Goal: Information Seeking & Learning: Learn about a topic

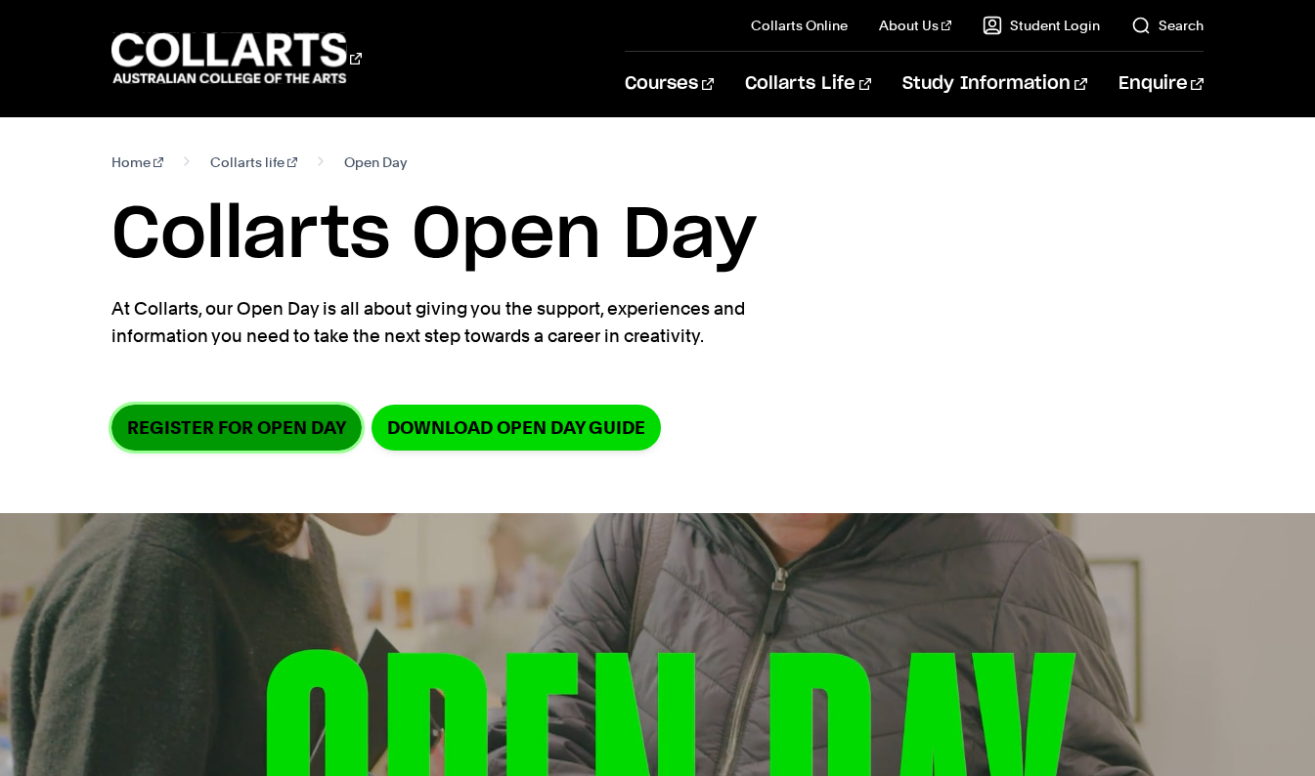
click at [247, 439] on link "Register for Open Day" at bounding box center [236, 428] width 250 height 46
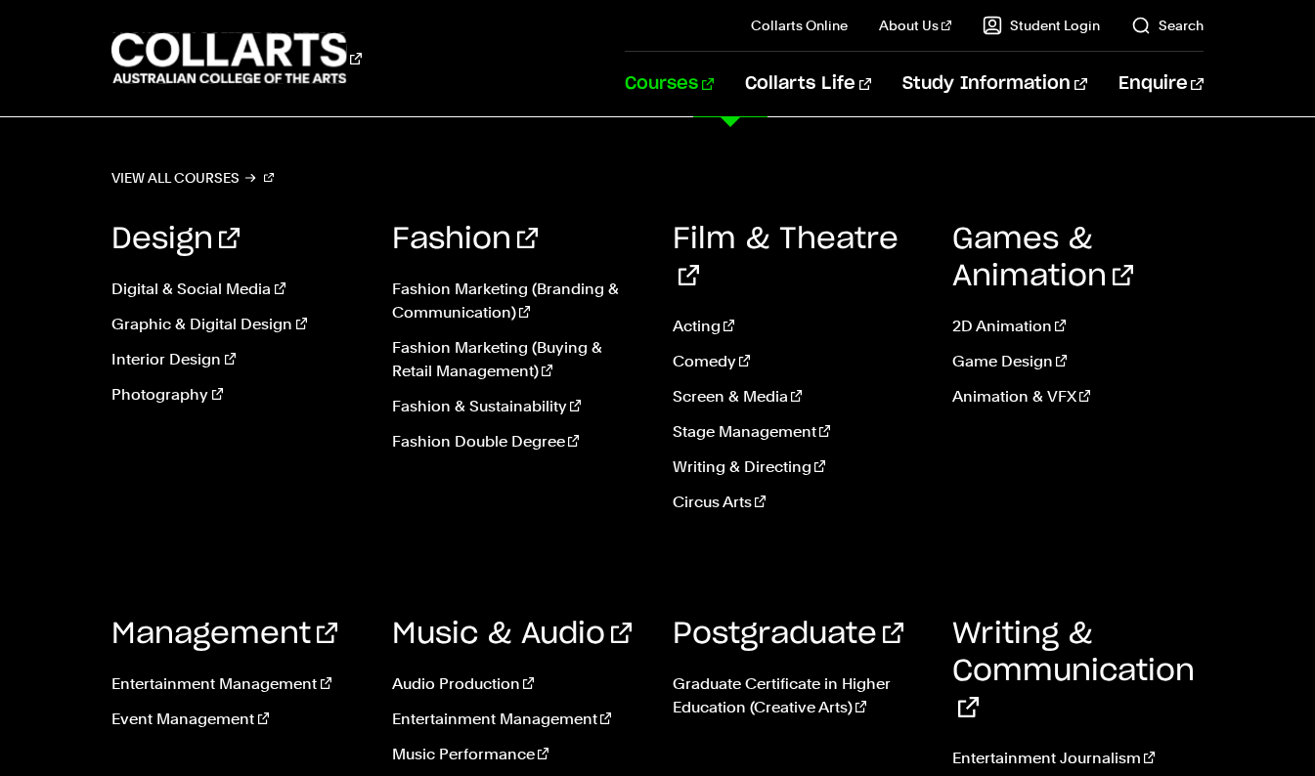
click at [714, 84] on link "Courses" at bounding box center [669, 84] width 89 height 65
click at [475, 743] on link "Music Performance" at bounding box center [517, 754] width 251 height 23
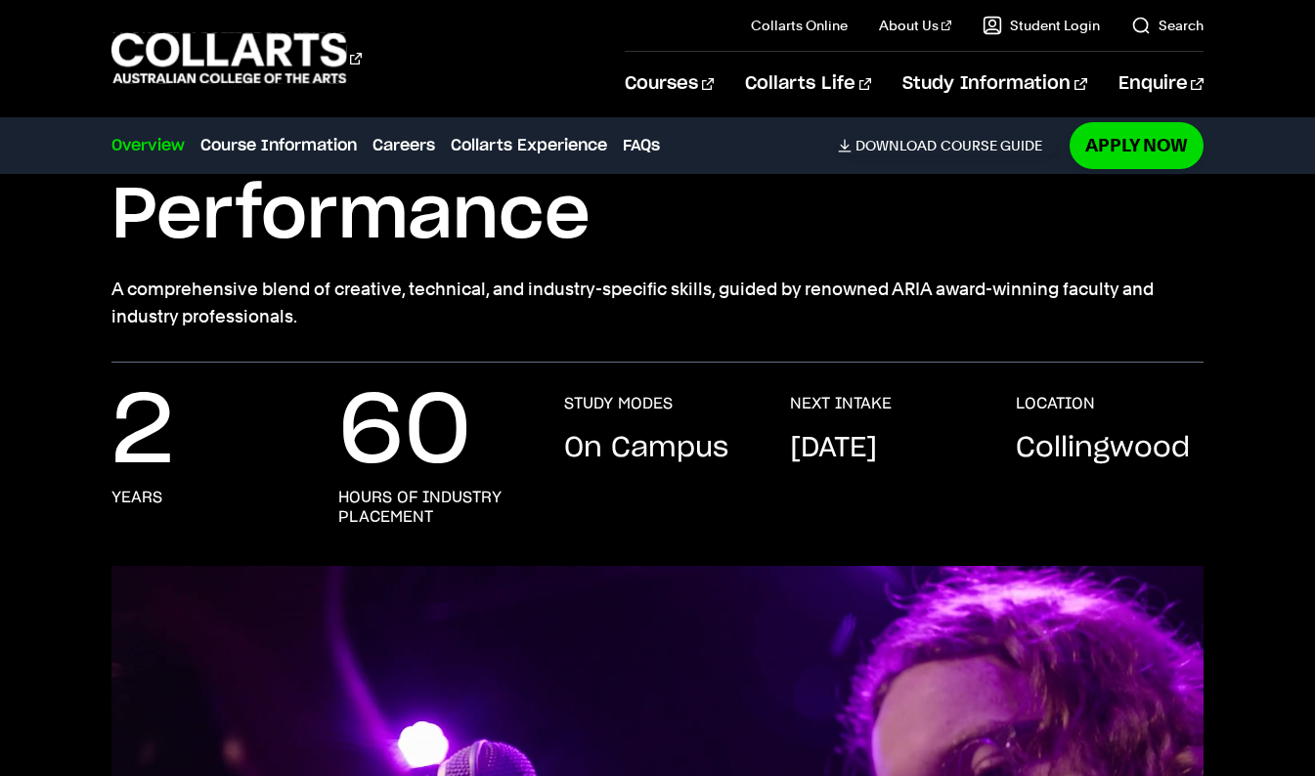
scroll to position [223, 0]
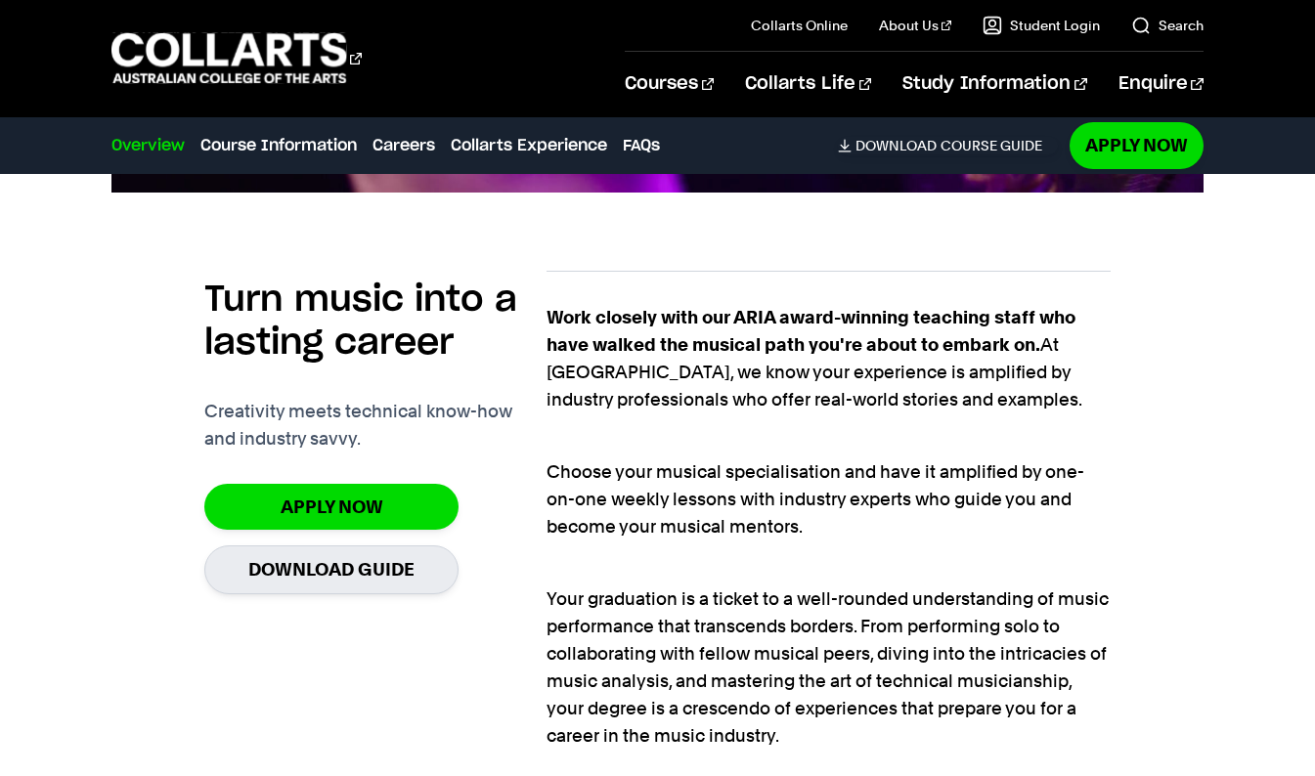
scroll to position [1212, 0]
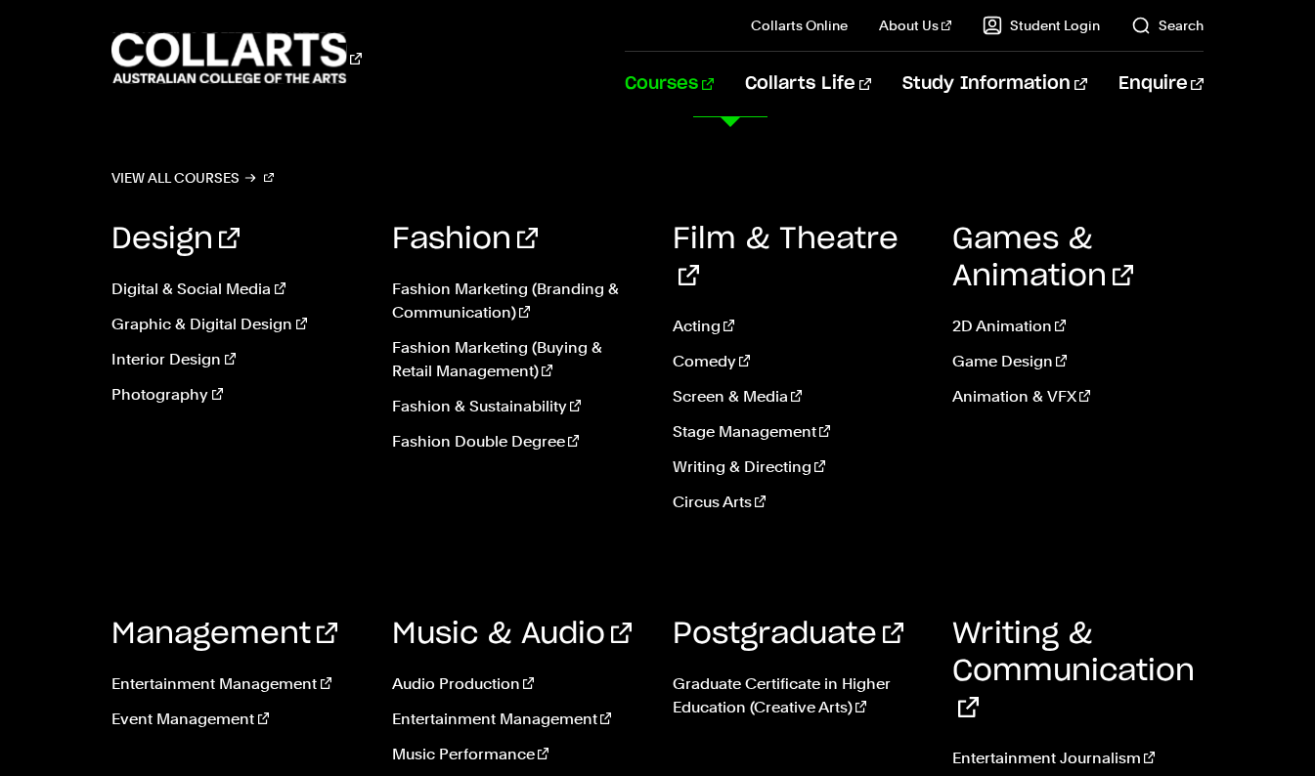
click at [714, 84] on link "Courses" at bounding box center [669, 84] width 89 height 65
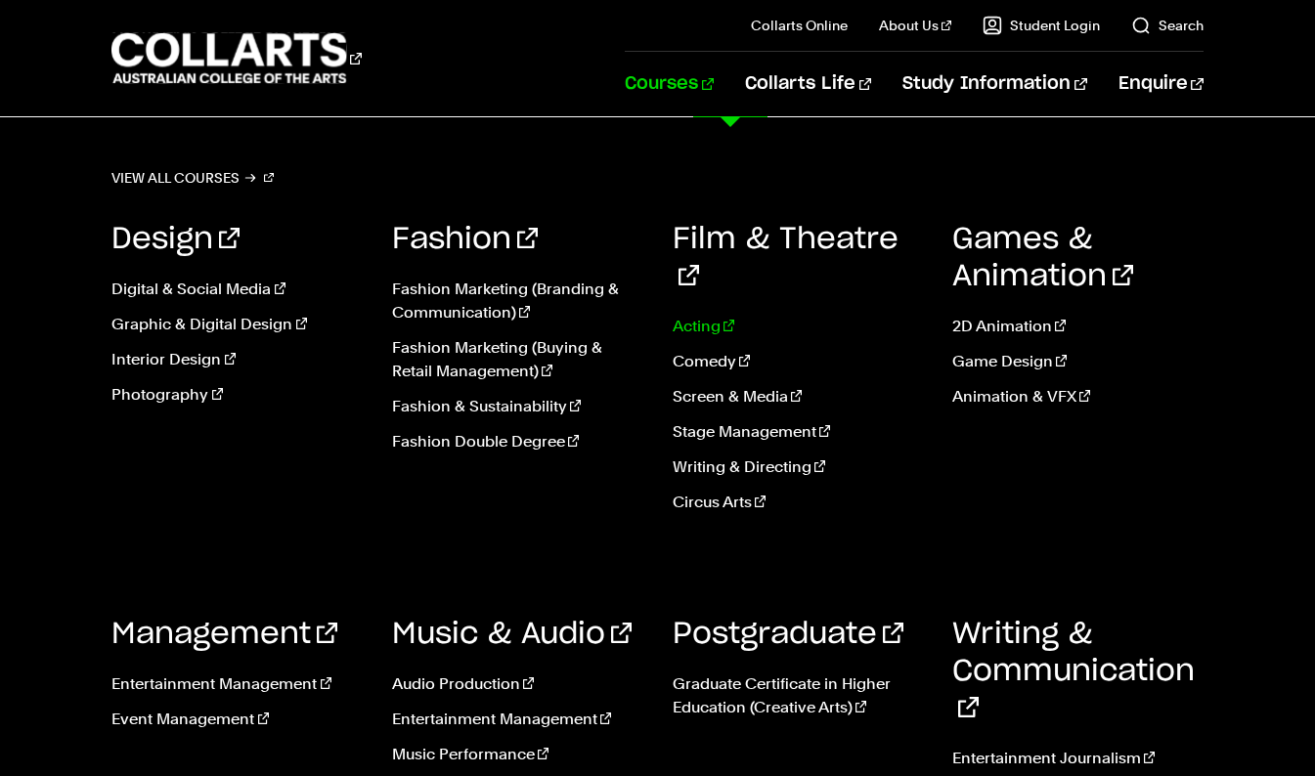
click at [698, 315] on link "Acting" at bounding box center [797, 326] width 251 height 23
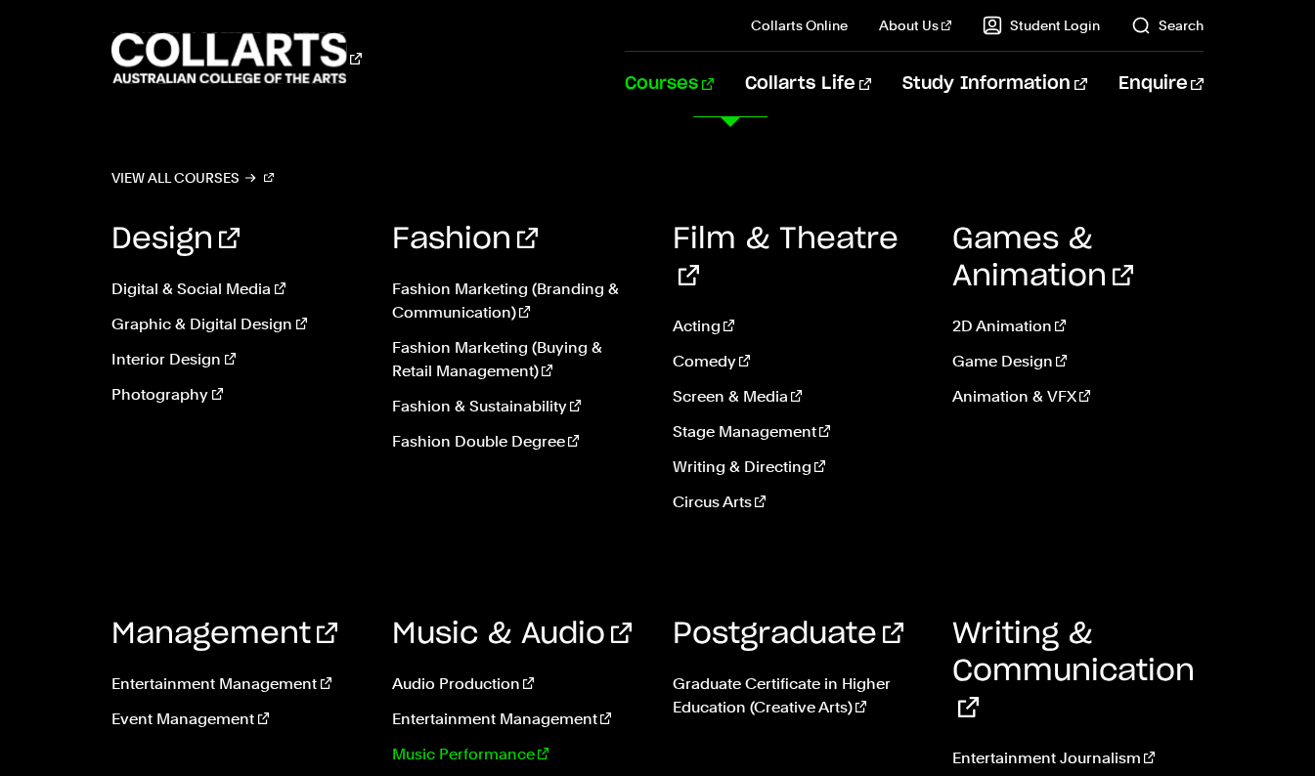
click at [491, 743] on link "Music Performance" at bounding box center [517, 754] width 251 height 23
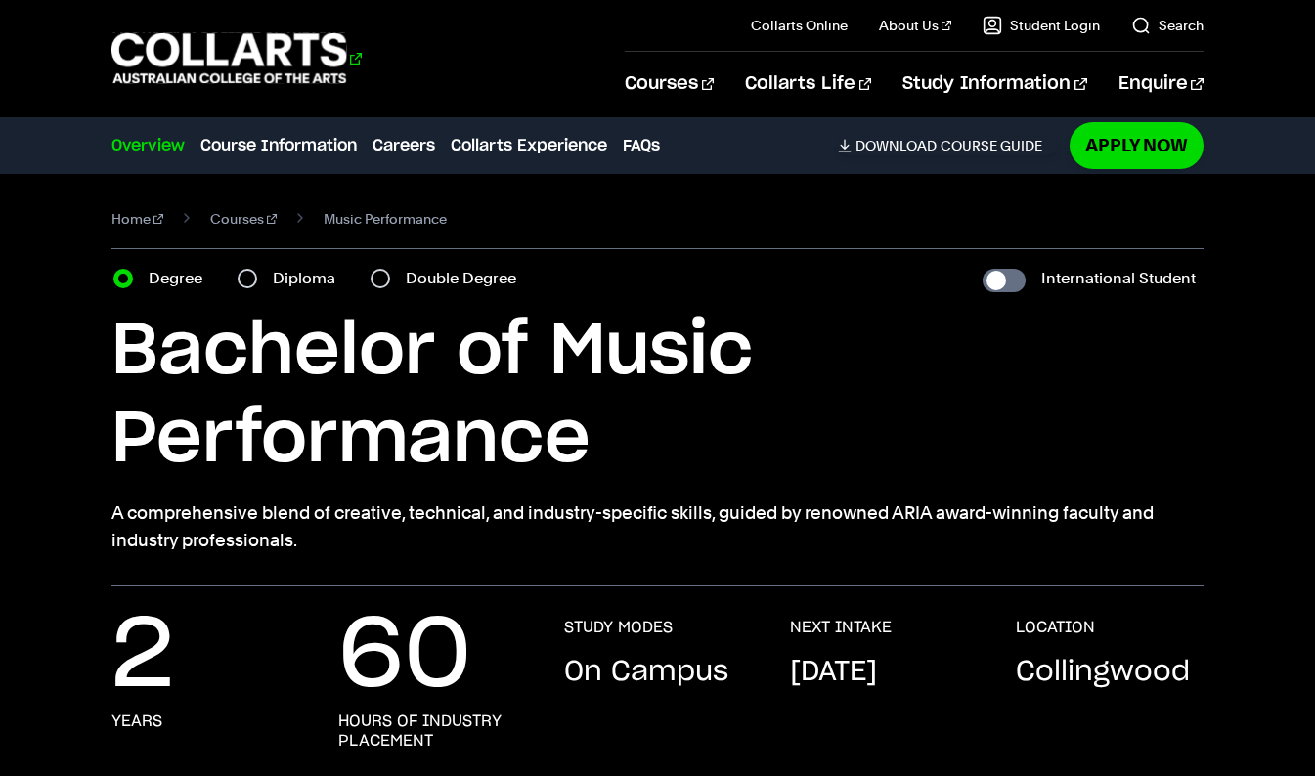
click at [264, 55] on 1 "Go to homepage" at bounding box center [229, 58] width 236 height 51
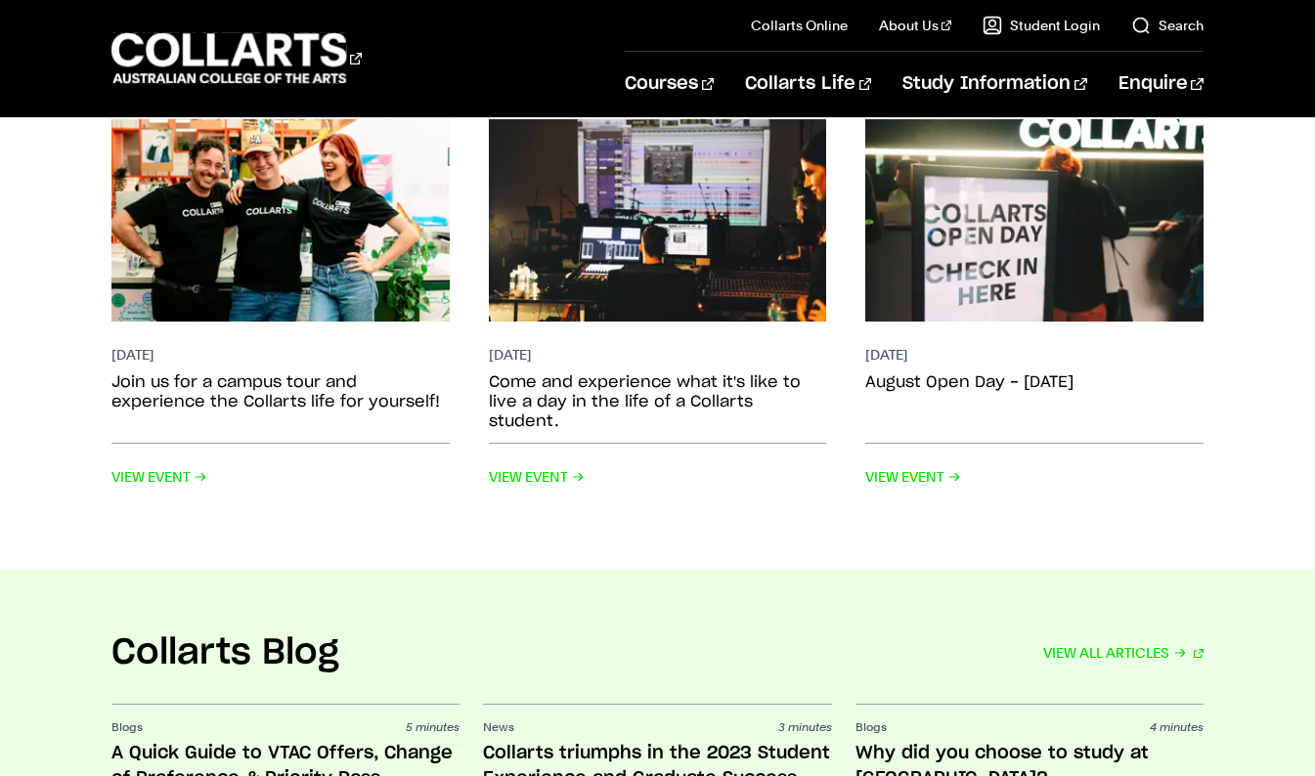
scroll to position [4009, 0]
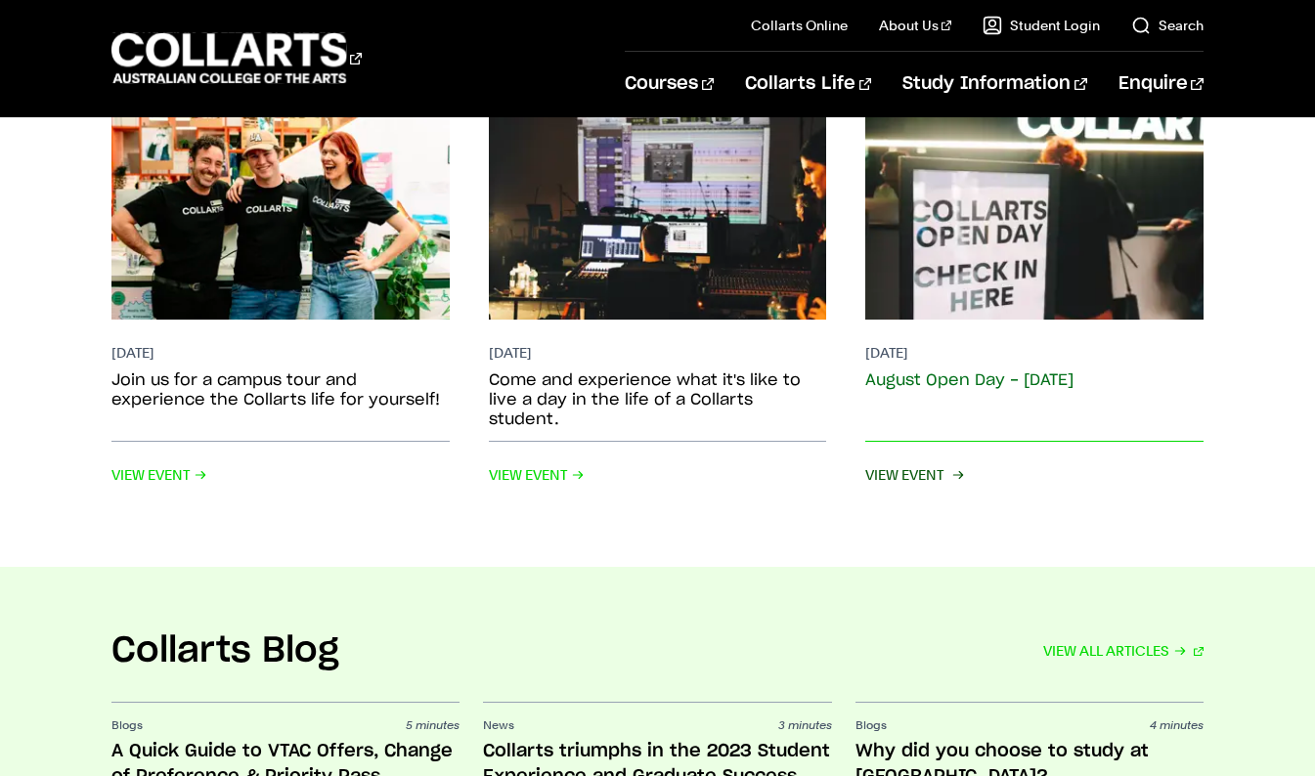
click at [899, 461] on span "View Event" at bounding box center [913, 474] width 96 height 27
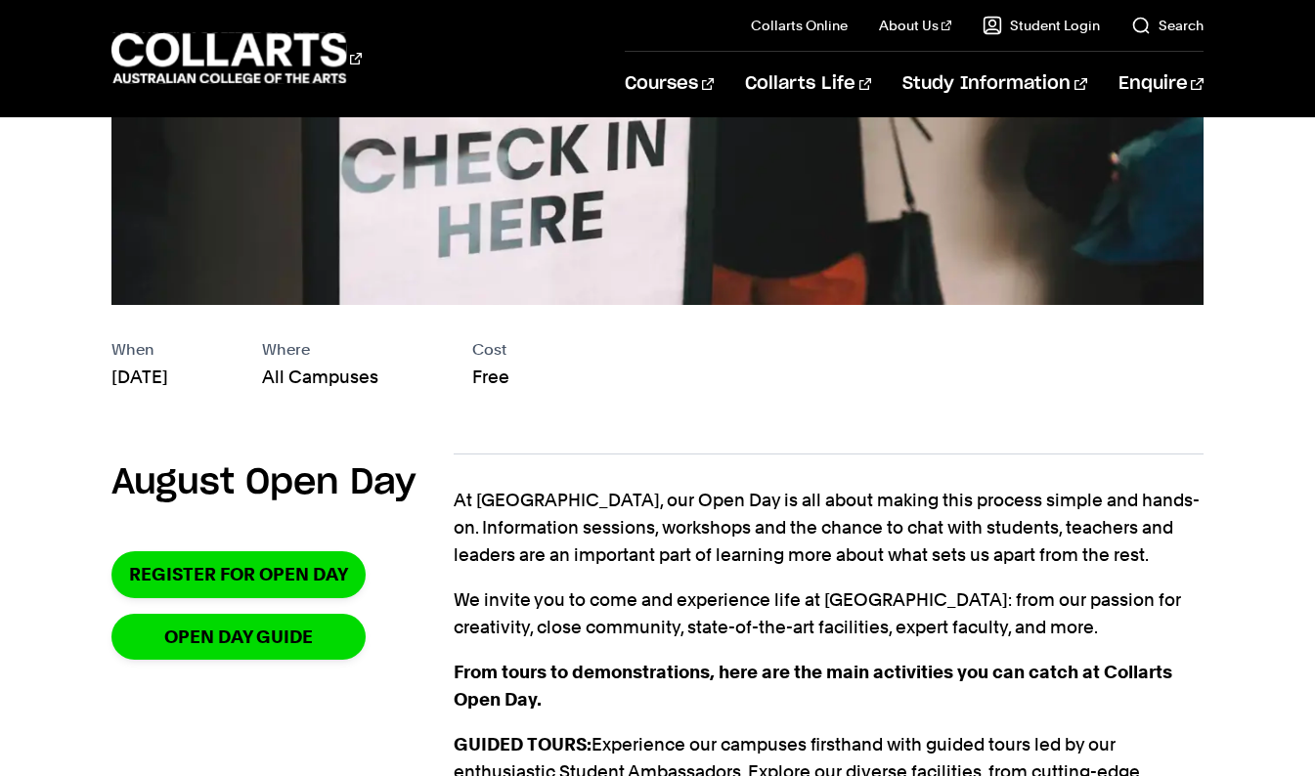
scroll to position [639, 0]
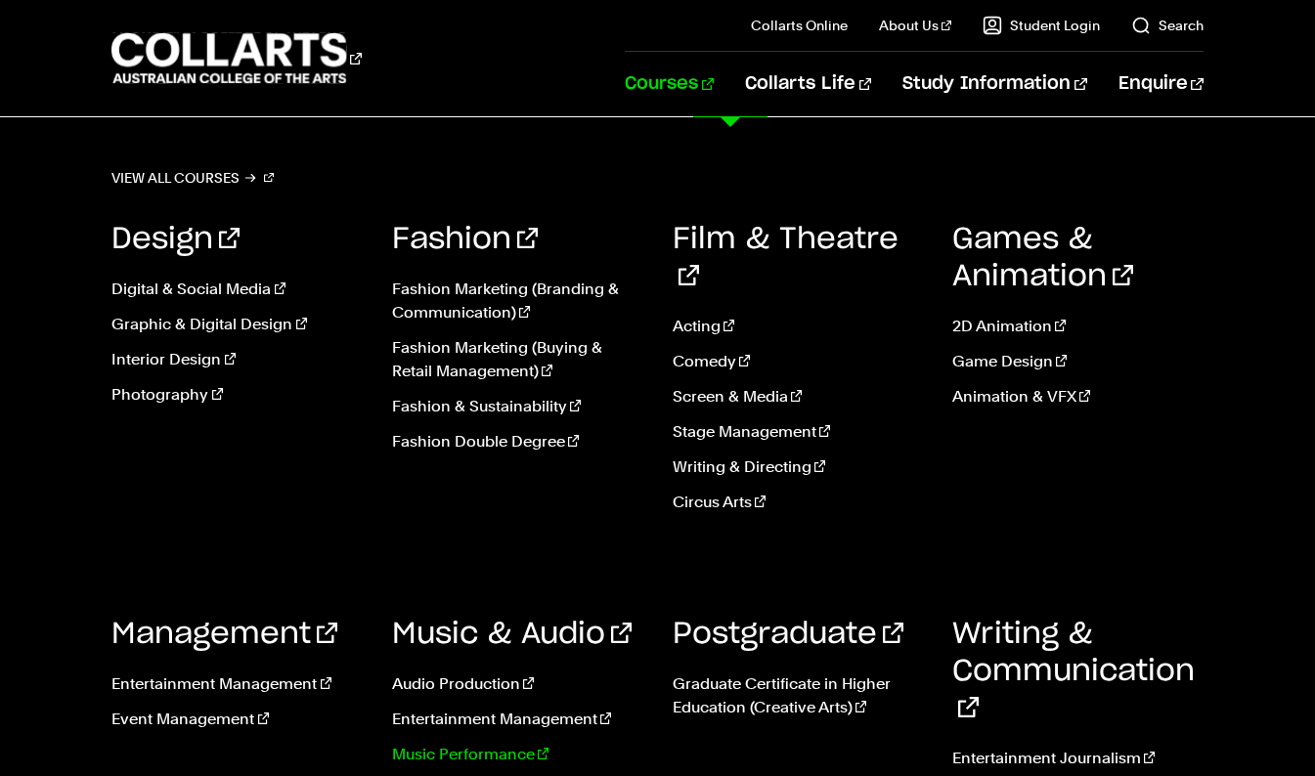
click at [463, 743] on link "Music Performance" at bounding box center [517, 754] width 251 height 23
click at [498, 708] on link "Entertainment Management" at bounding box center [517, 719] width 251 height 23
drag, startPoint x: 469, startPoint y: 720, endPoint x: 455, endPoint y: 720, distance: 14.7
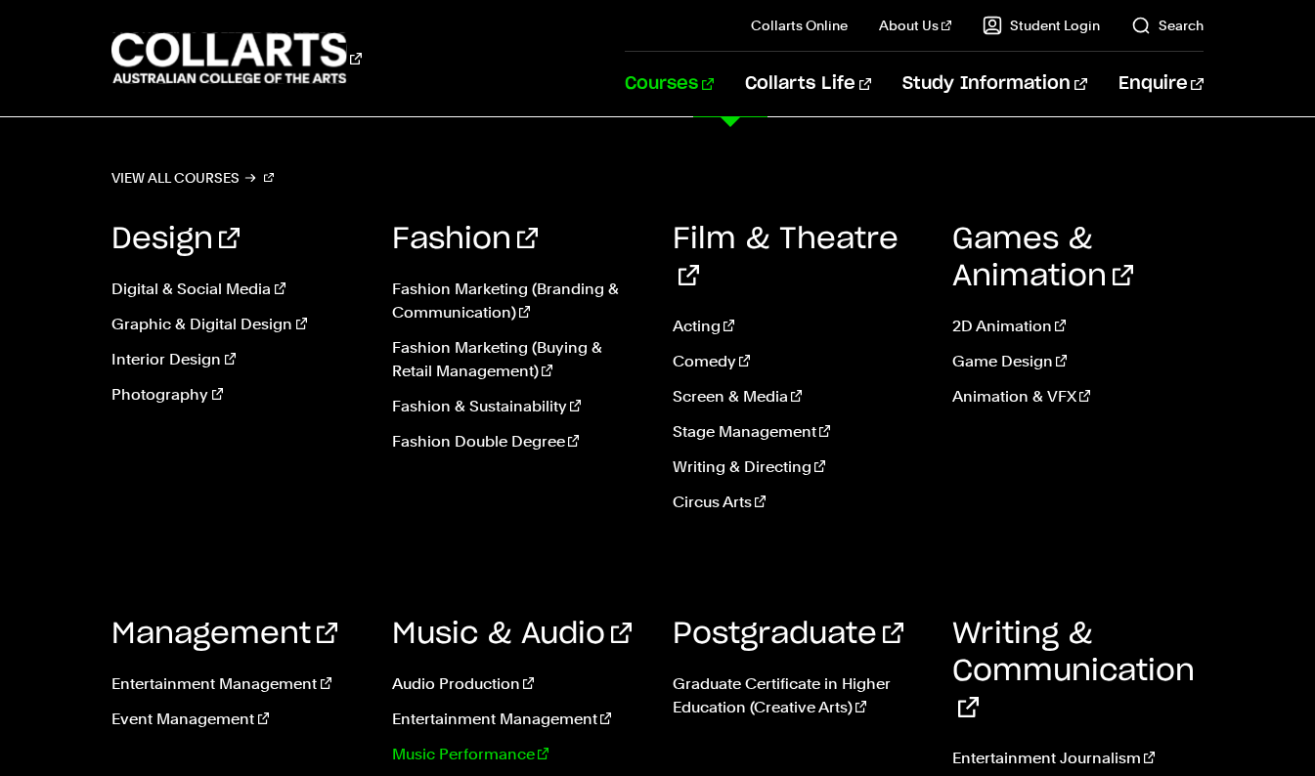
click at [455, 743] on link "Music Performance" at bounding box center [517, 754] width 251 height 23
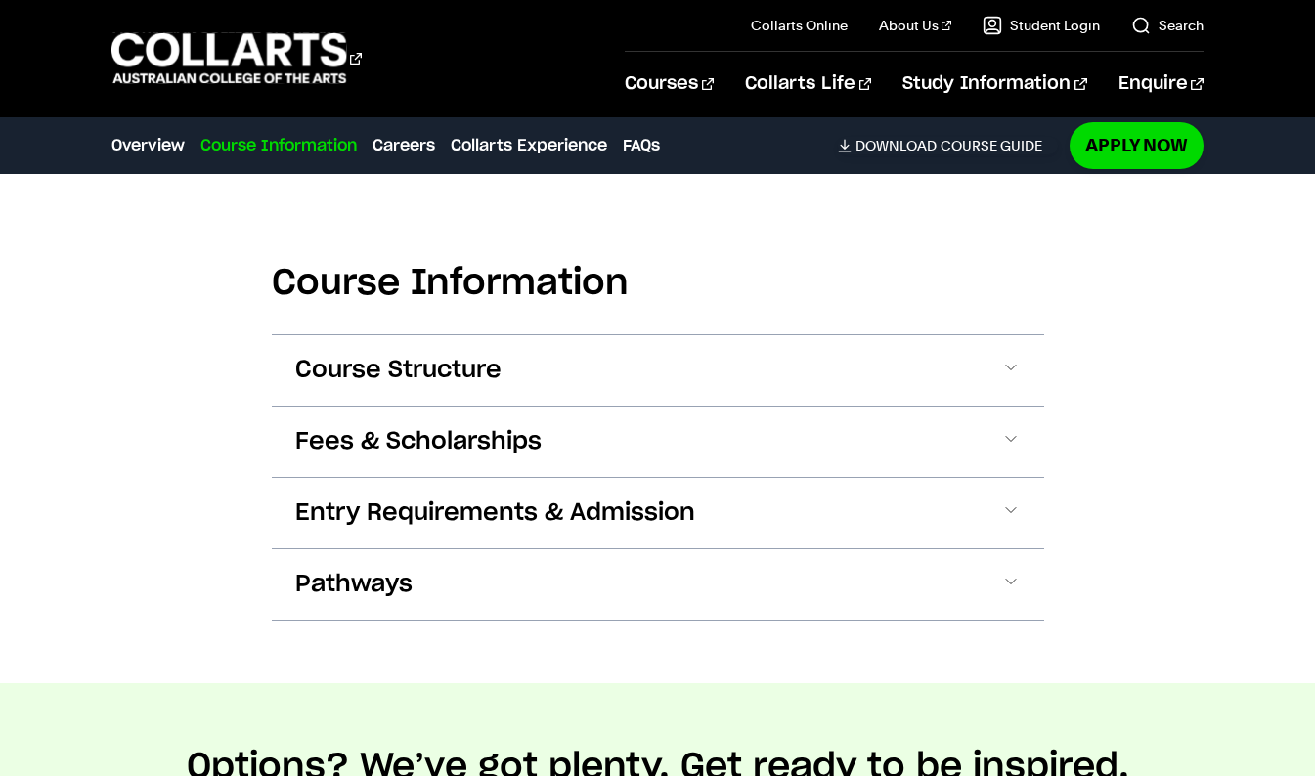
scroll to position [1891, 0]
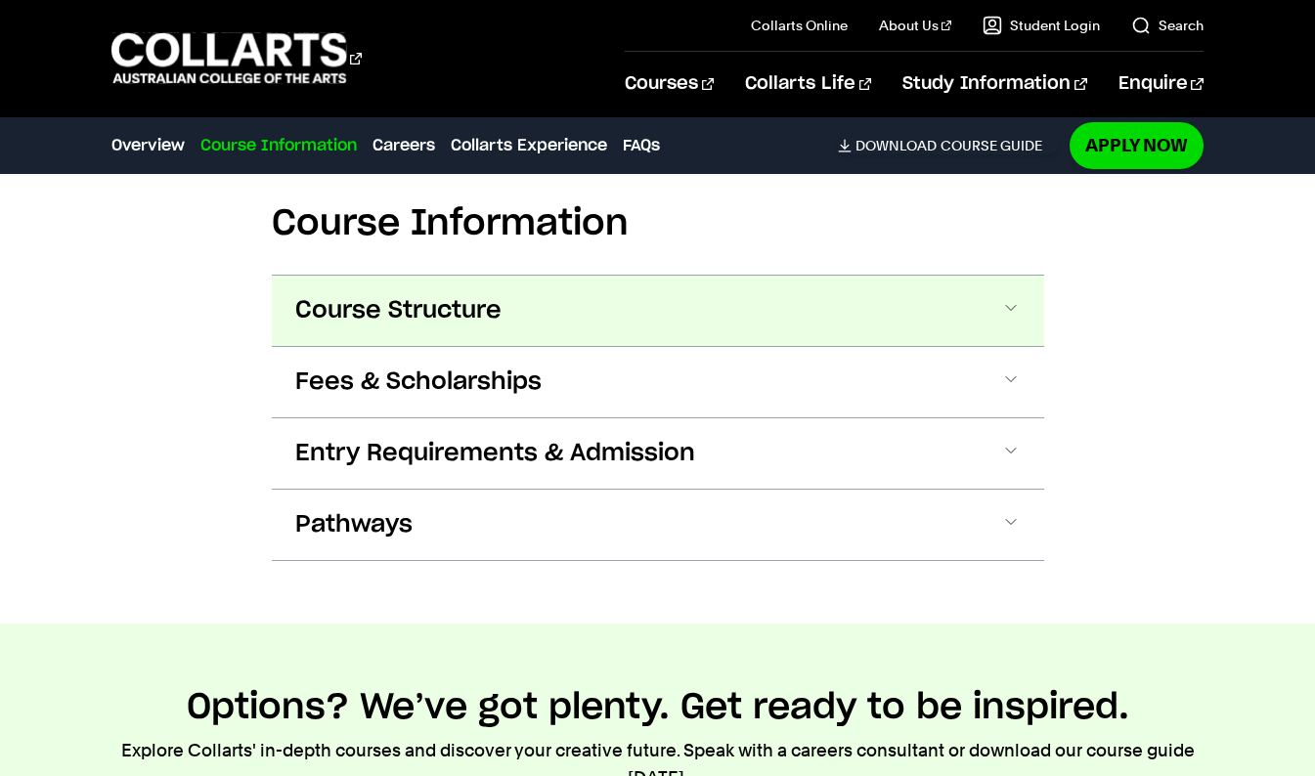
click at [582, 300] on button "Course Structure" at bounding box center [658, 311] width 772 height 70
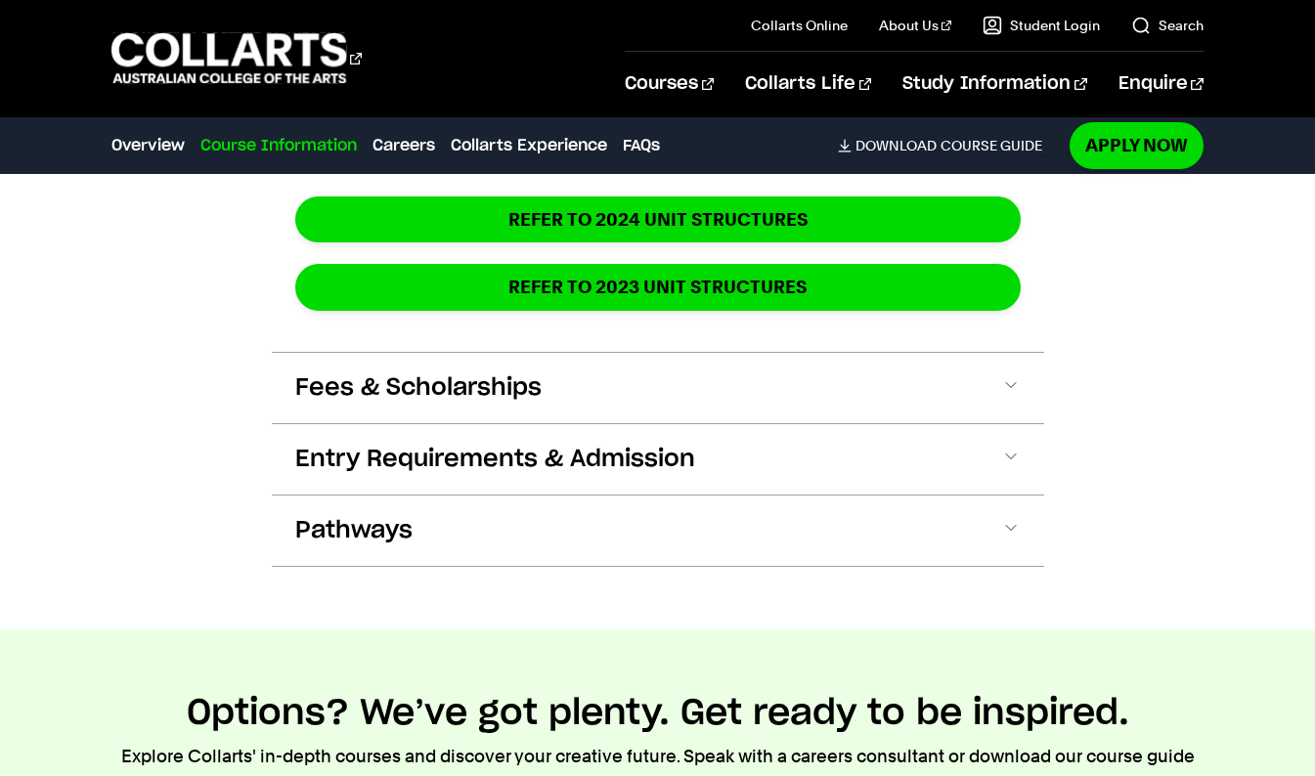
scroll to position [3416, 0]
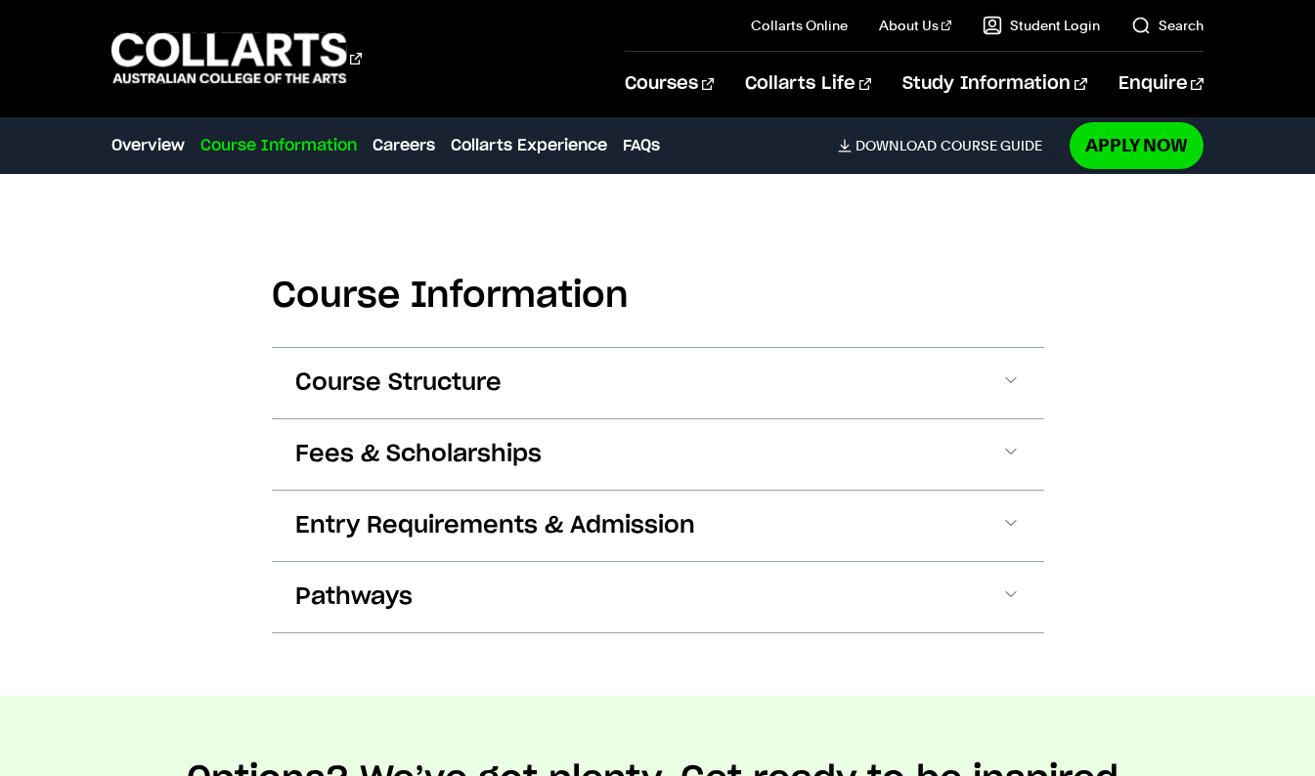
scroll to position [2828, 0]
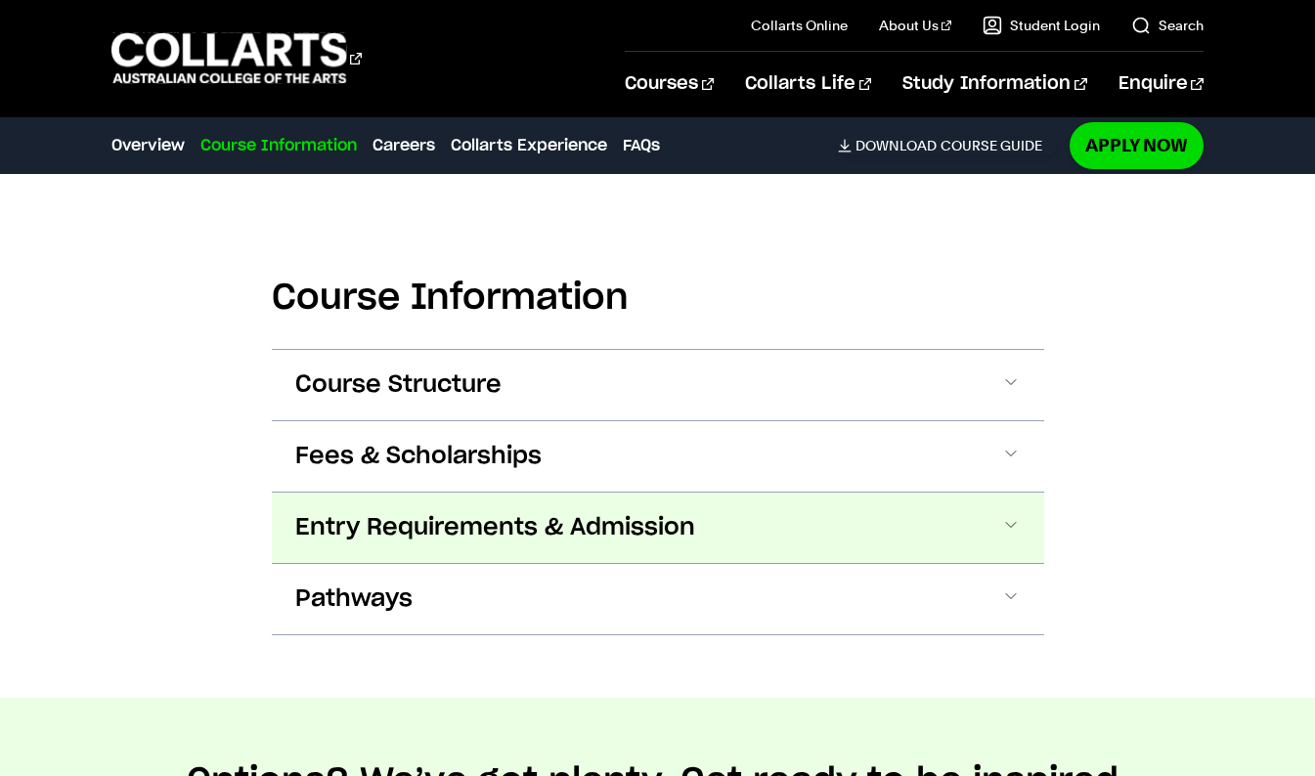
click at [609, 512] on span "Entry Requirements & Admission" at bounding box center [495, 527] width 400 height 31
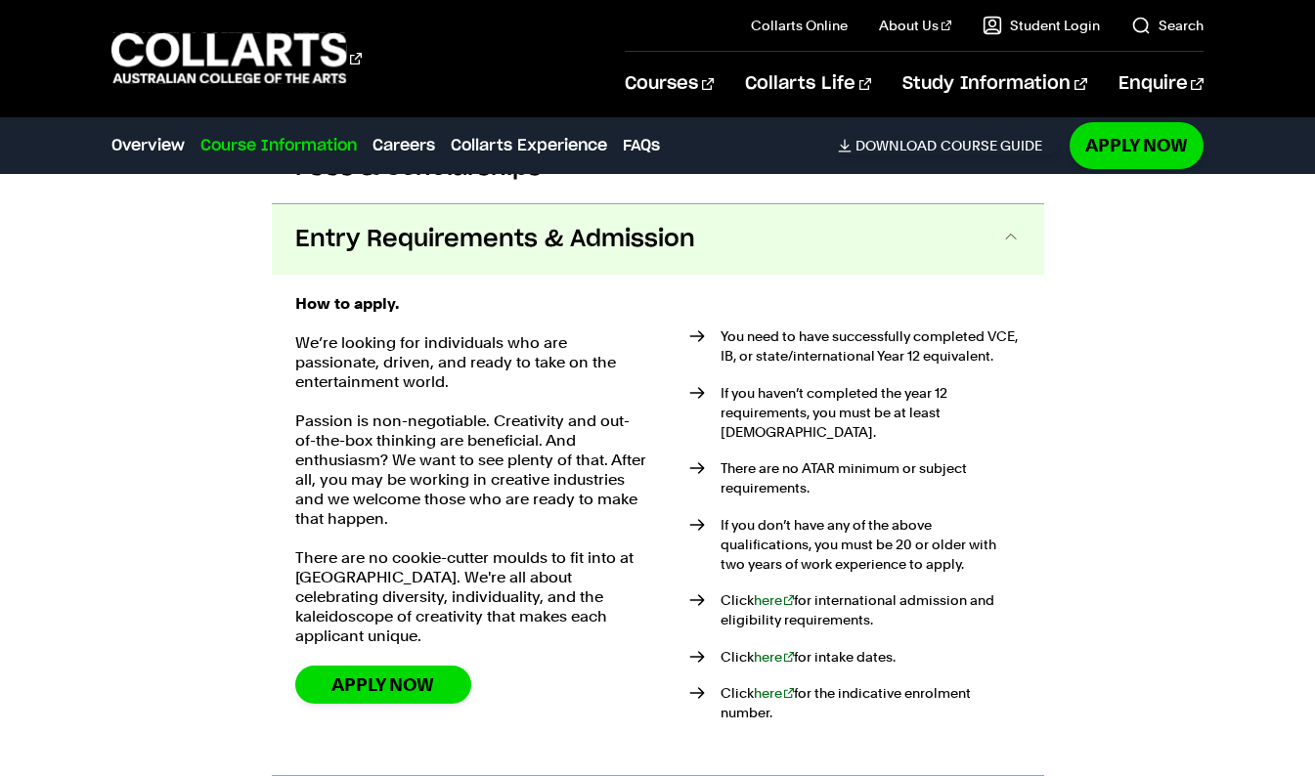
scroll to position [3144, 0]
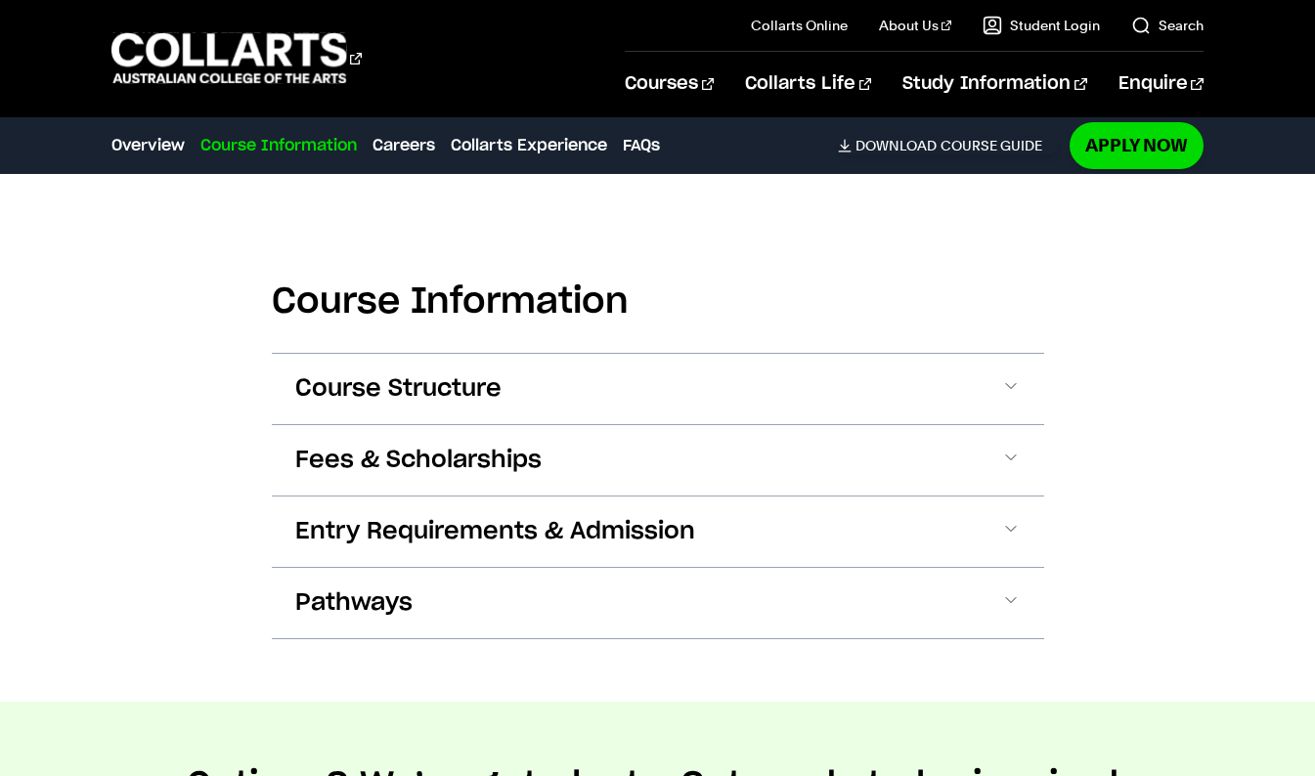
scroll to position [1812, 0]
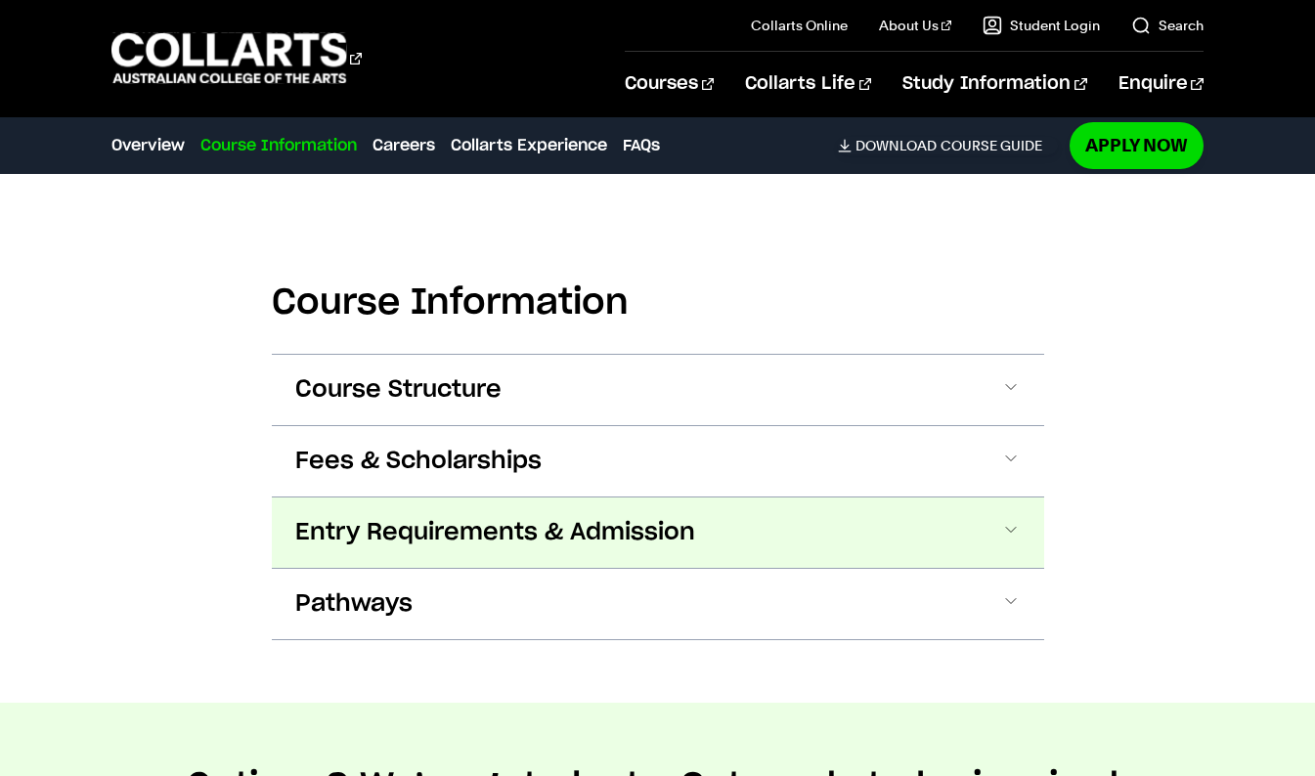
drag, startPoint x: 509, startPoint y: 541, endPoint x: 460, endPoint y: 518, distance: 54.2
click at [460, 518] on span "Entry Requirements & Admission" at bounding box center [495, 532] width 400 height 31
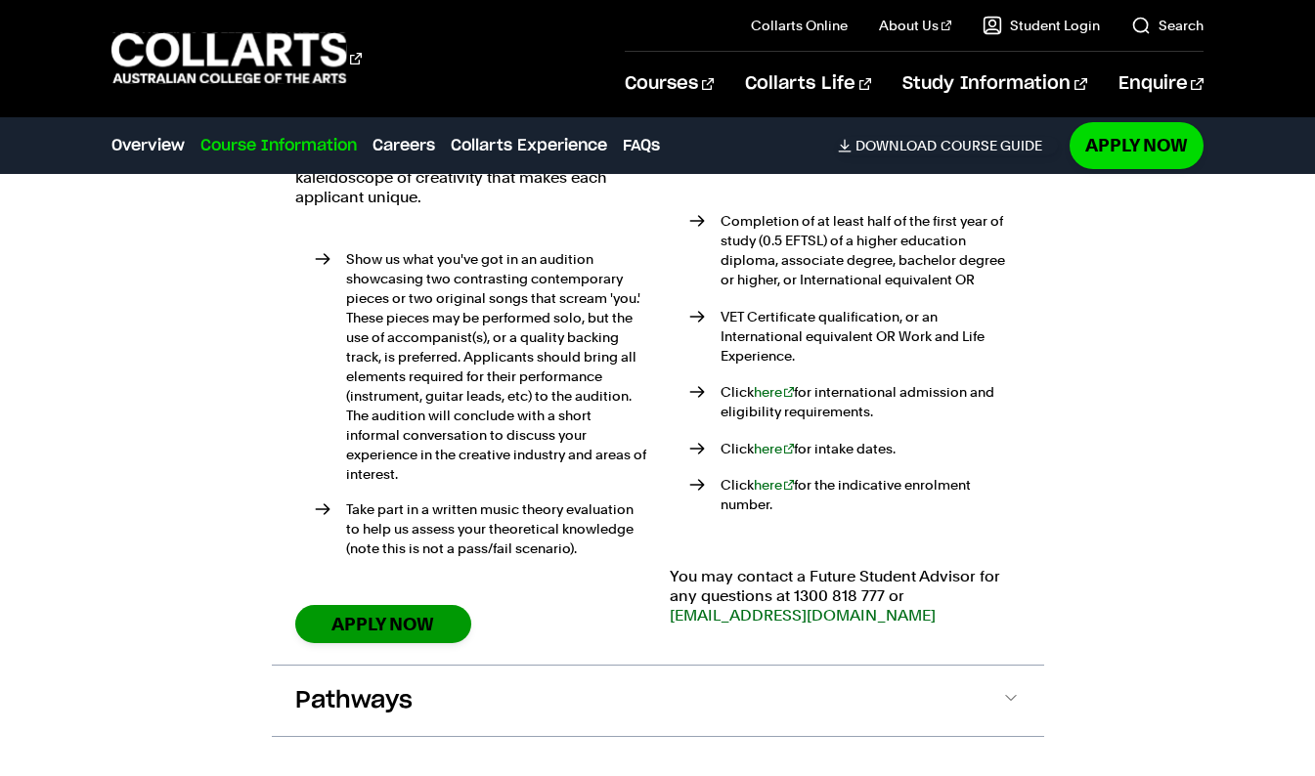
scroll to position [2479, 0]
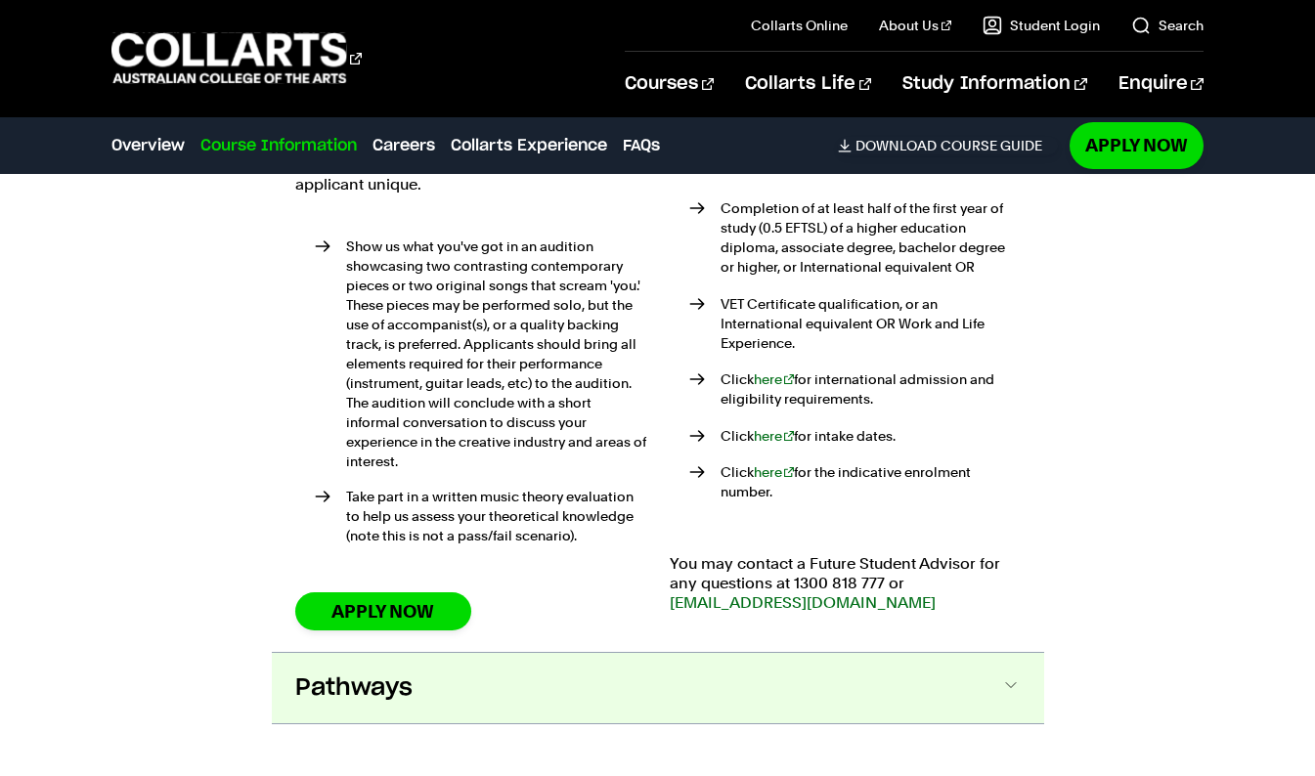
click at [408, 679] on span "Pathways" at bounding box center [353, 687] width 117 height 31
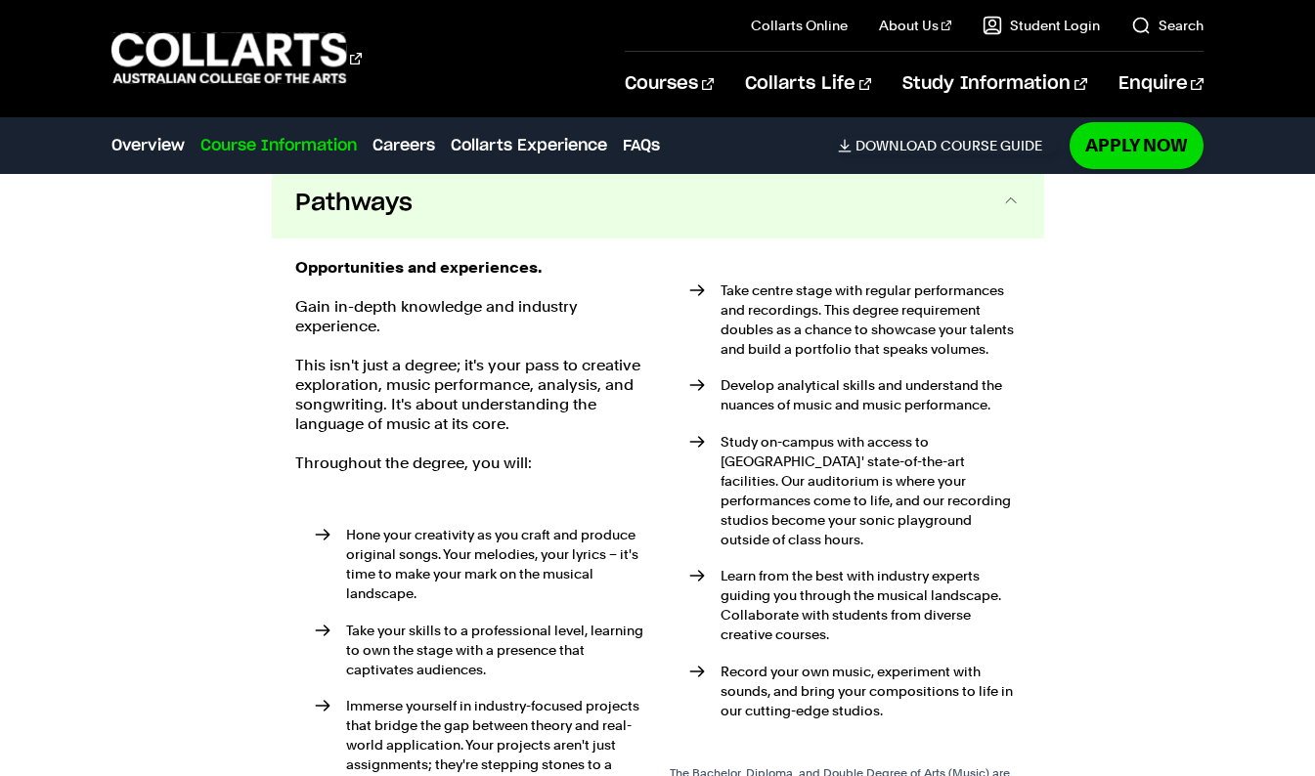
scroll to position [2965, 0]
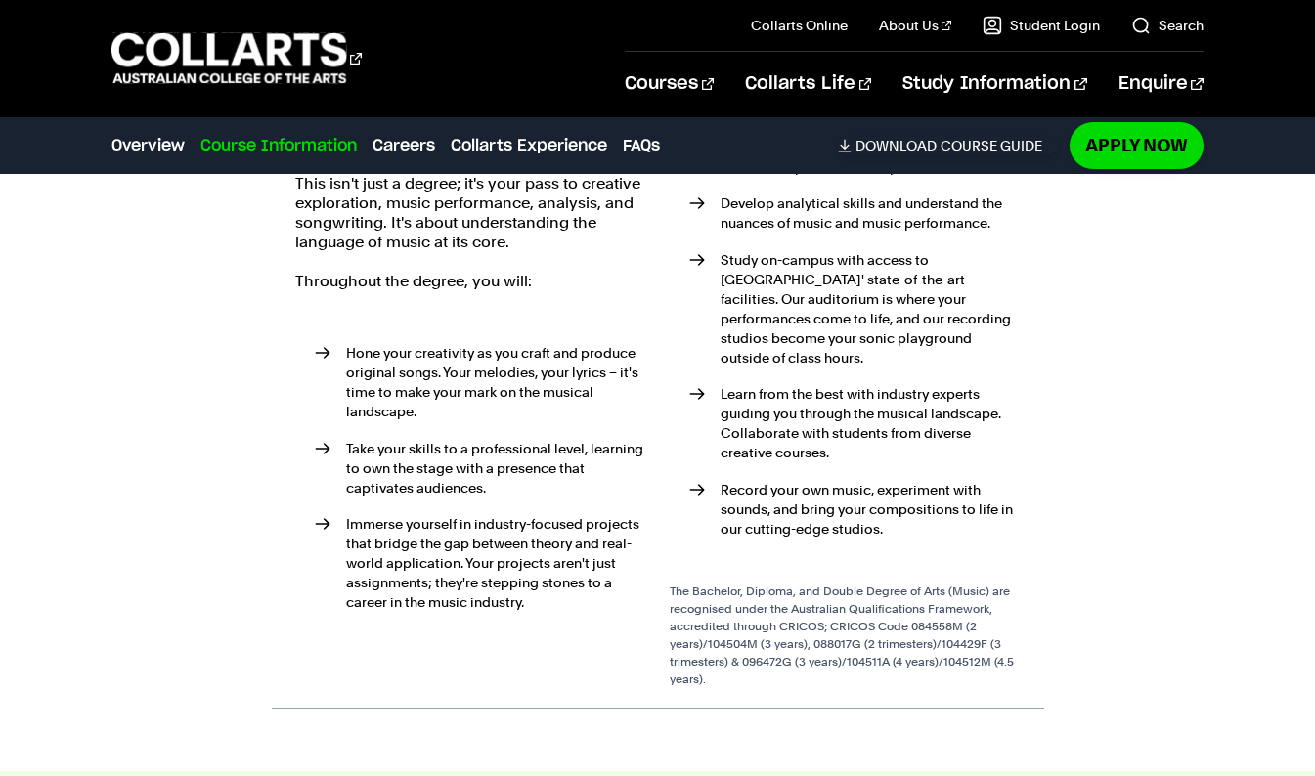
click at [500, 384] on p "Hone your creativity as you craft and produce original songs. Your melodies, yo…" at bounding box center [496, 382] width 300 height 78
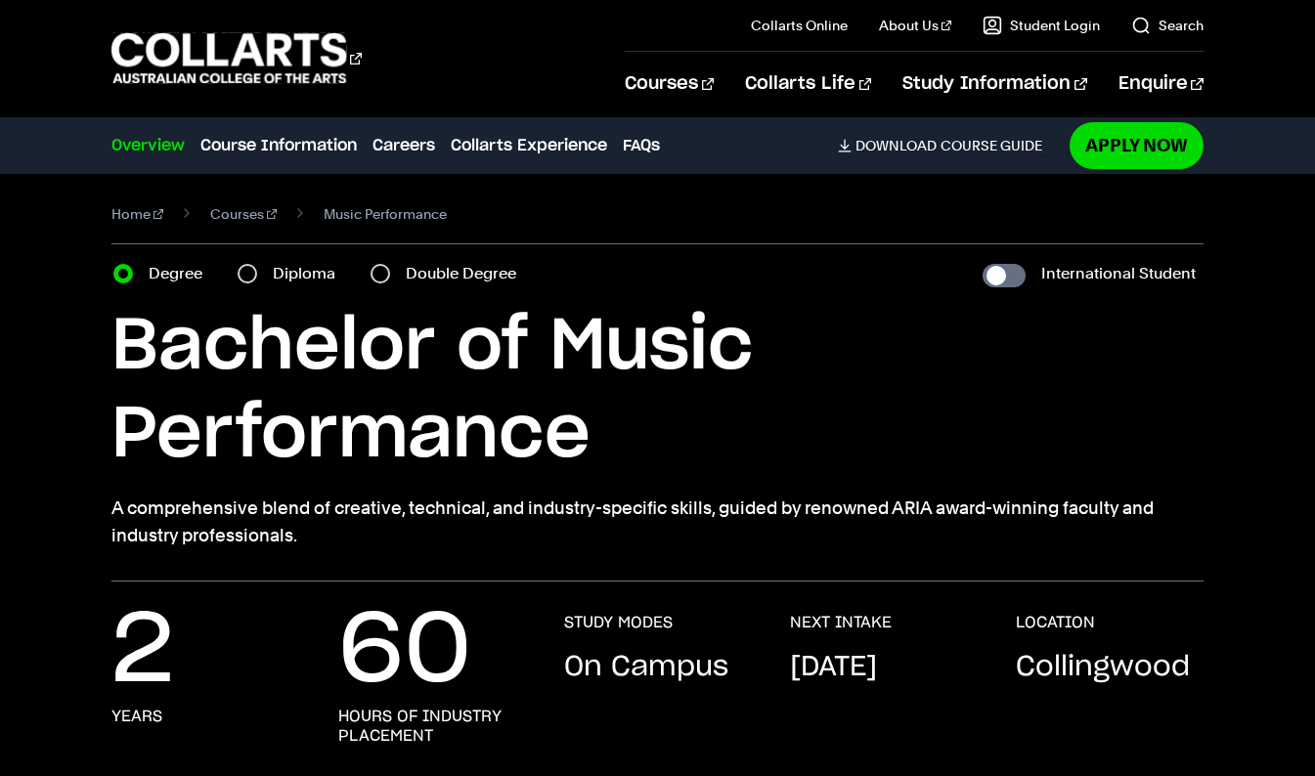
scroll to position [0, 0]
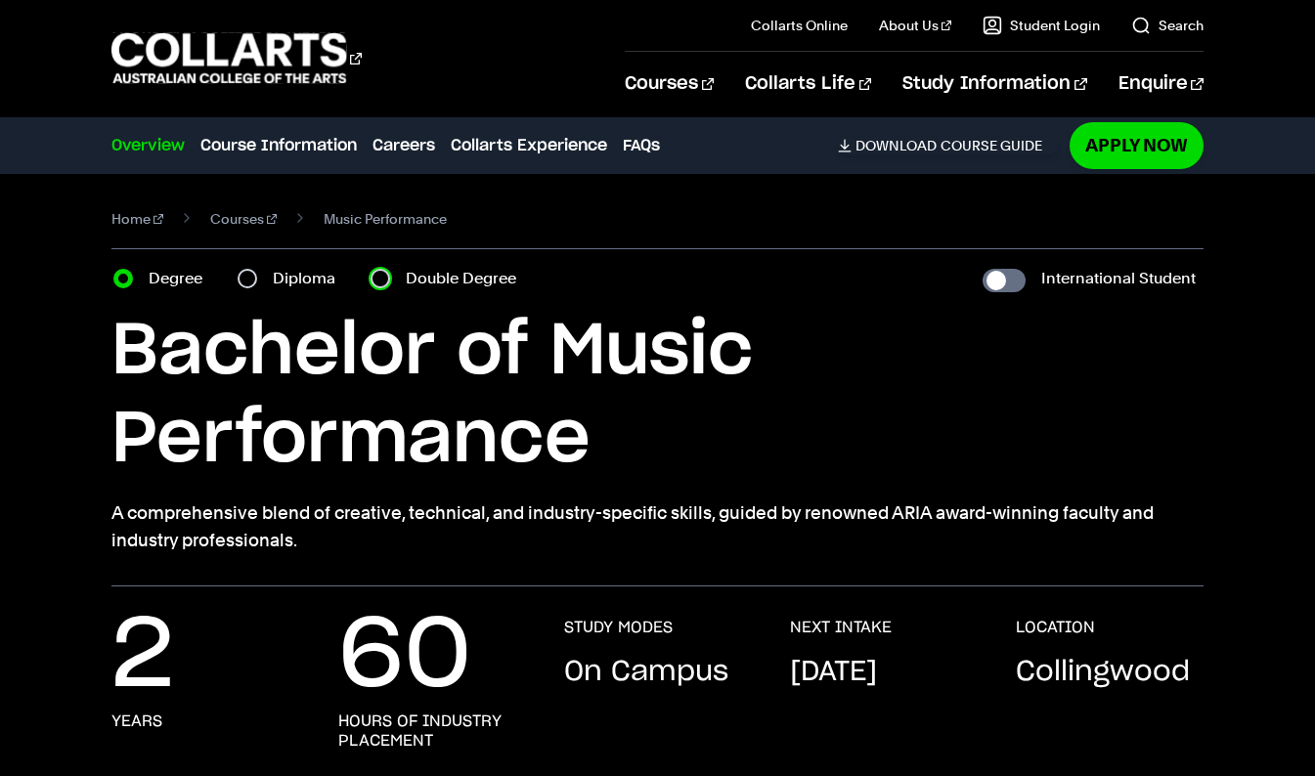
click at [382, 281] on input "Double Degree" at bounding box center [380, 279] width 20 height 20
radio input "true"
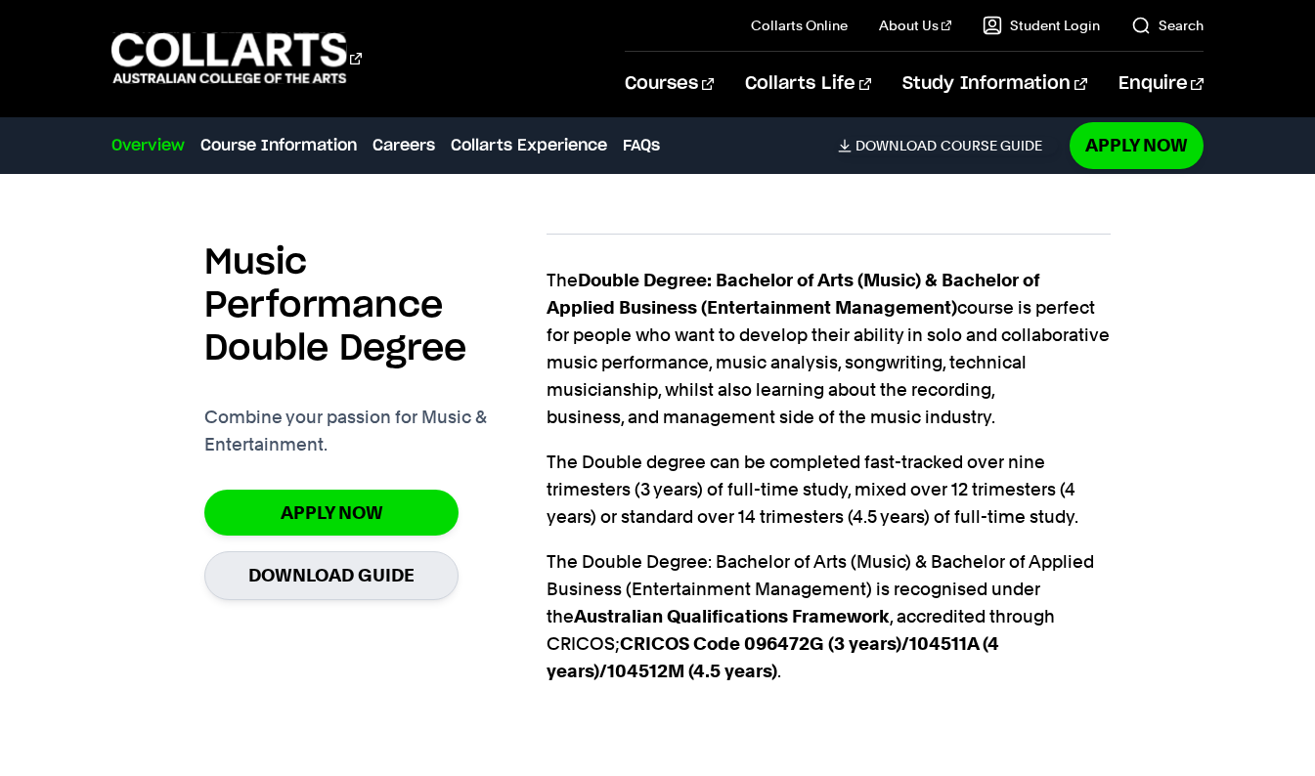
scroll to position [1325, 0]
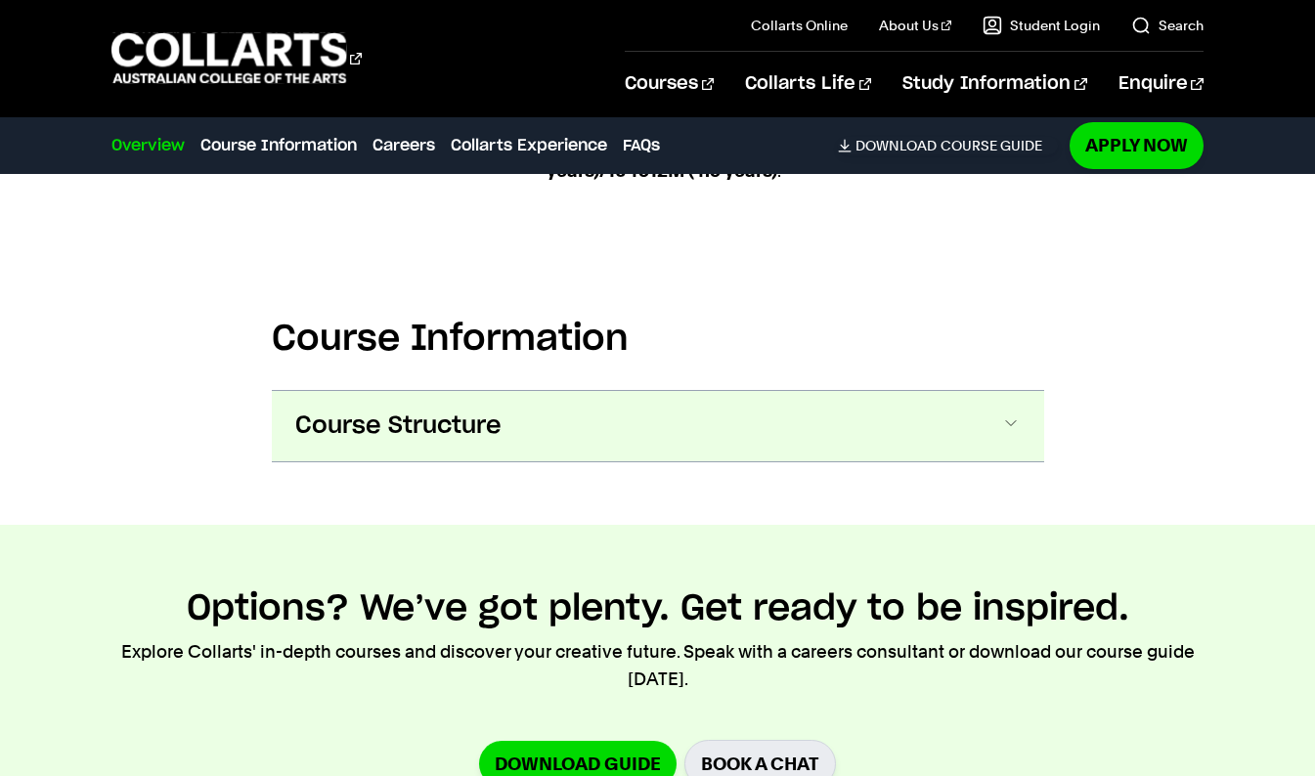
click at [0, 0] on button "Course Structure" at bounding box center [0, 0] width 0 height 0
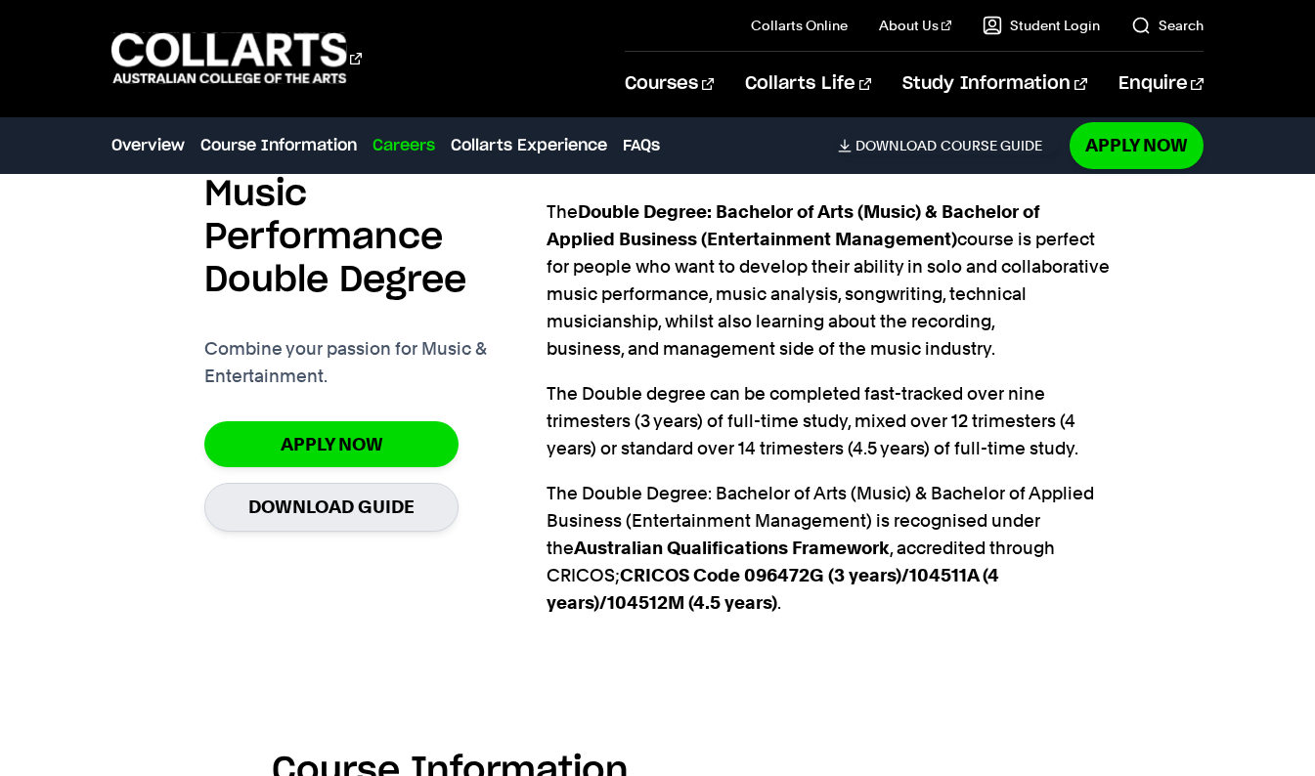
scroll to position [1386, 0]
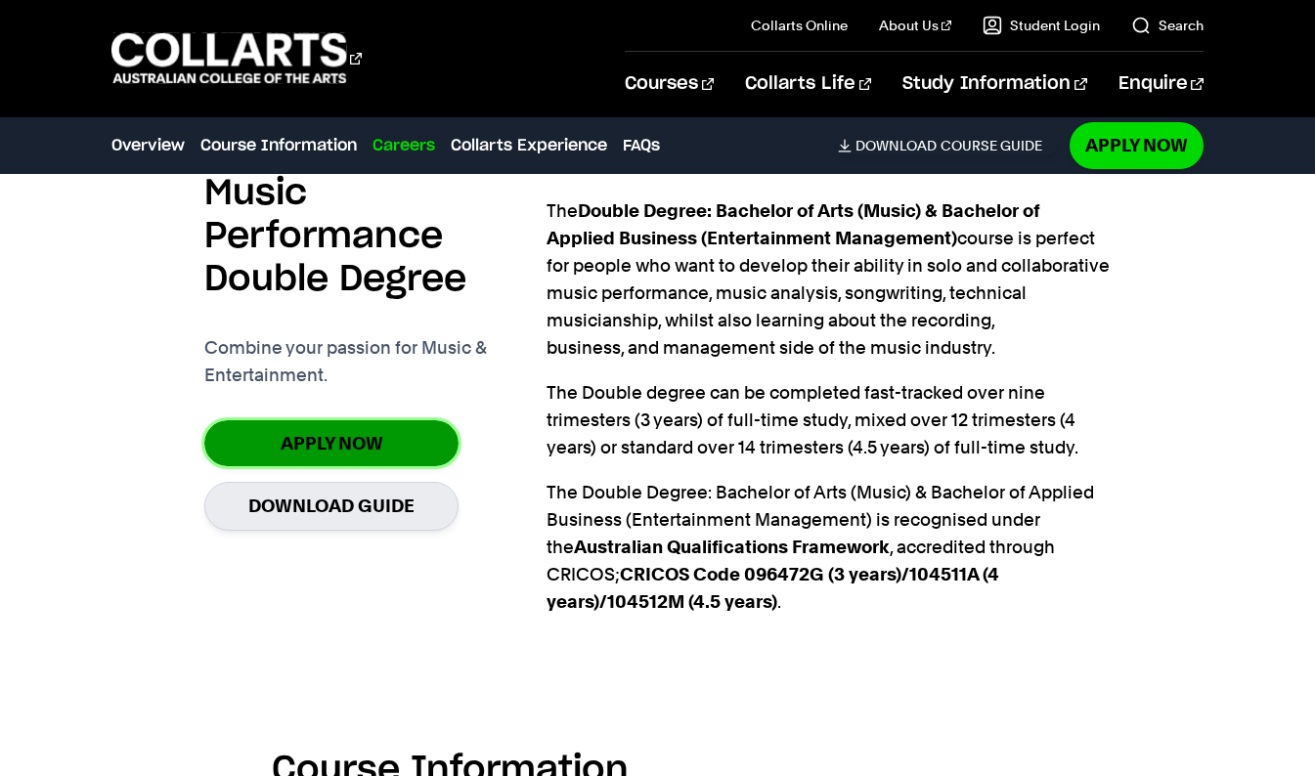
click at [374, 465] on link "Apply Now" at bounding box center [331, 443] width 254 height 46
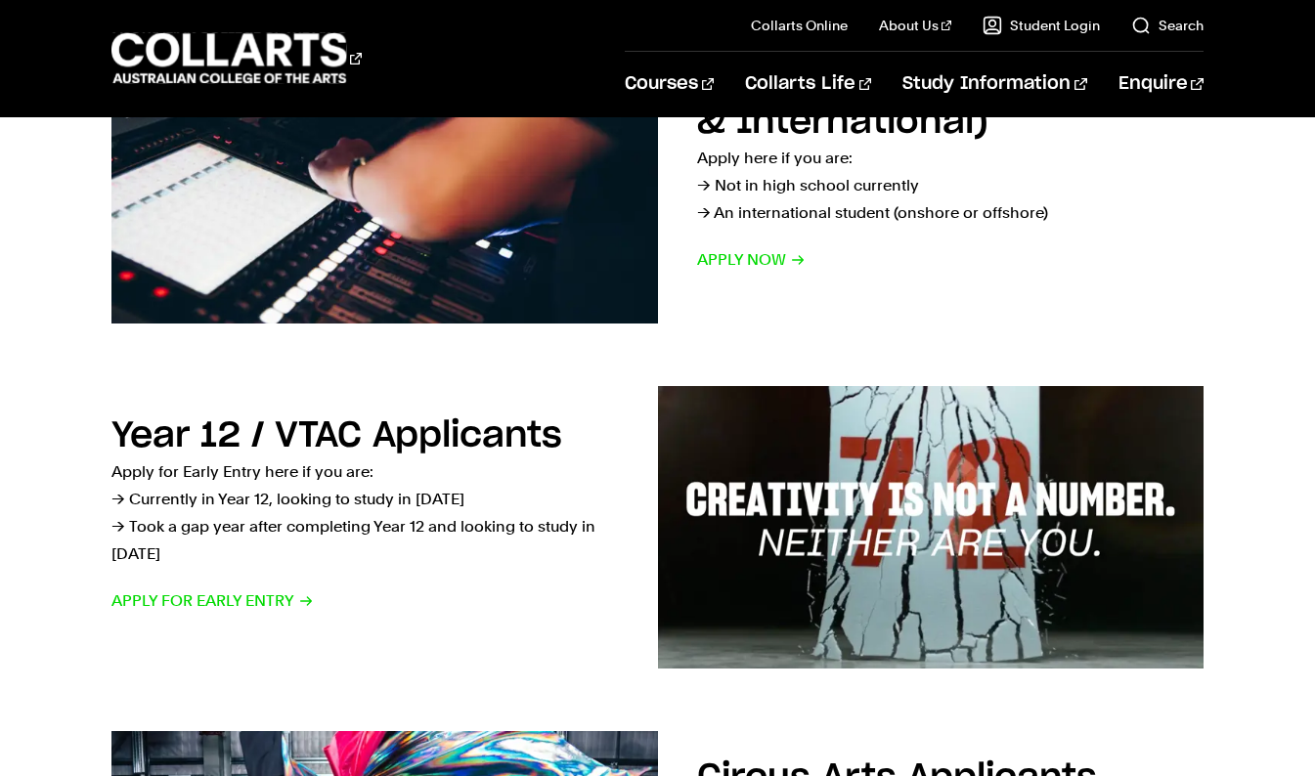
scroll to position [433, 0]
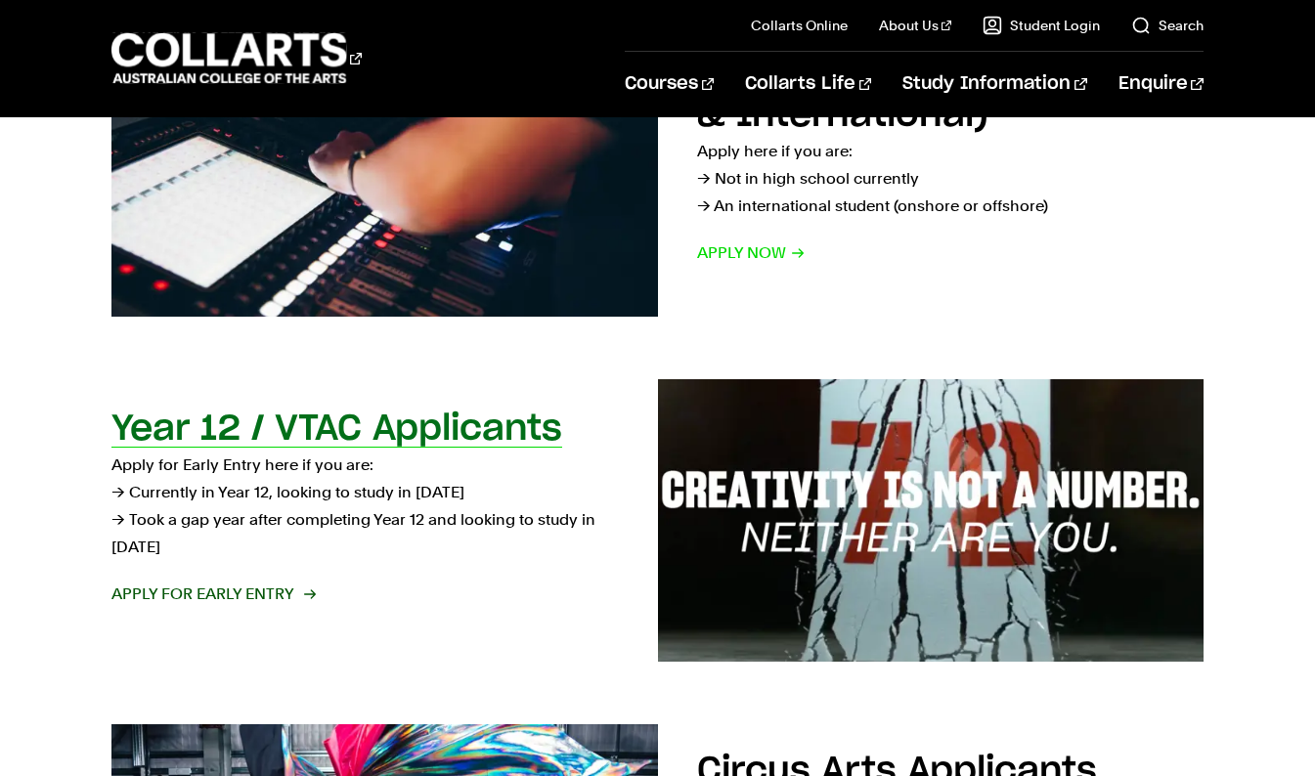
click at [846, 575] on img at bounding box center [930, 521] width 600 height 311
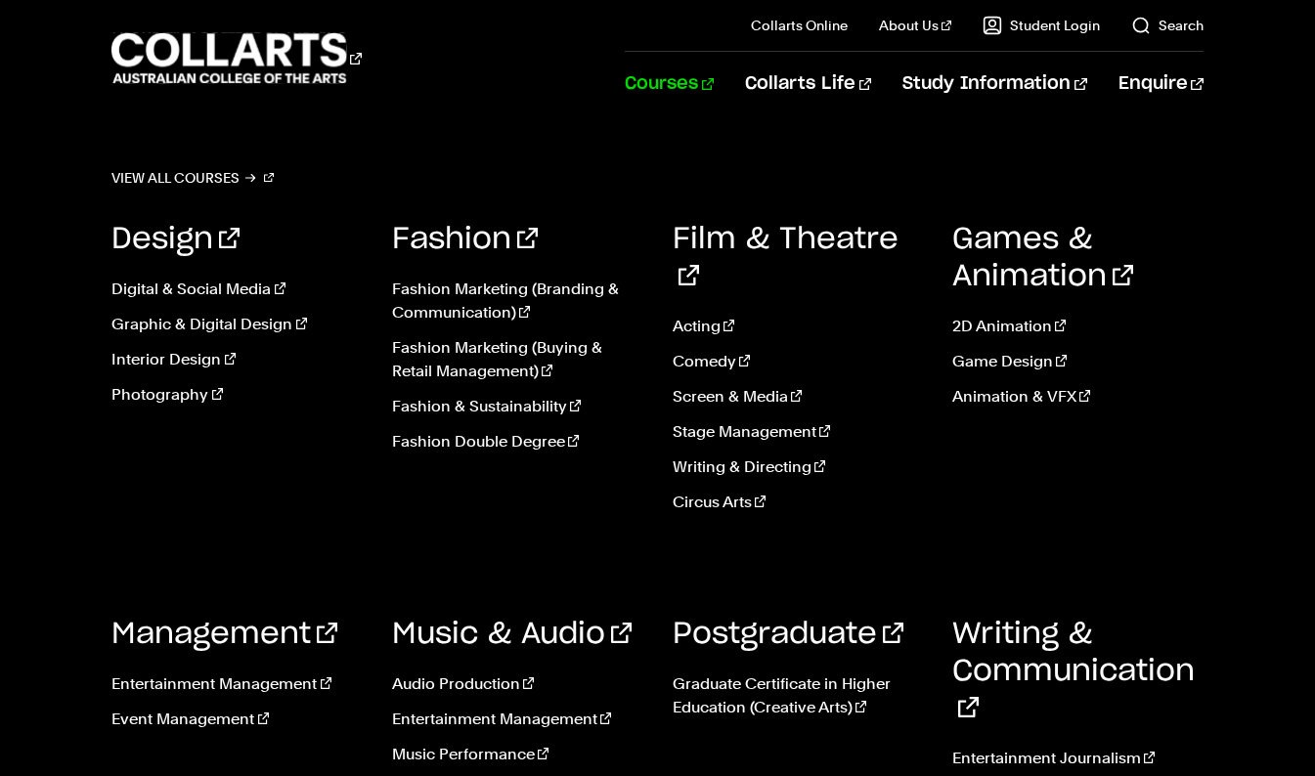
click at [714, 94] on link "Courses" at bounding box center [669, 84] width 89 height 65
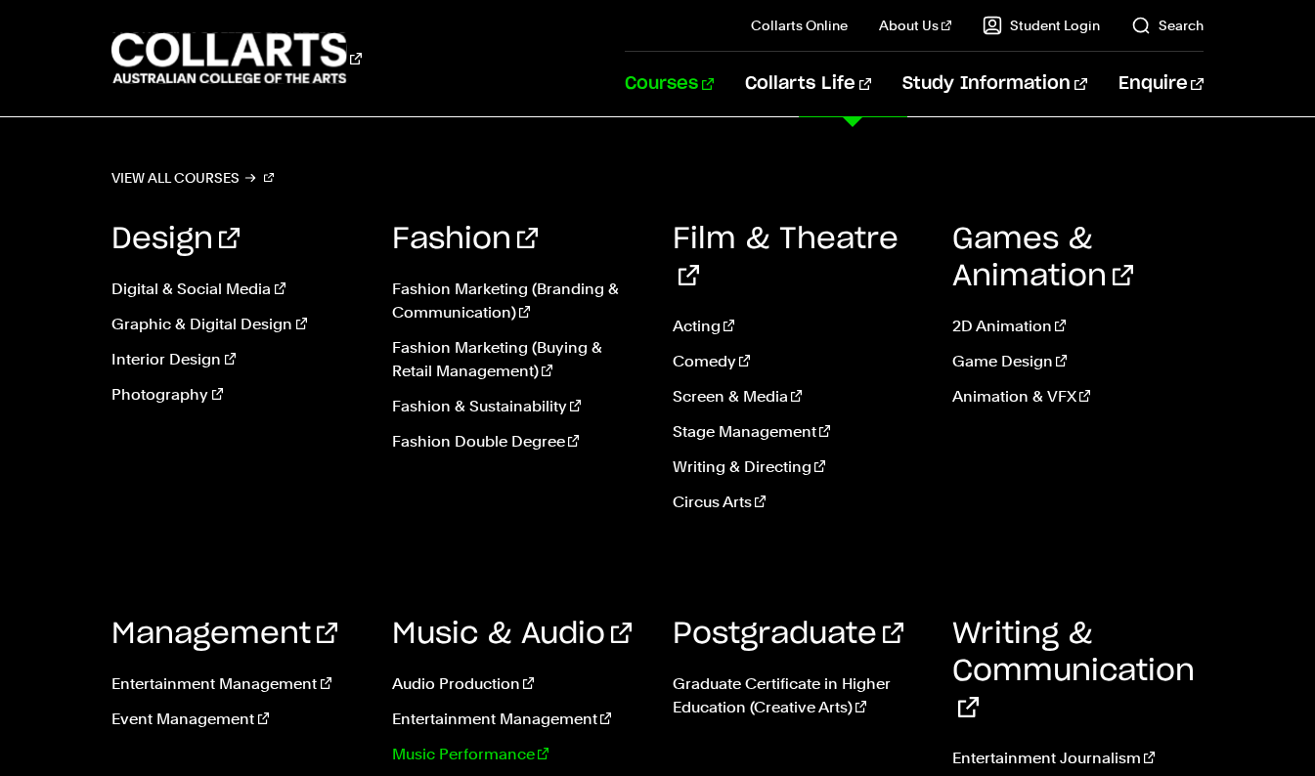
click at [517, 743] on link "Music Performance" at bounding box center [517, 754] width 251 height 23
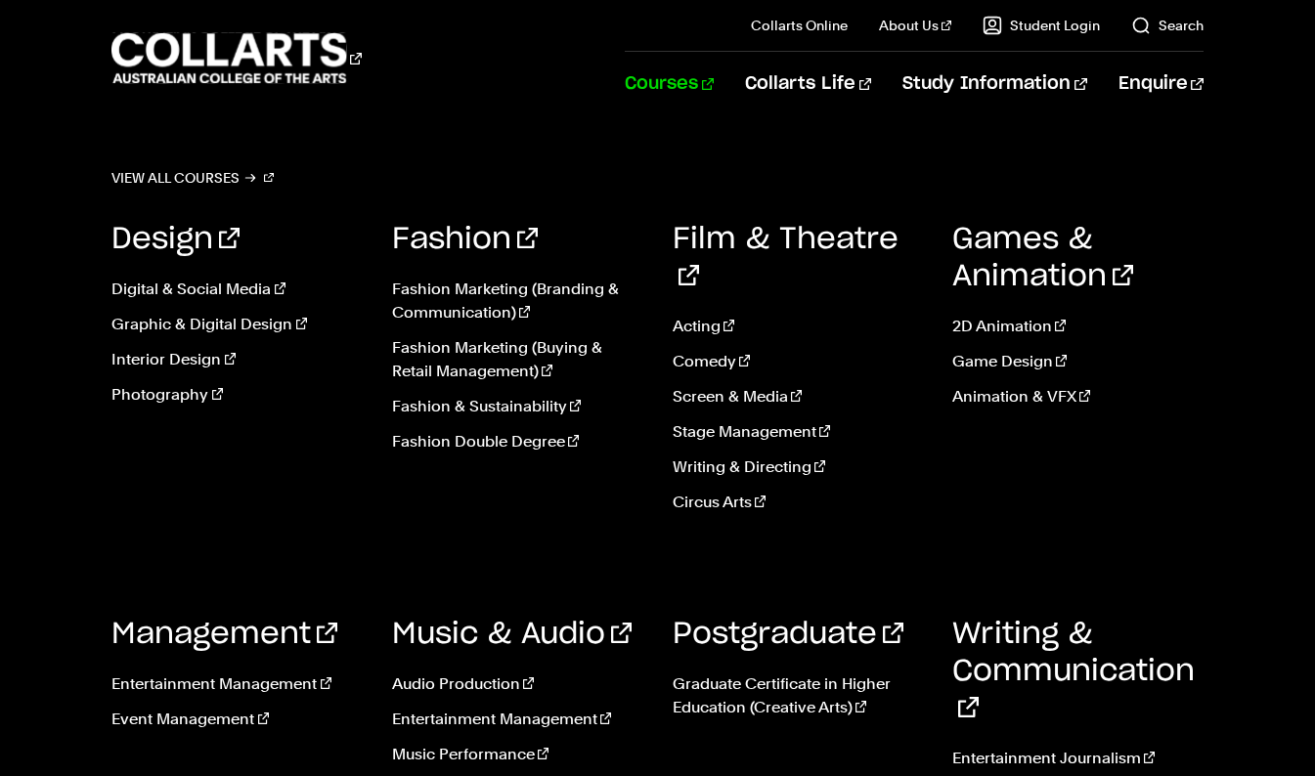
click at [714, 106] on link "Courses" at bounding box center [669, 84] width 89 height 65
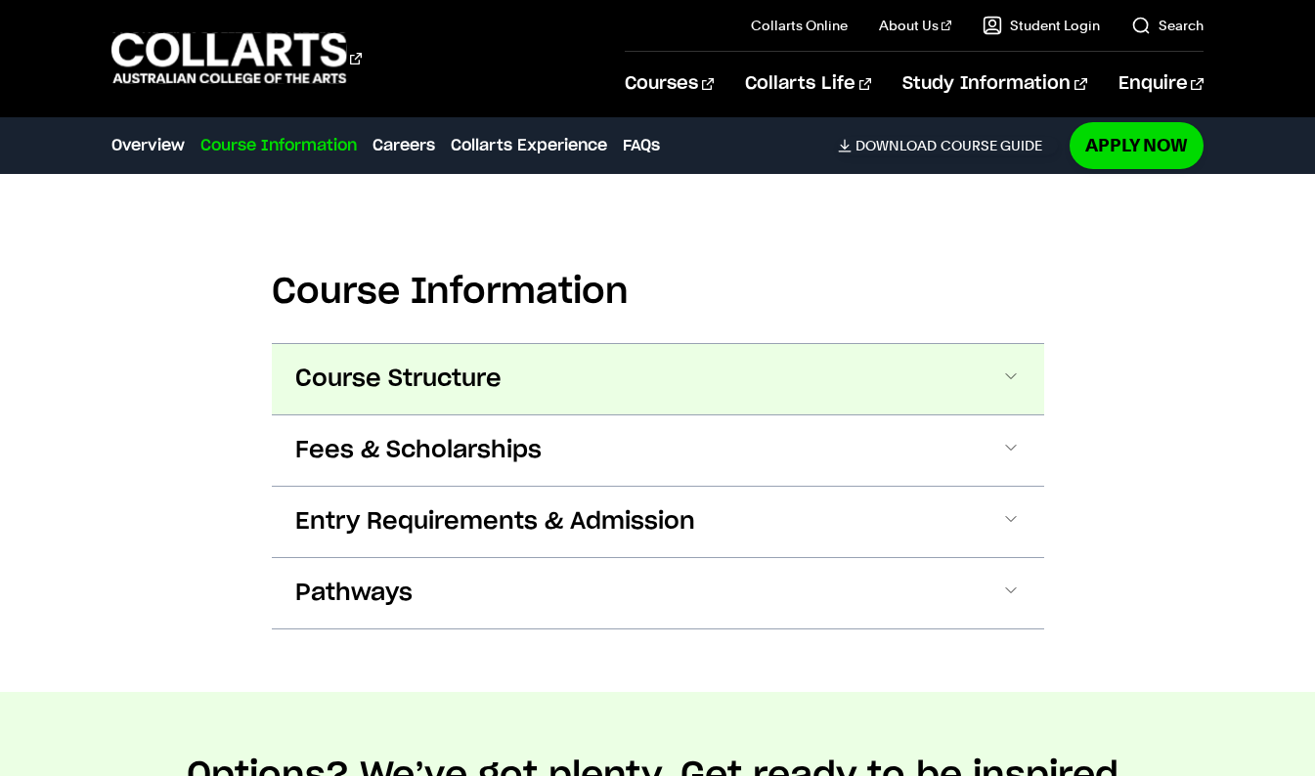
click at [1016, 366] on button "Course Structure" at bounding box center [658, 379] width 772 height 70
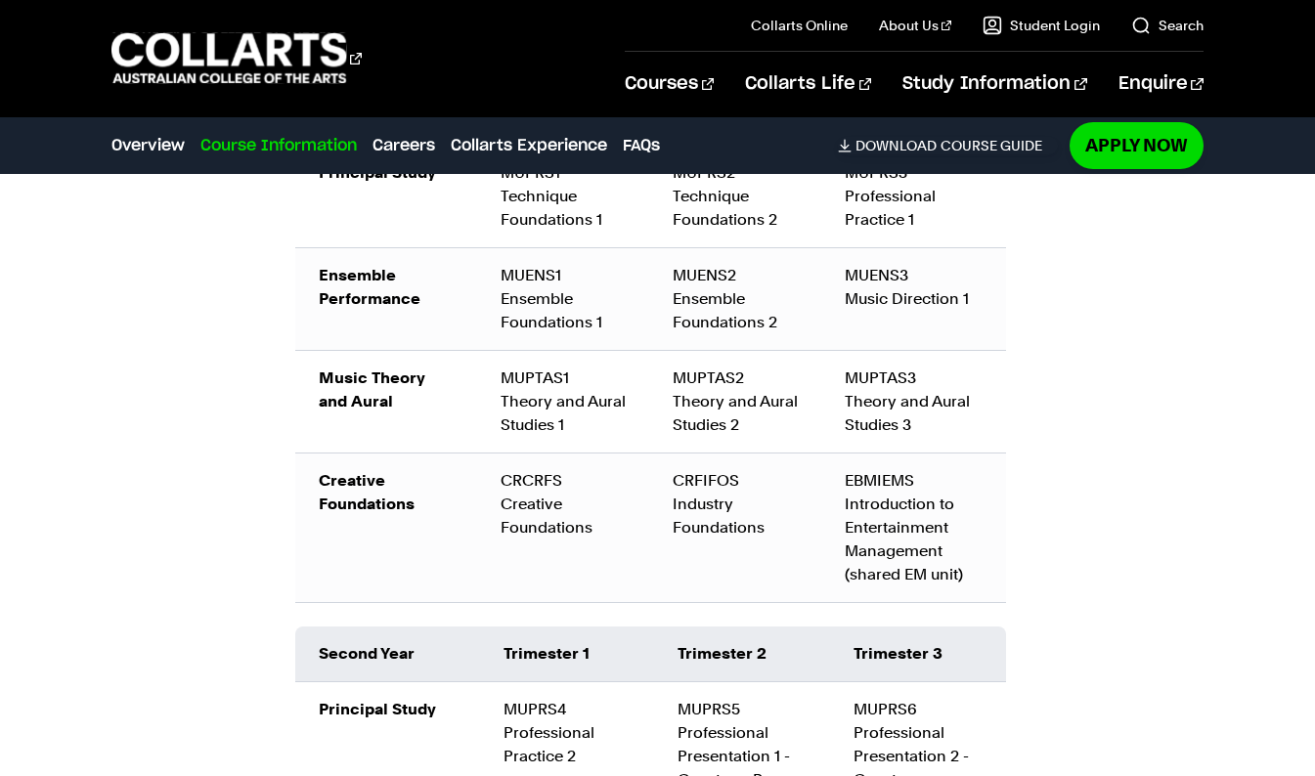
scroll to position [2469, 0]
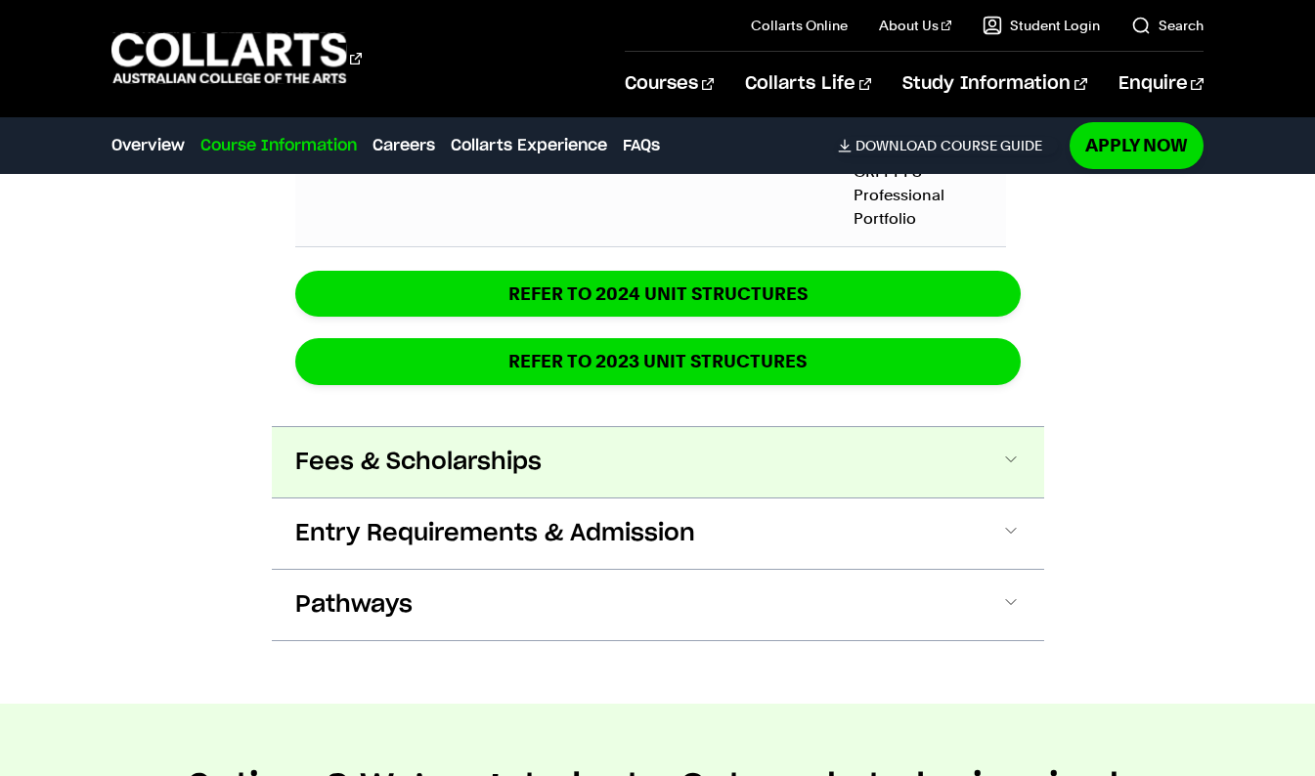
click at [988, 459] on button "Fees & Scholarships" at bounding box center [658, 462] width 772 height 70
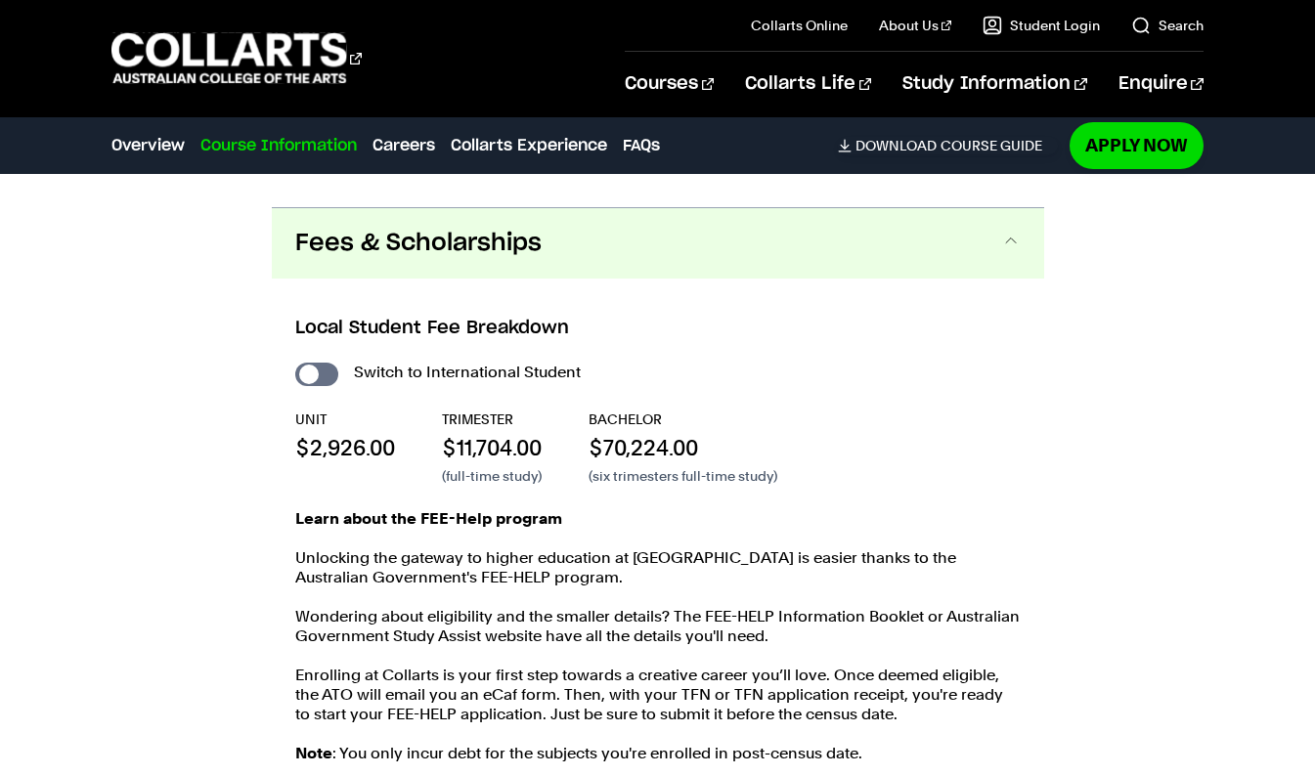
scroll to position [3592, 0]
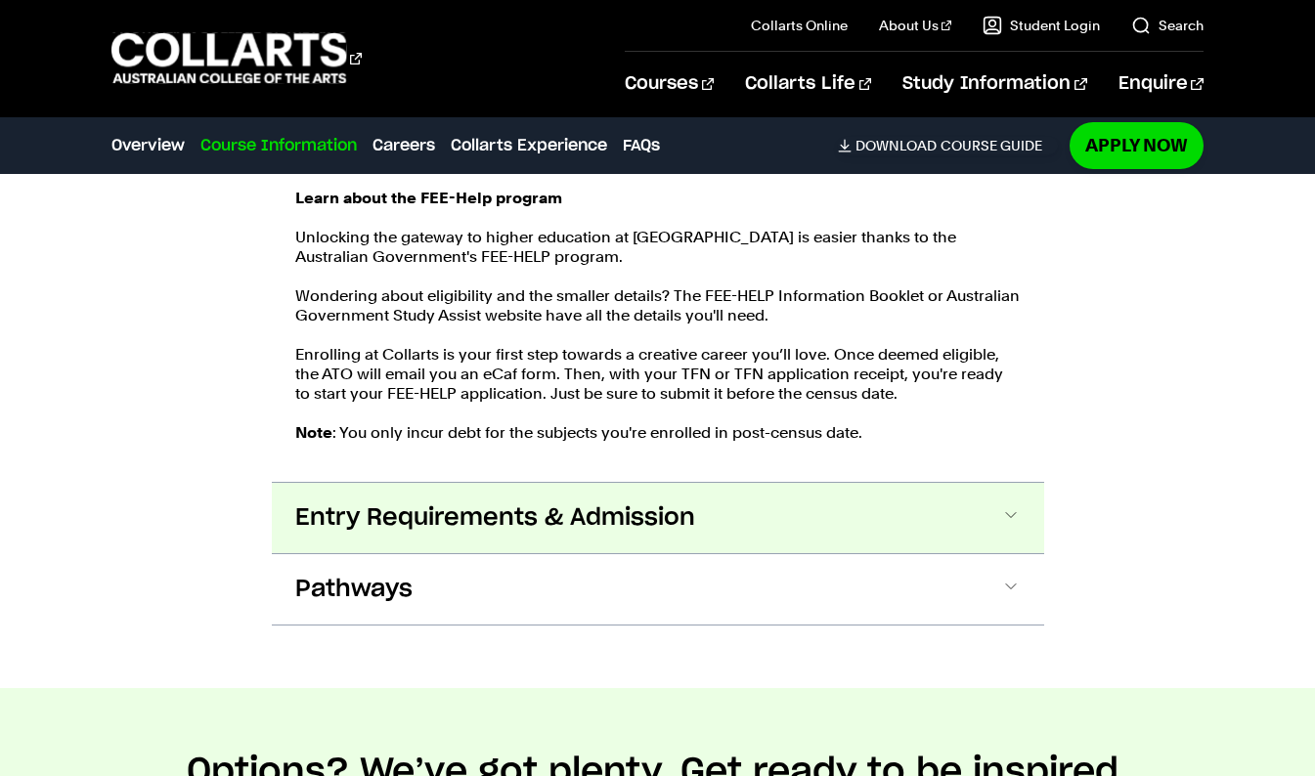
click at [975, 512] on button "Entry Requirements & Admission" at bounding box center [658, 518] width 772 height 70
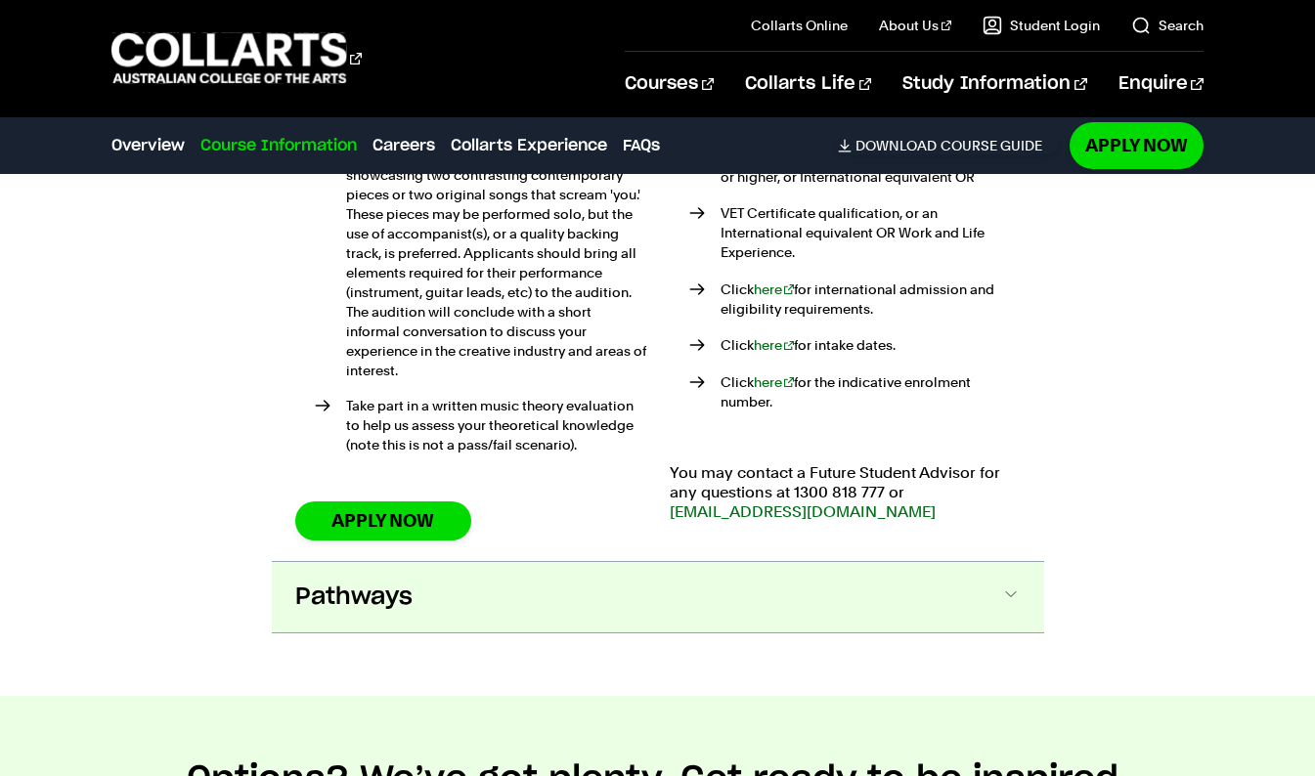
click at [966, 562] on button "Pathways" at bounding box center [658, 597] width 772 height 70
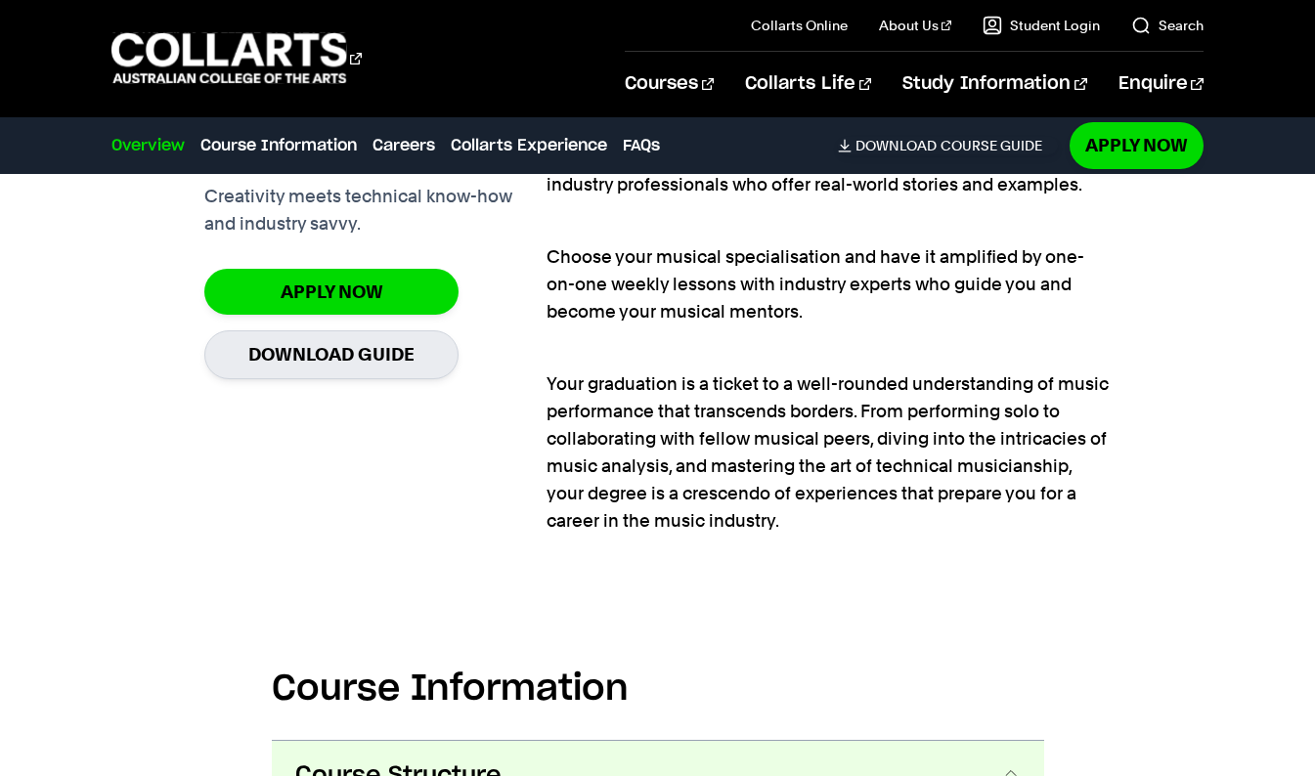
scroll to position [0, 0]
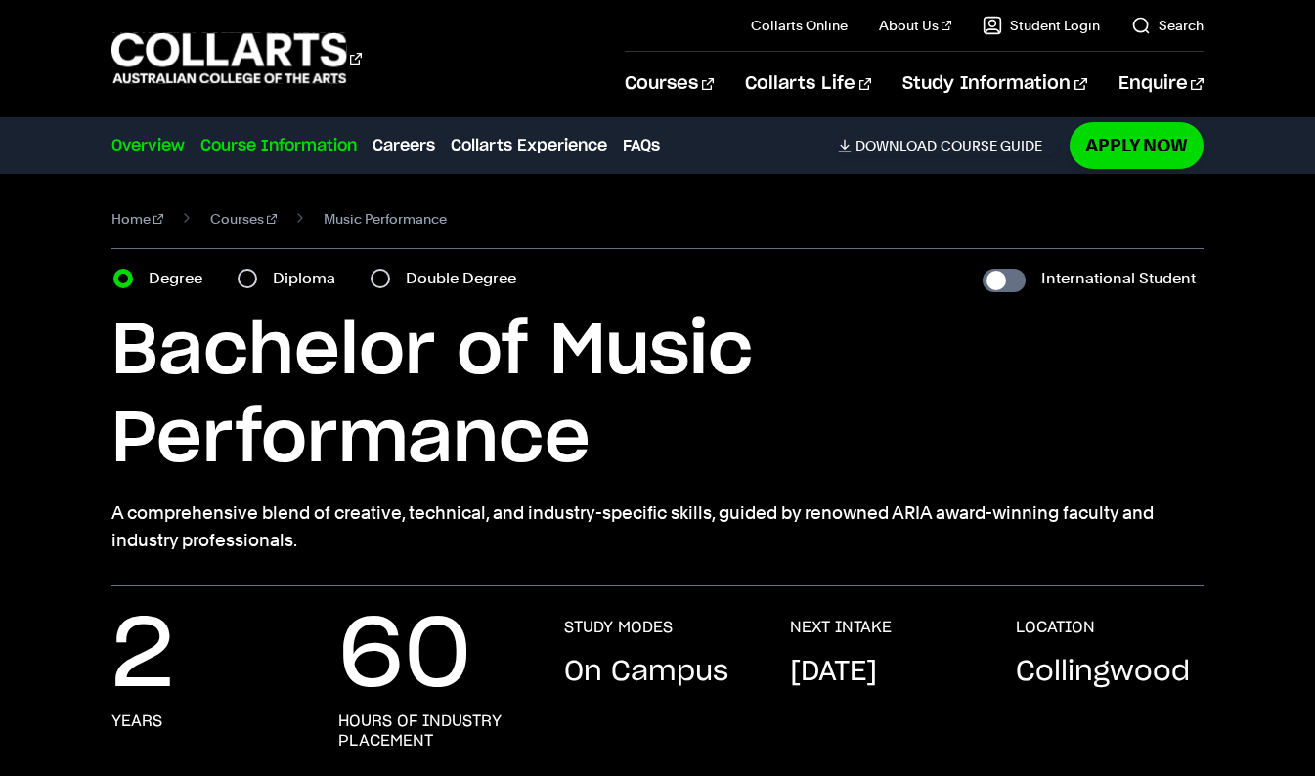
click at [283, 152] on link "Course Information" at bounding box center [278, 145] width 156 height 23
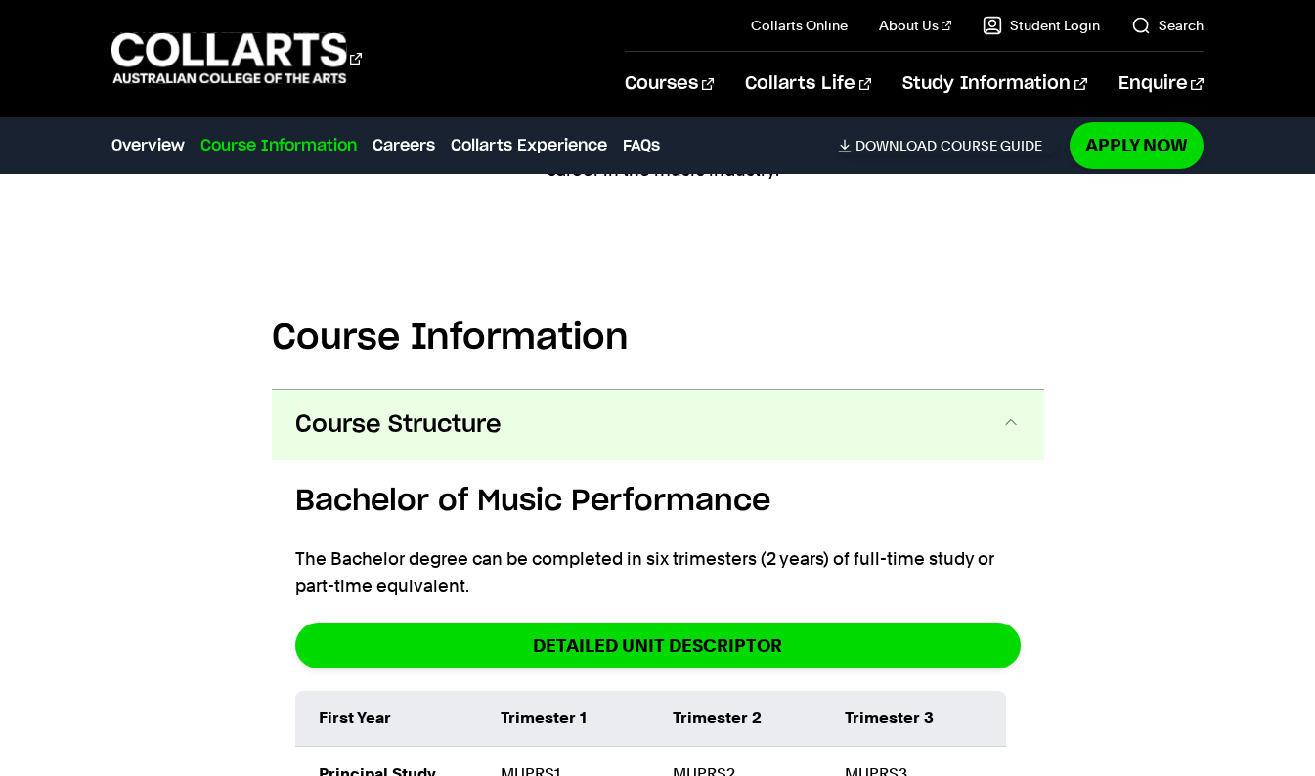
scroll to position [1828, 0]
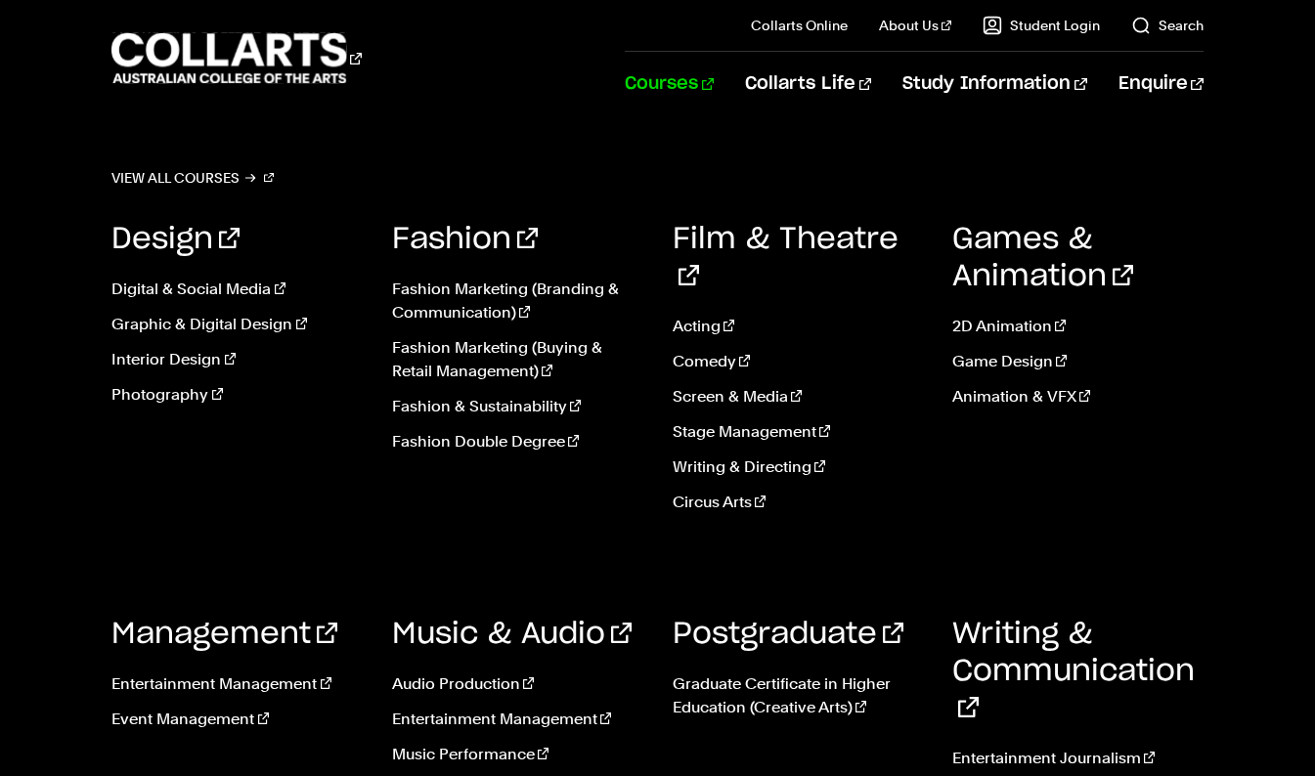
click at [703, 92] on link "Courses" at bounding box center [669, 84] width 89 height 65
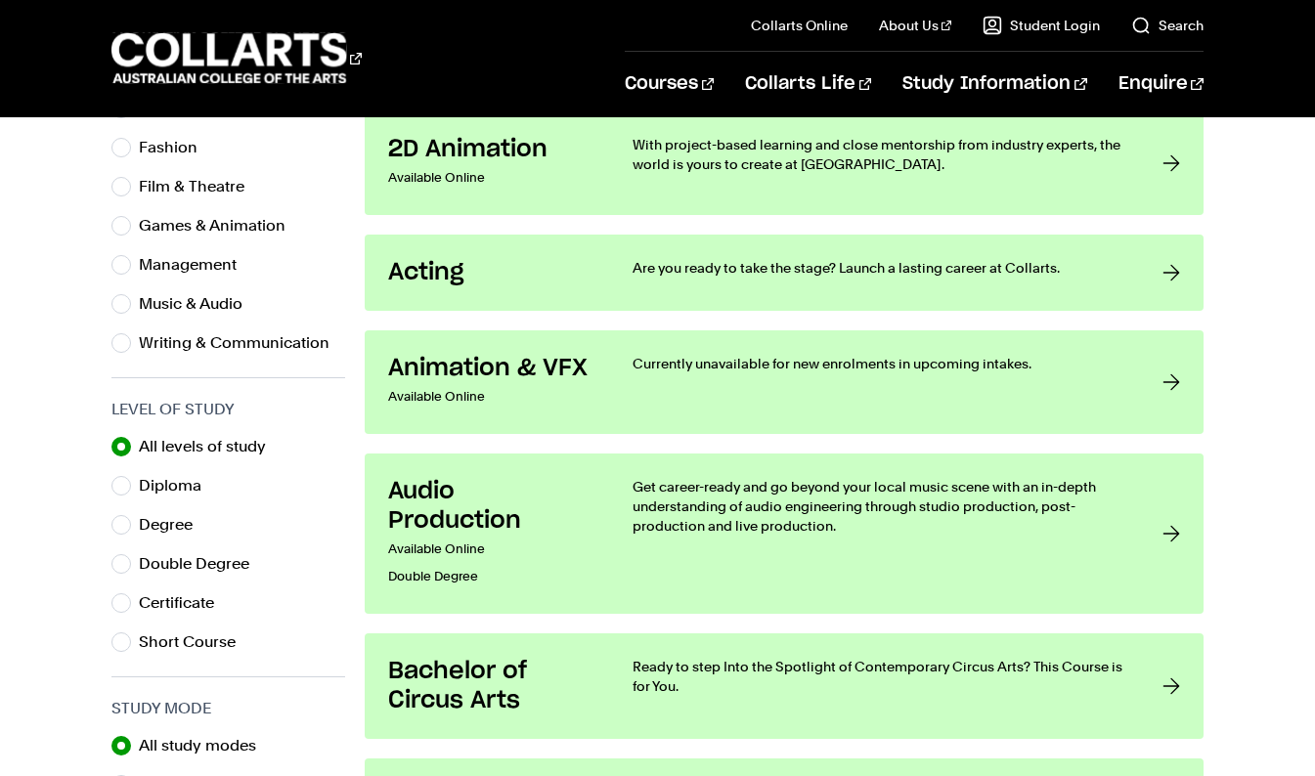
scroll to position [728, 0]
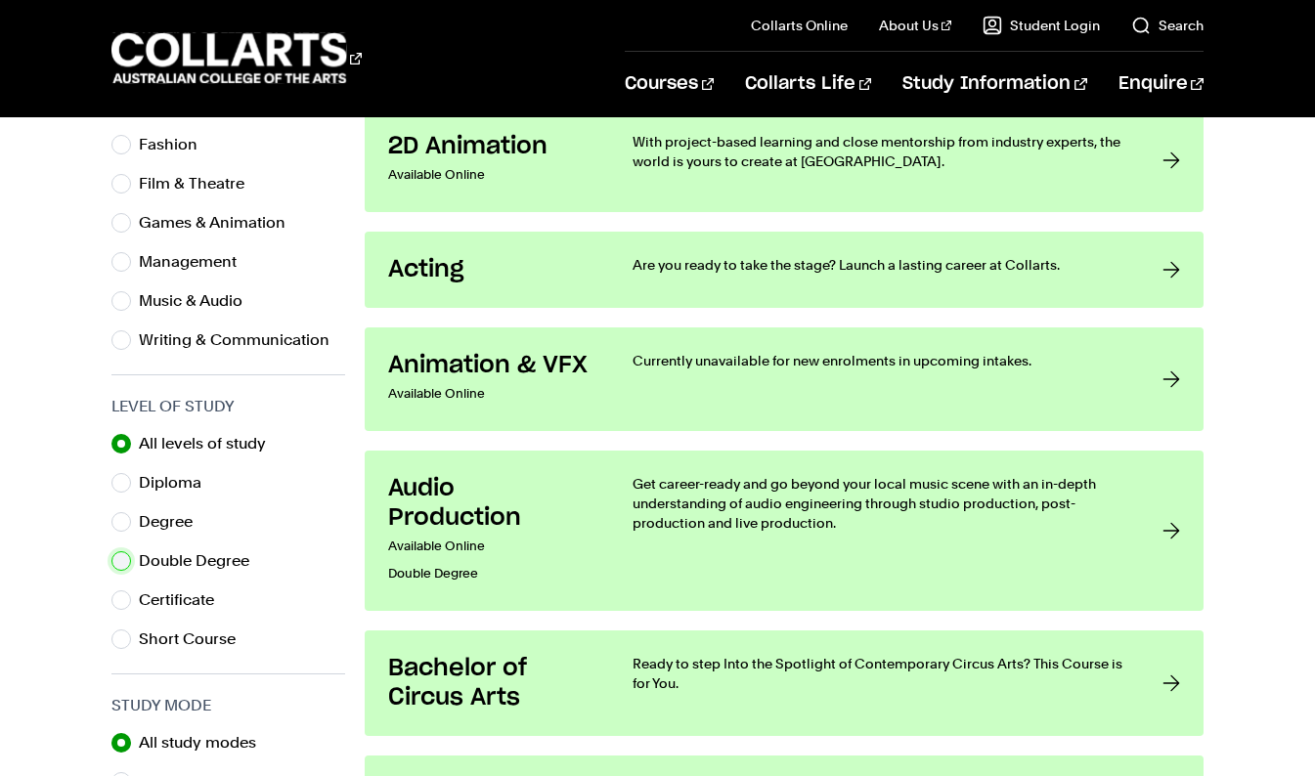
click at [129, 566] on input "Double Degree" at bounding box center [121, 561] width 20 height 20
radio input "true"
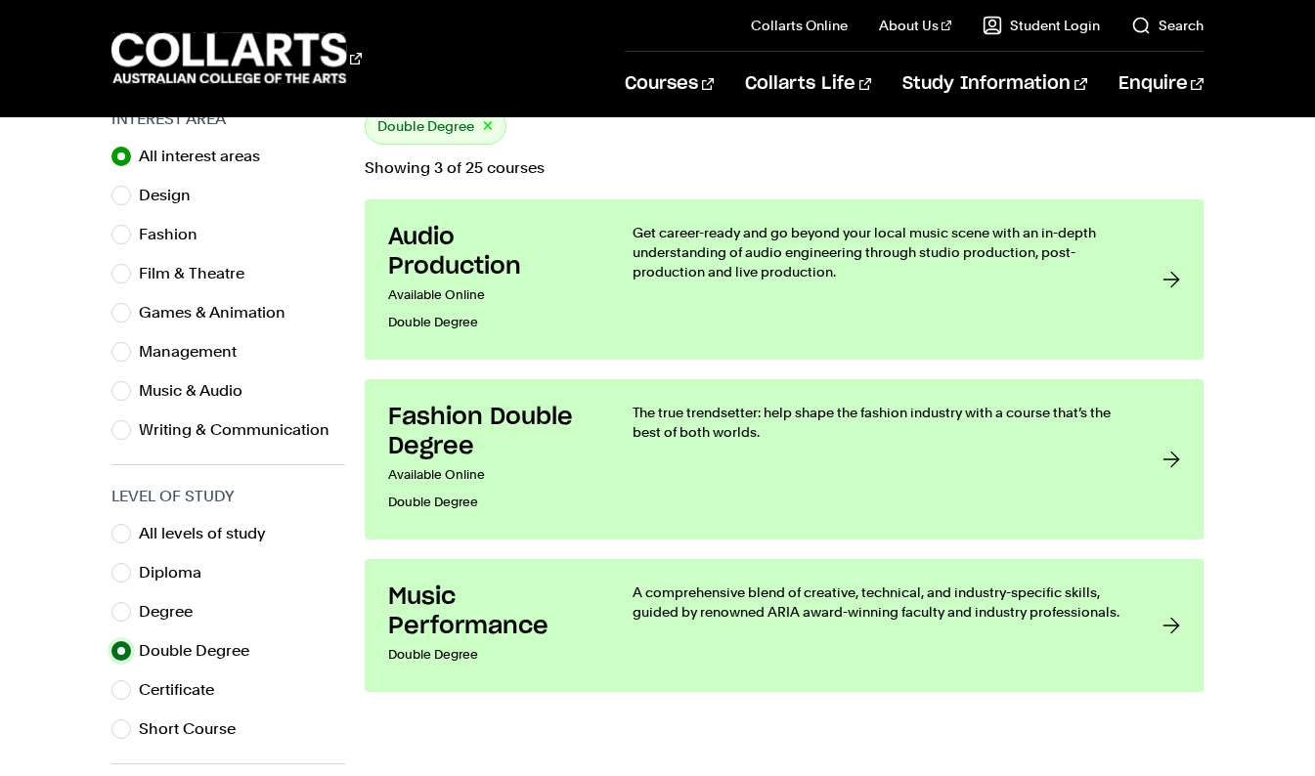
scroll to position [645, 0]
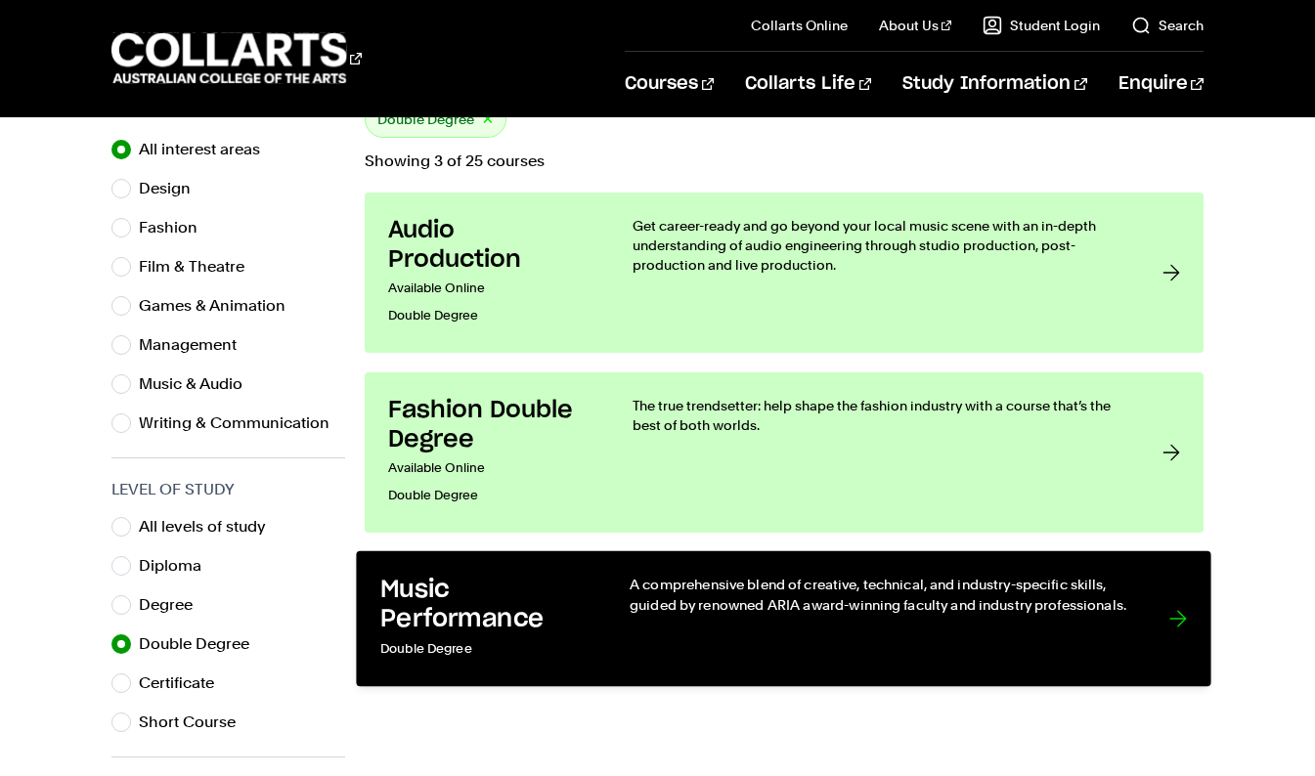
click at [439, 587] on h3 "Music Performance" at bounding box center [484, 605] width 209 height 60
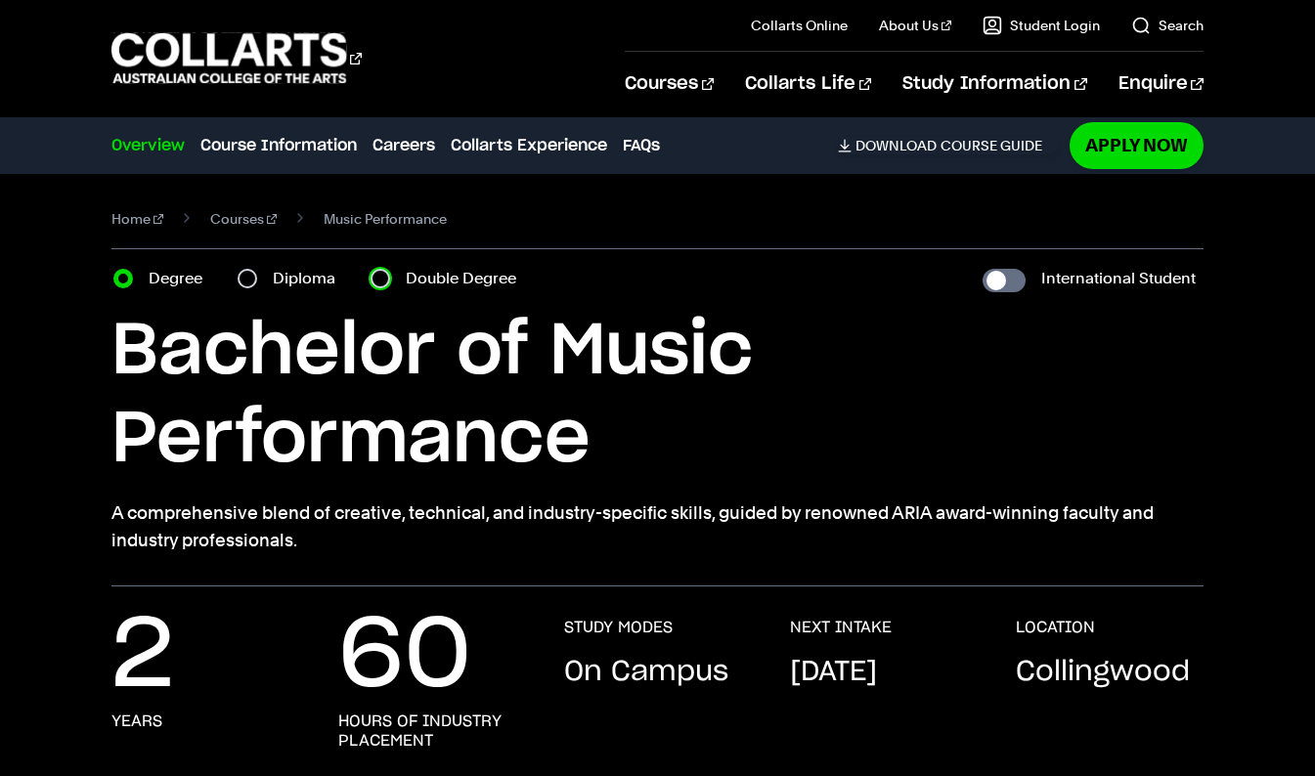
click at [381, 271] on input "Double Degree" at bounding box center [380, 279] width 20 height 20
radio input "true"
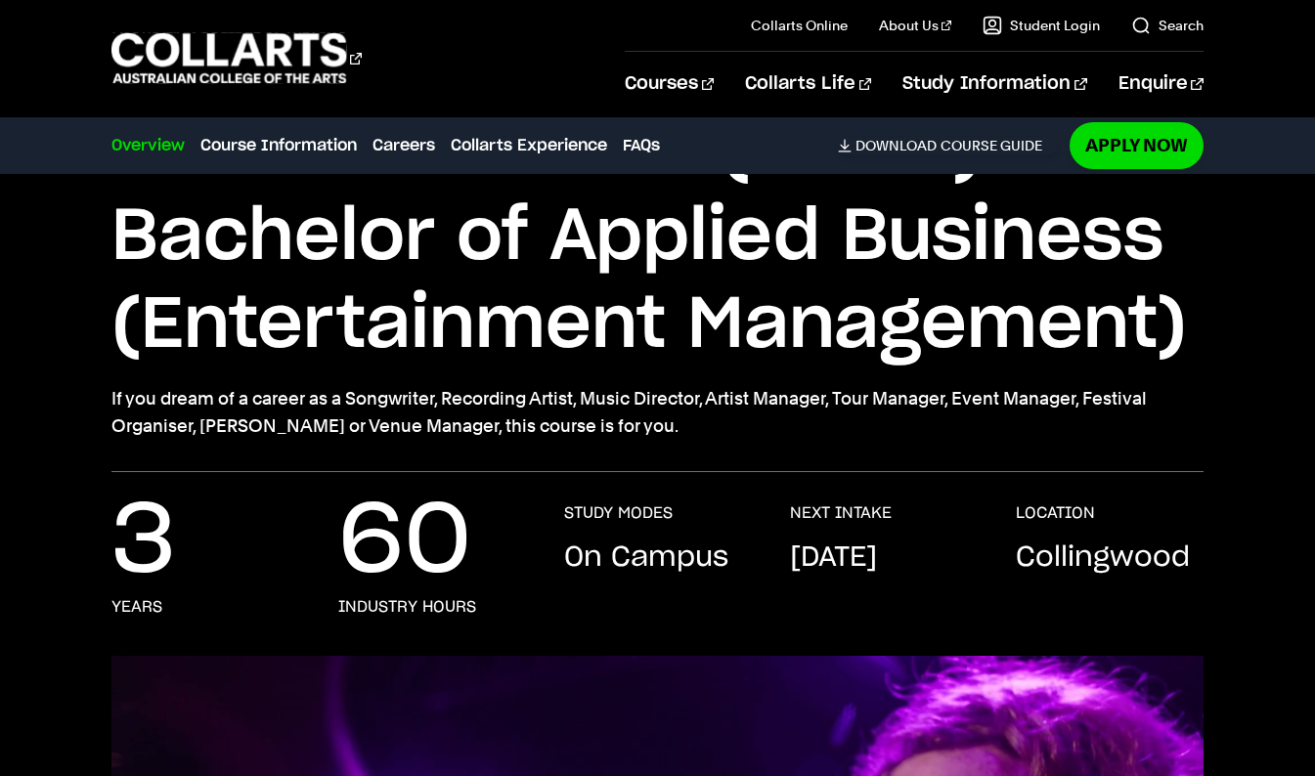
scroll to position [260, 0]
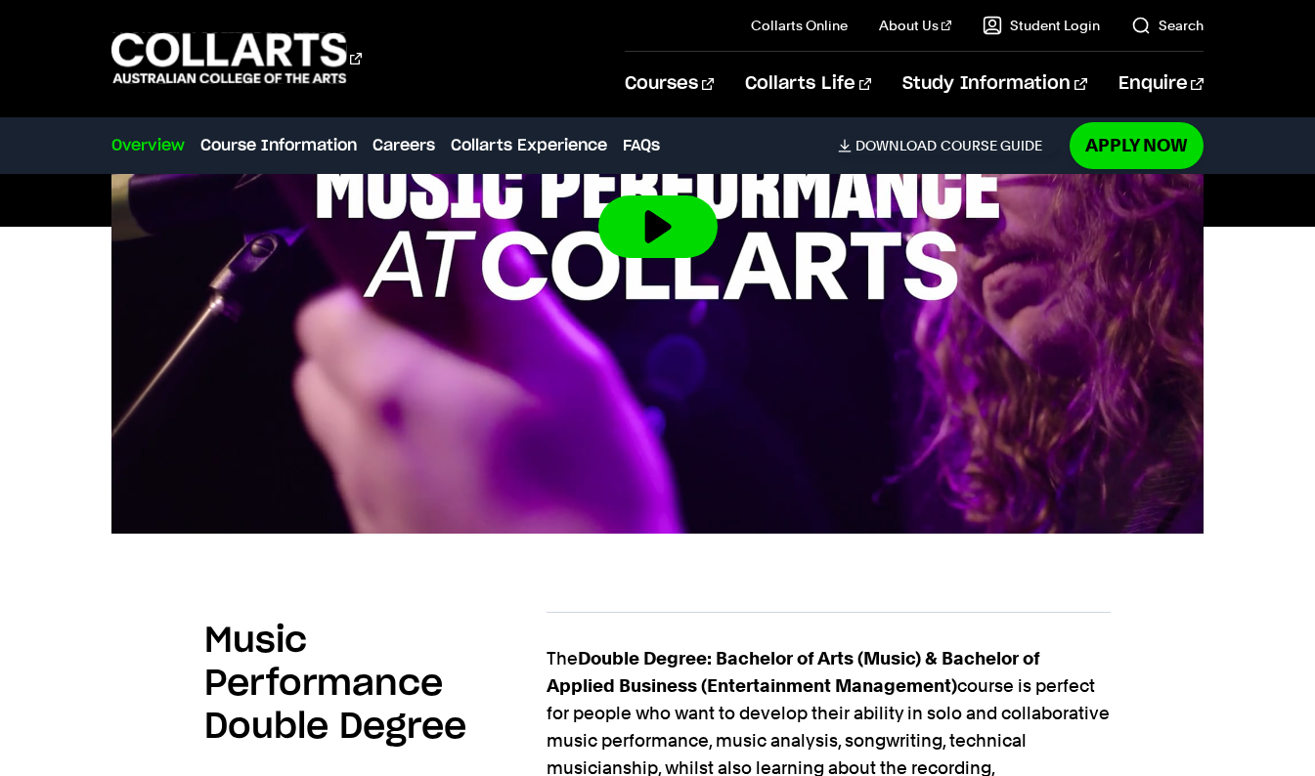
scroll to position [940, 0]
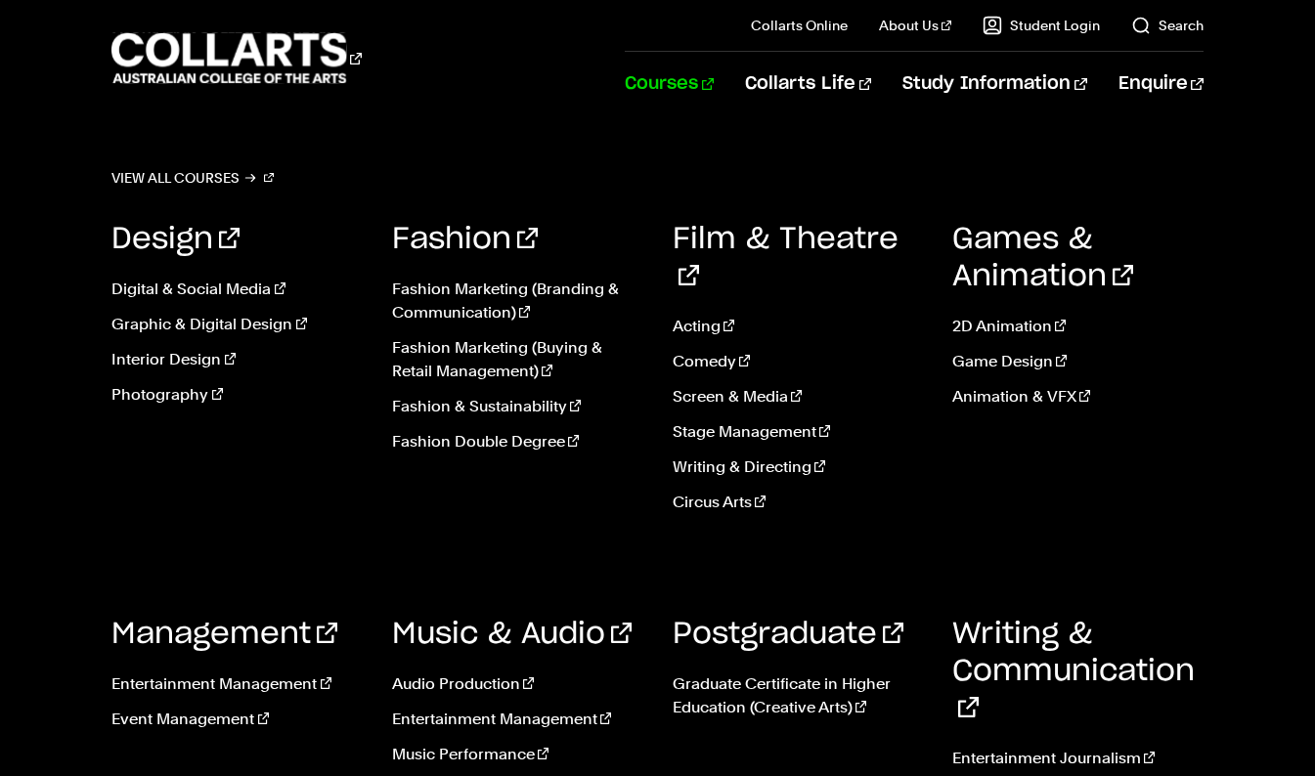
click at [714, 102] on link "Courses" at bounding box center [669, 84] width 89 height 65
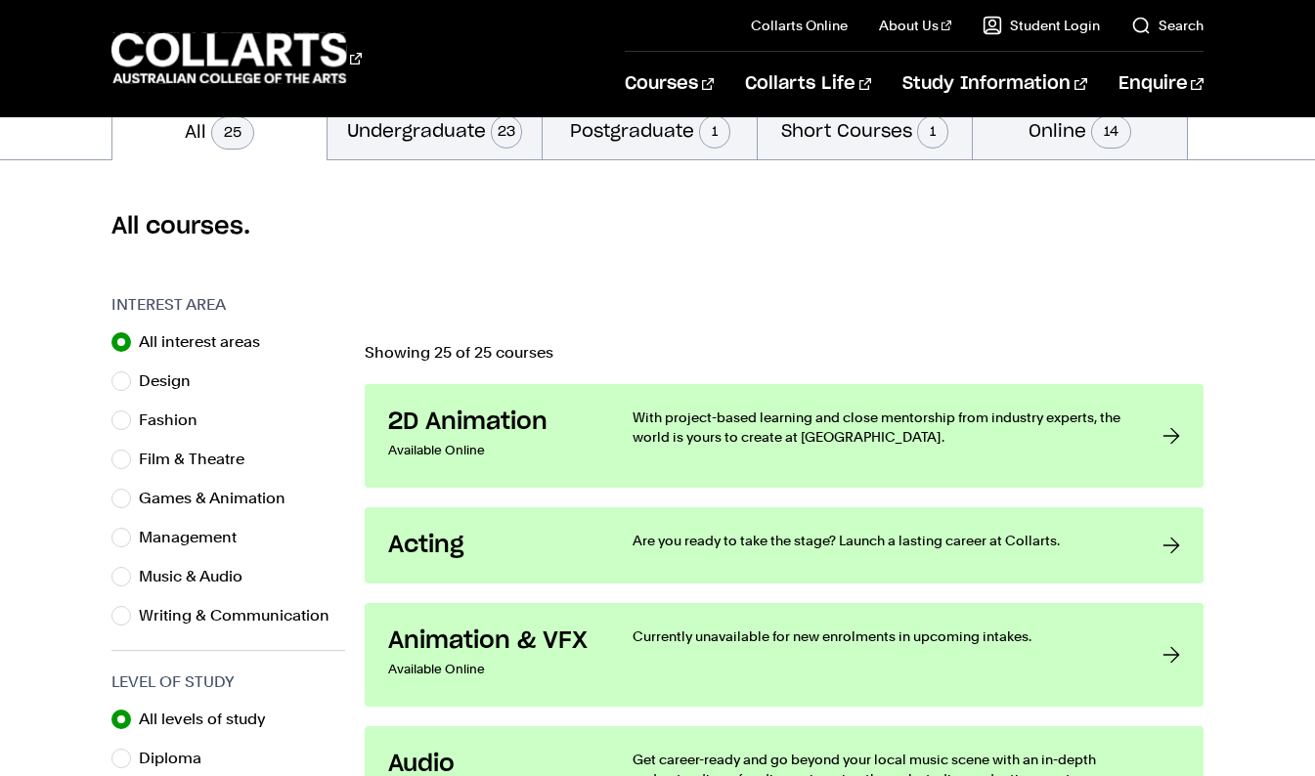
scroll to position [454, 0]
click at [146, 458] on label "Film & Theatre" at bounding box center [199, 458] width 121 height 27
click at [131, 458] on input "Film & Theatre" at bounding box center [121, 459] width 20 height 20
radio input "true"
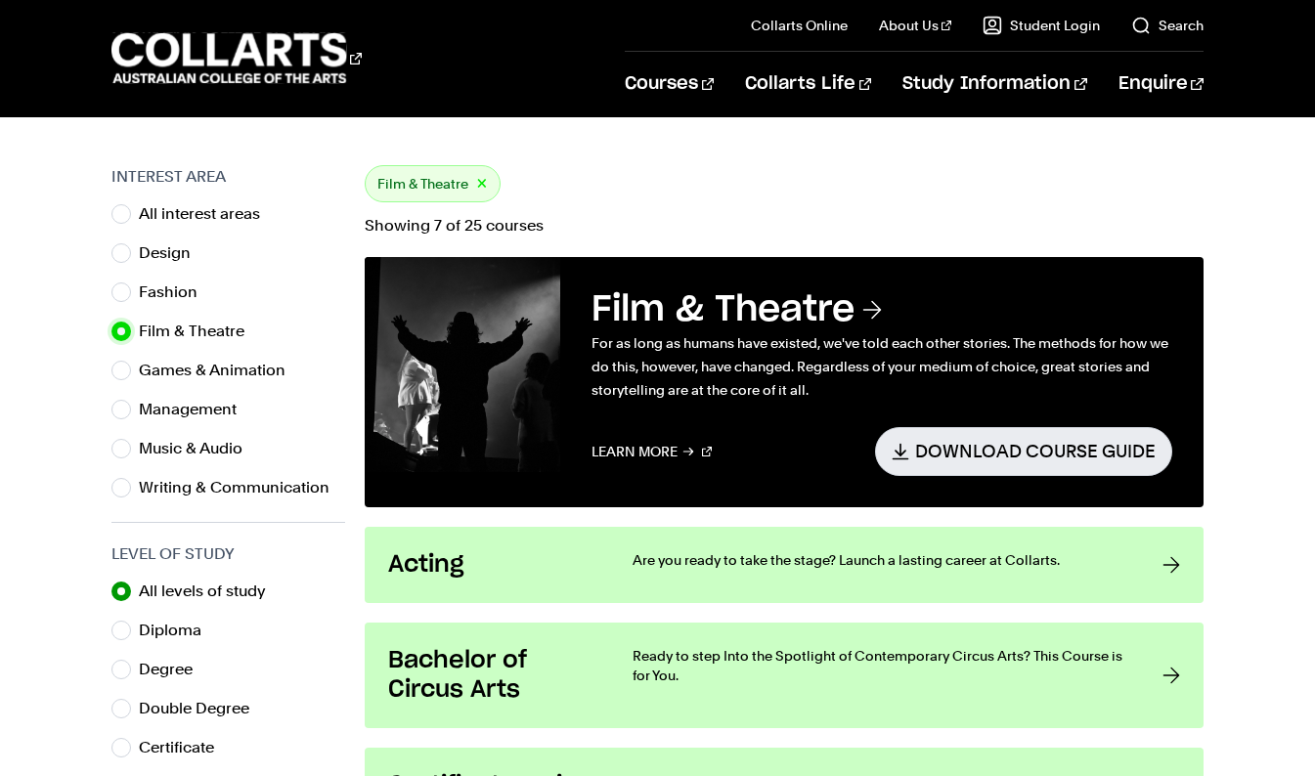
scroll to position [540, 0]
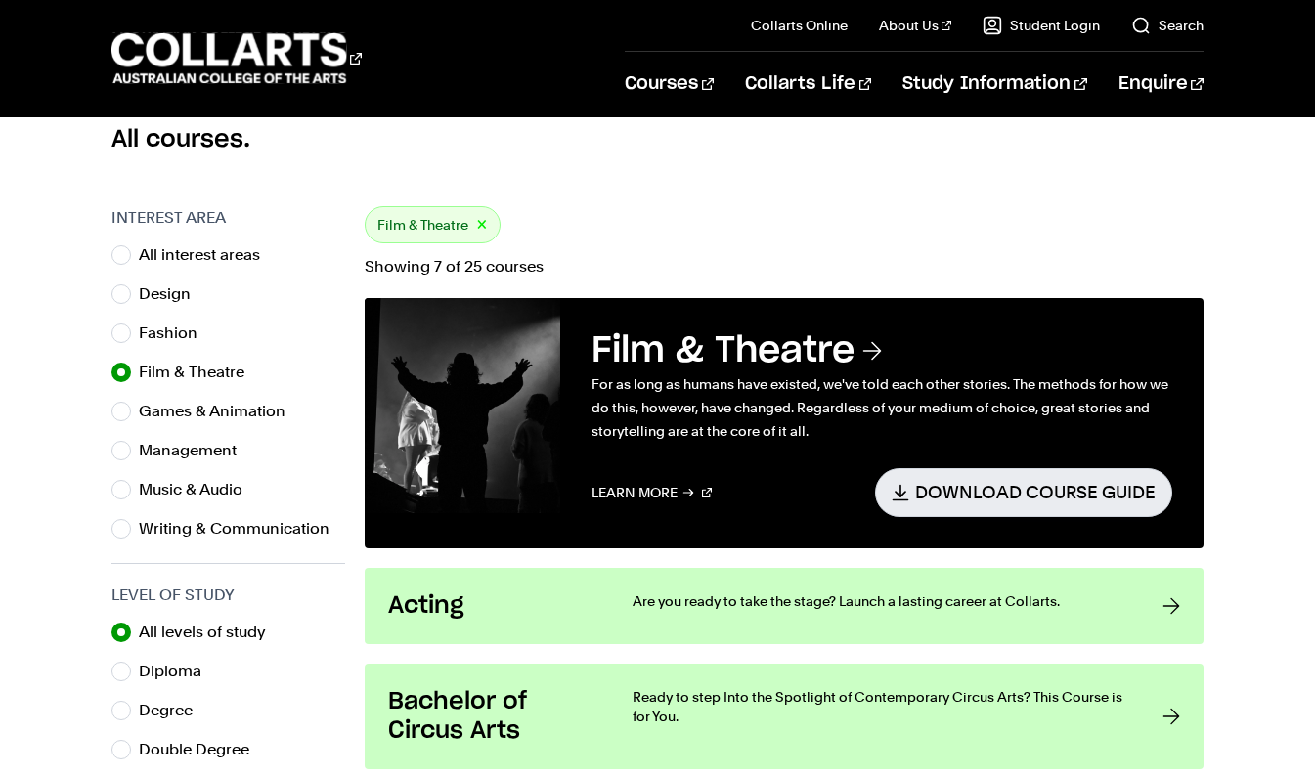
click at [604, 369] on h3 "Film & Theatre" at bounding box center [881, 350] width 580 height 43
click at [574, 430] on div "Film & Theatre For as long as humans have existed, we've told each other storie…" at bounding box center [881, 422] width 642 height 249
click at [521, 445] on img at bounding box center [462, 405] width 195 height 215
click at [682, 364] on h3 "Film & Theatre" at bounding box center [881, 350] width 580 height 43
click at [648, 356] on h3 "Film & Theatre" at bounding box center [881, 350] width 580 height 43
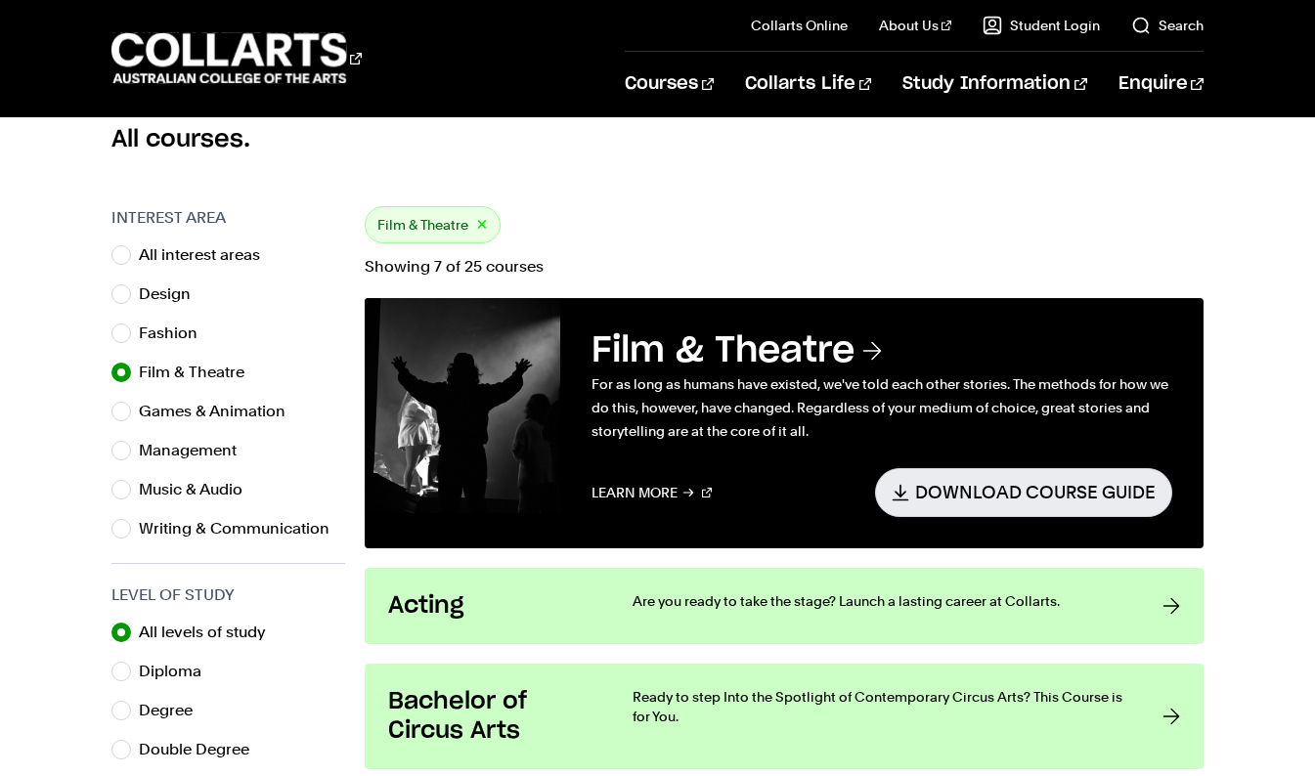
click at [641, 341] on h3 "Film & Theatre" at bounding box center [881, 350] width 580 height 43
click at [873, 376] on p "For as long as humans have existed, we've told each other stories. The methods …" at bounding box center [881, 407] width 580 height 70
click at [853, 361] on h3 "Film & Theatre" at bounding box center [881, 350] width 580 height 43
click at [854, 361] on h3 "Film & Theatre" at bounding box center [881, 350] width 580 height 43
click at [623, 510] on link "Learn More" at bounding box center [651, 492] width 120 height 48
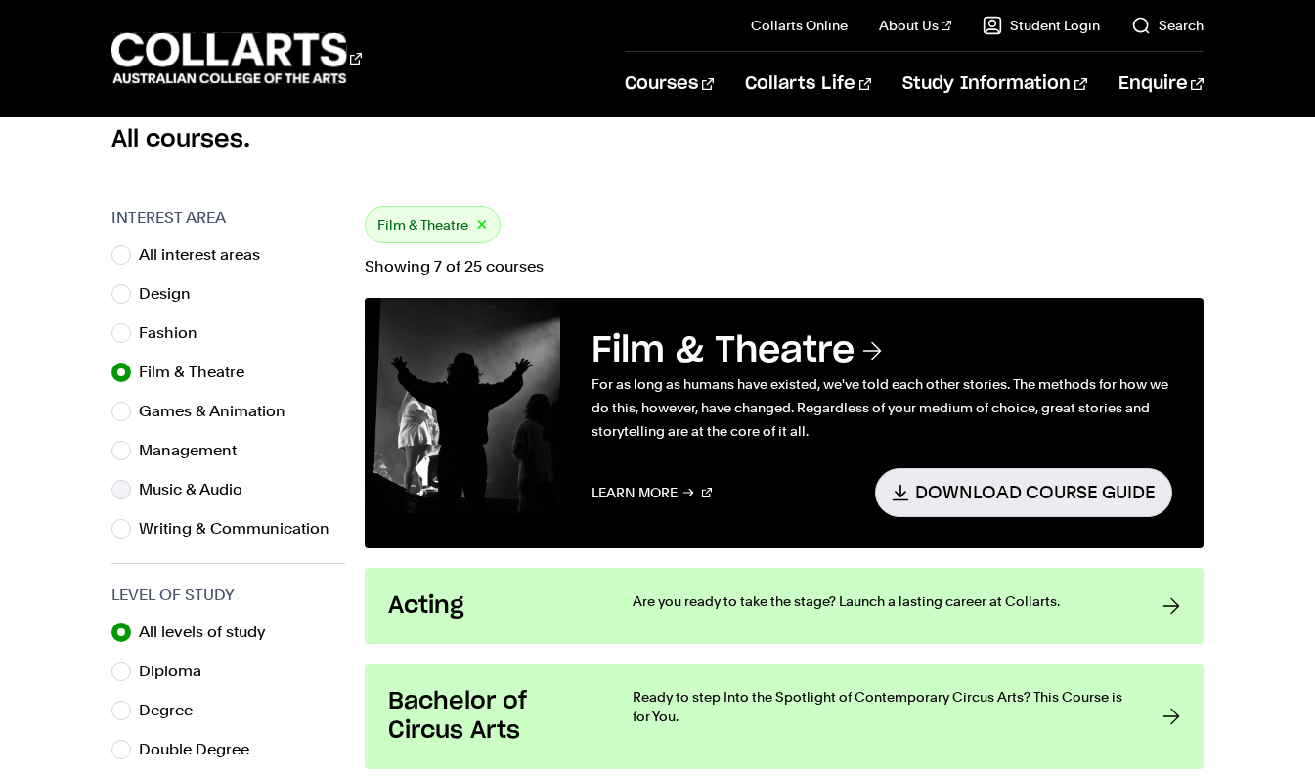
click at [157, 492] on label "Music & Audio" at bounding box center [198, 489] width 119 height 27
click at [131, 492] on input "Music & Audio" at bounding box center [121, 490] width 20 height 20
radio input "true"
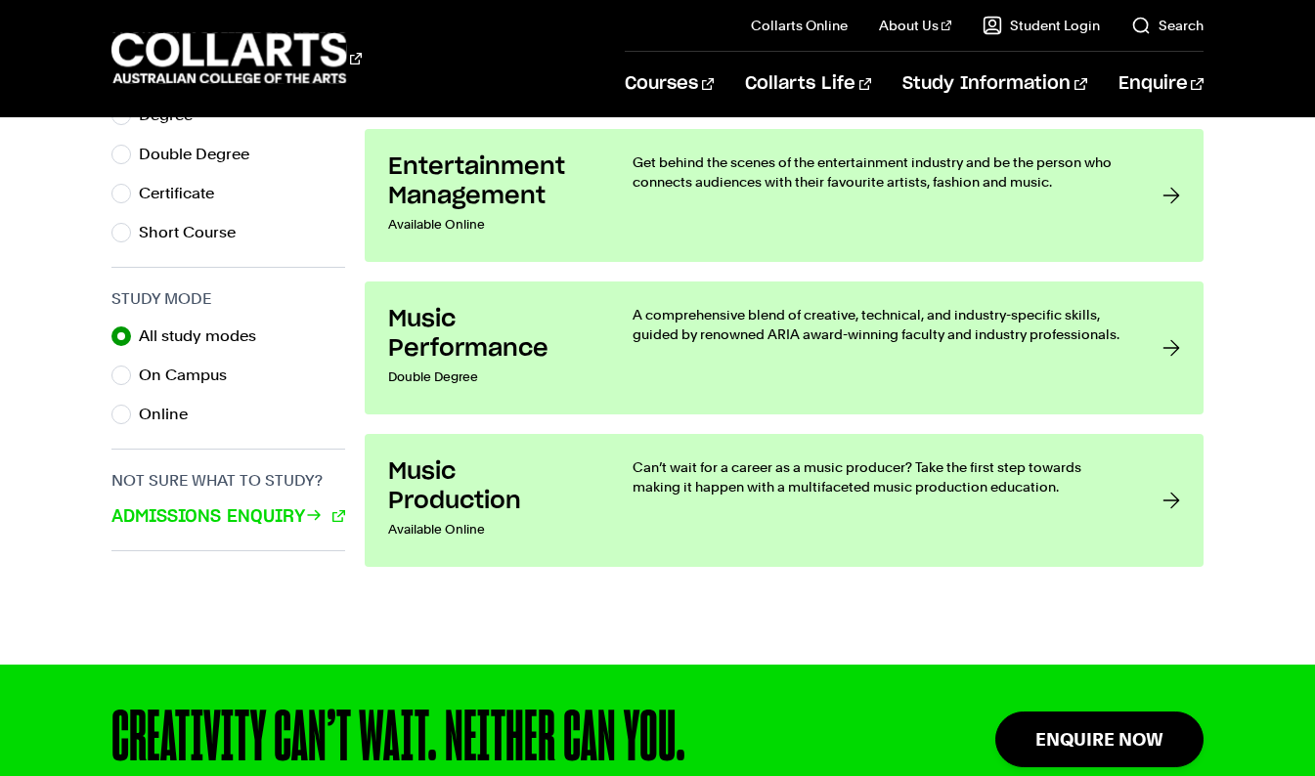
scroll to position [1139, 0]
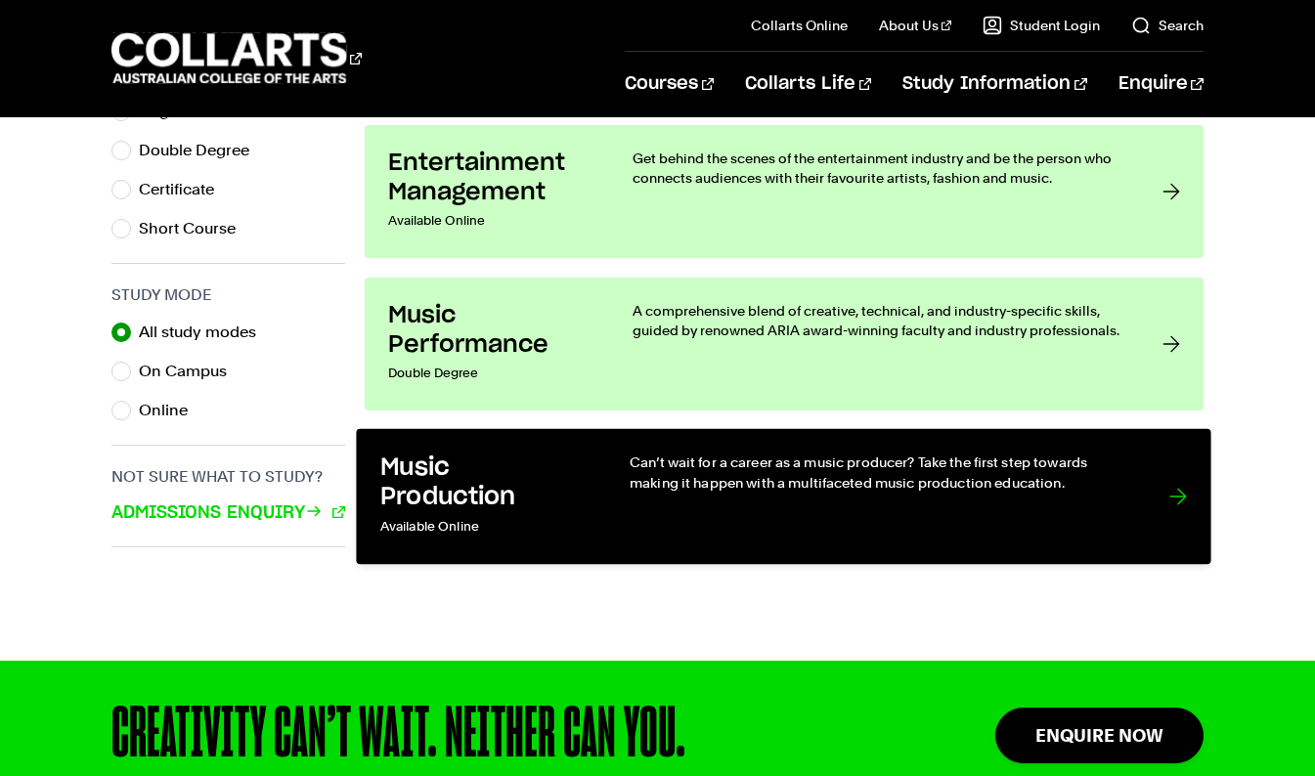
click at [425, 487] on h3 "Music Production" at bounding box center [484, 483] width 209 height 60
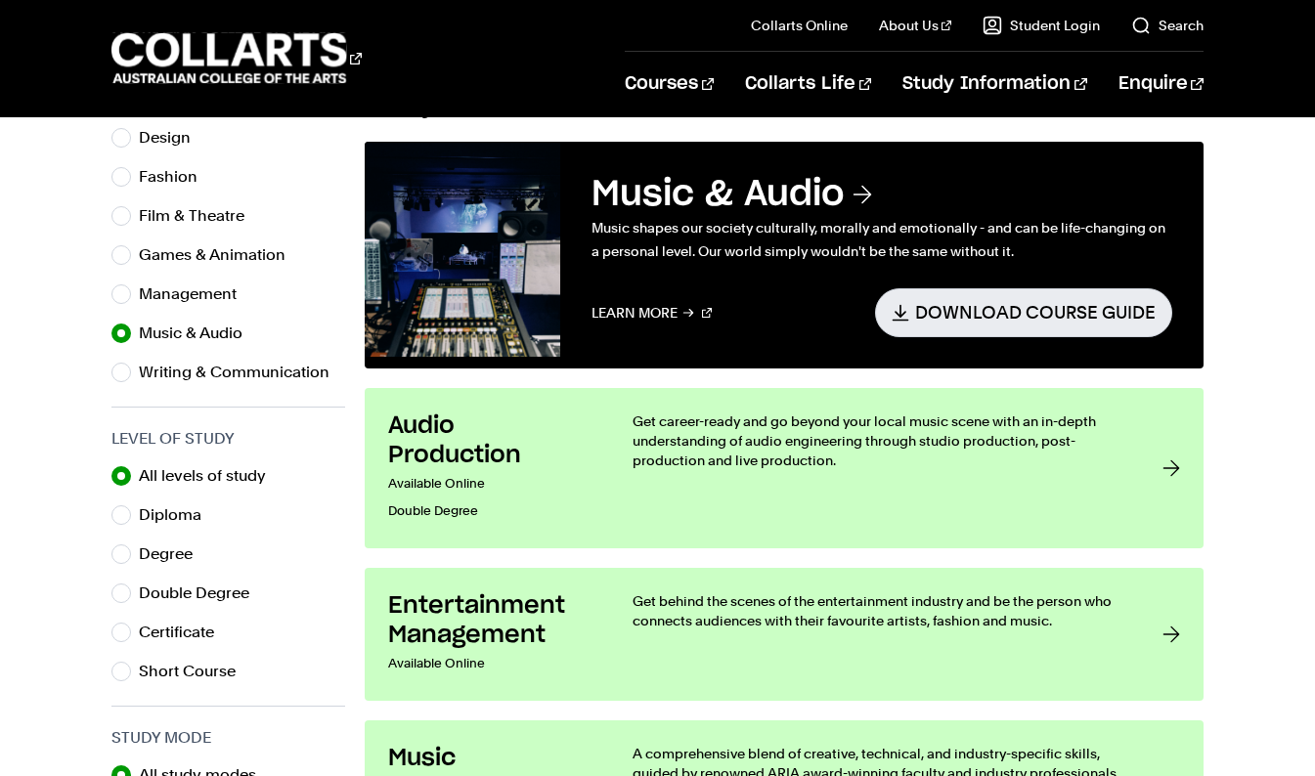
scroll to position [694, 0]
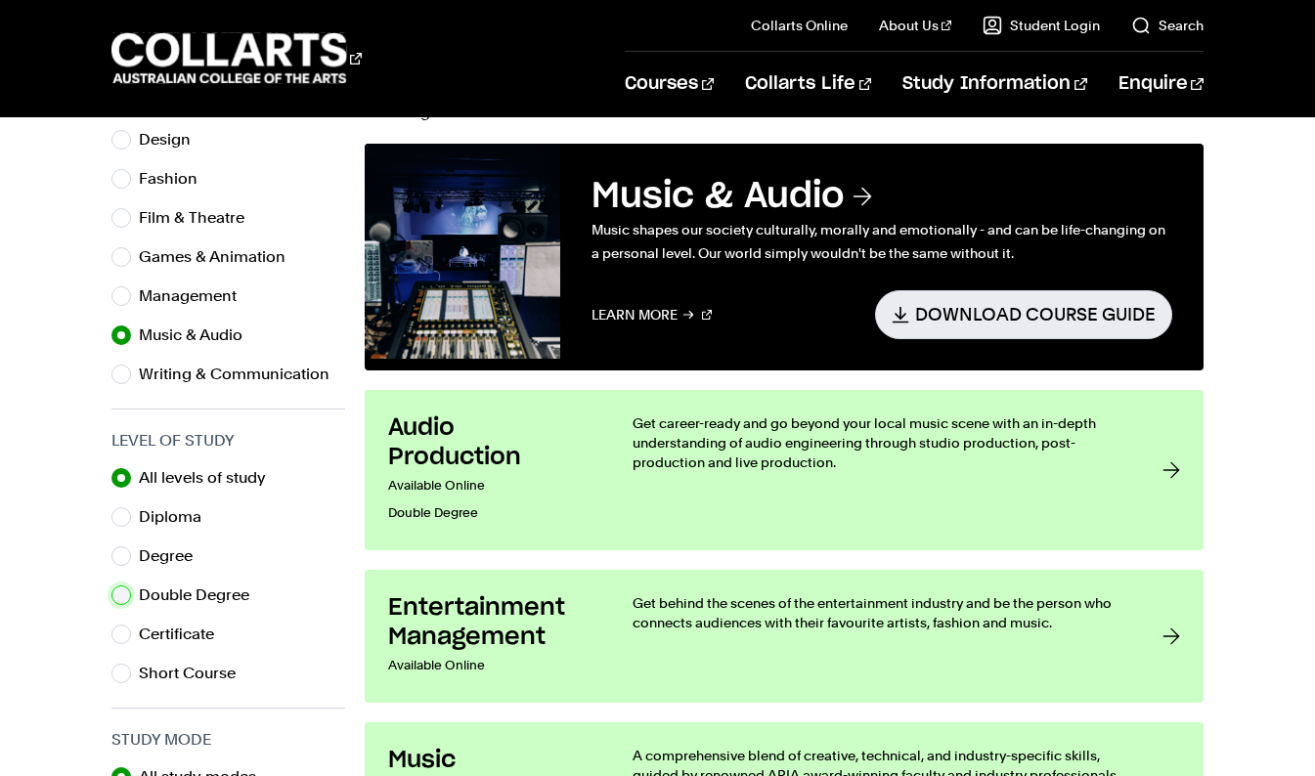
click at [121, 592] on input "Double Degree" at bounding box center [121, 595] width 20 height 20
radio input "true"
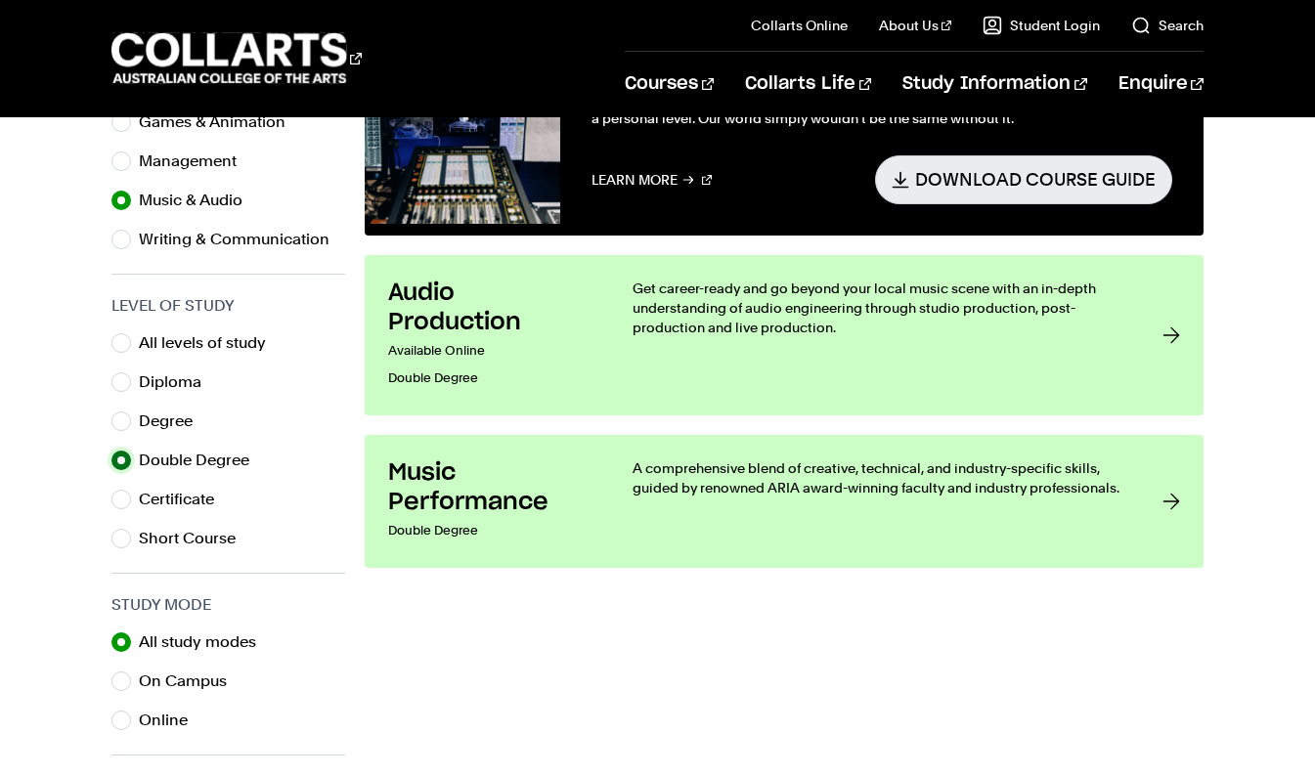
scroll to position [935, 0]
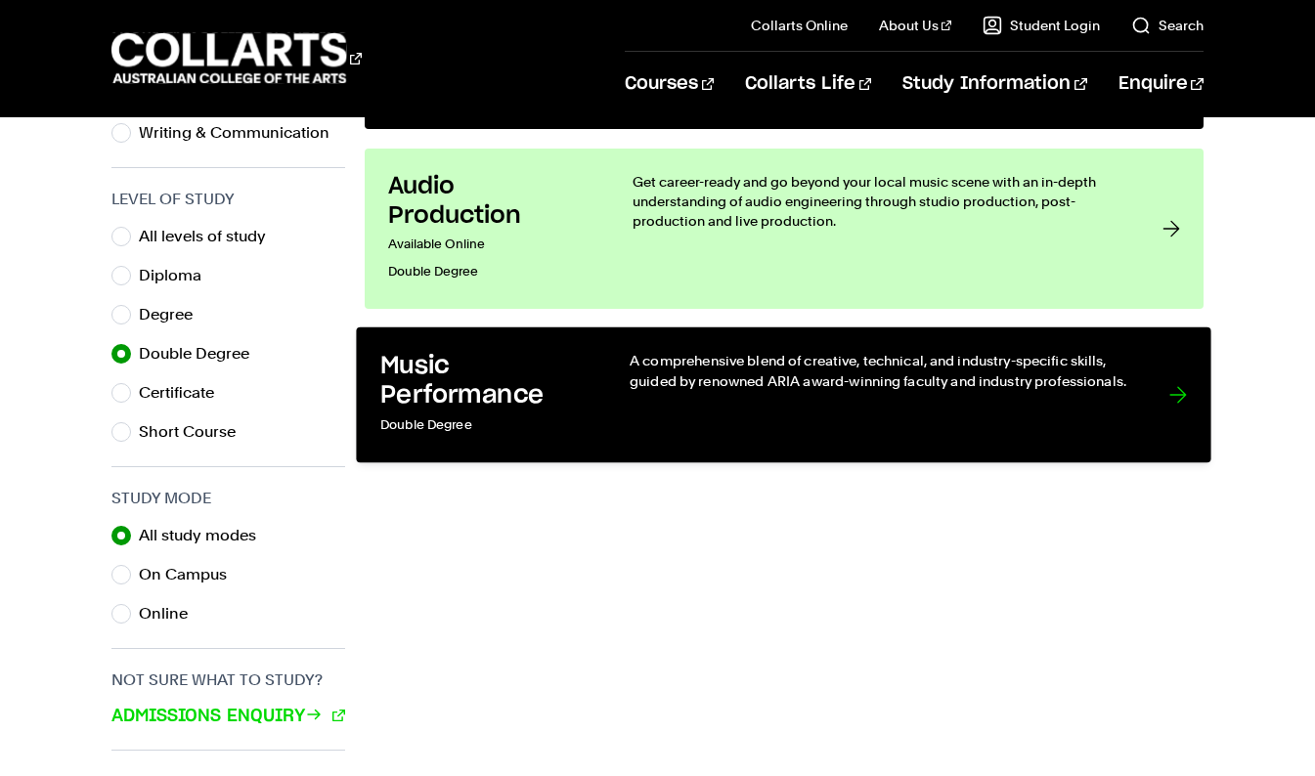
click at [452, 392] on h3 "Music Performance" at bounding box center [484, 381] width 209 height 60
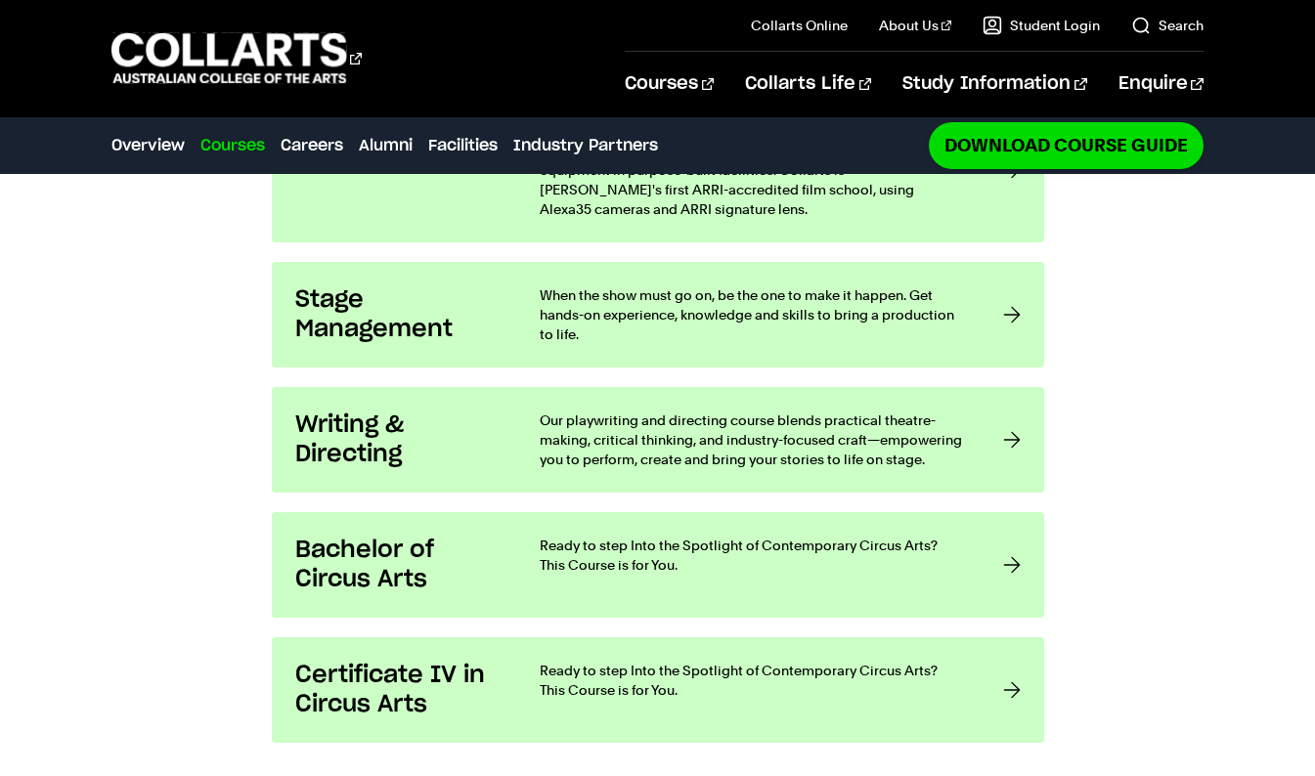
scroll to position [1840, 0]
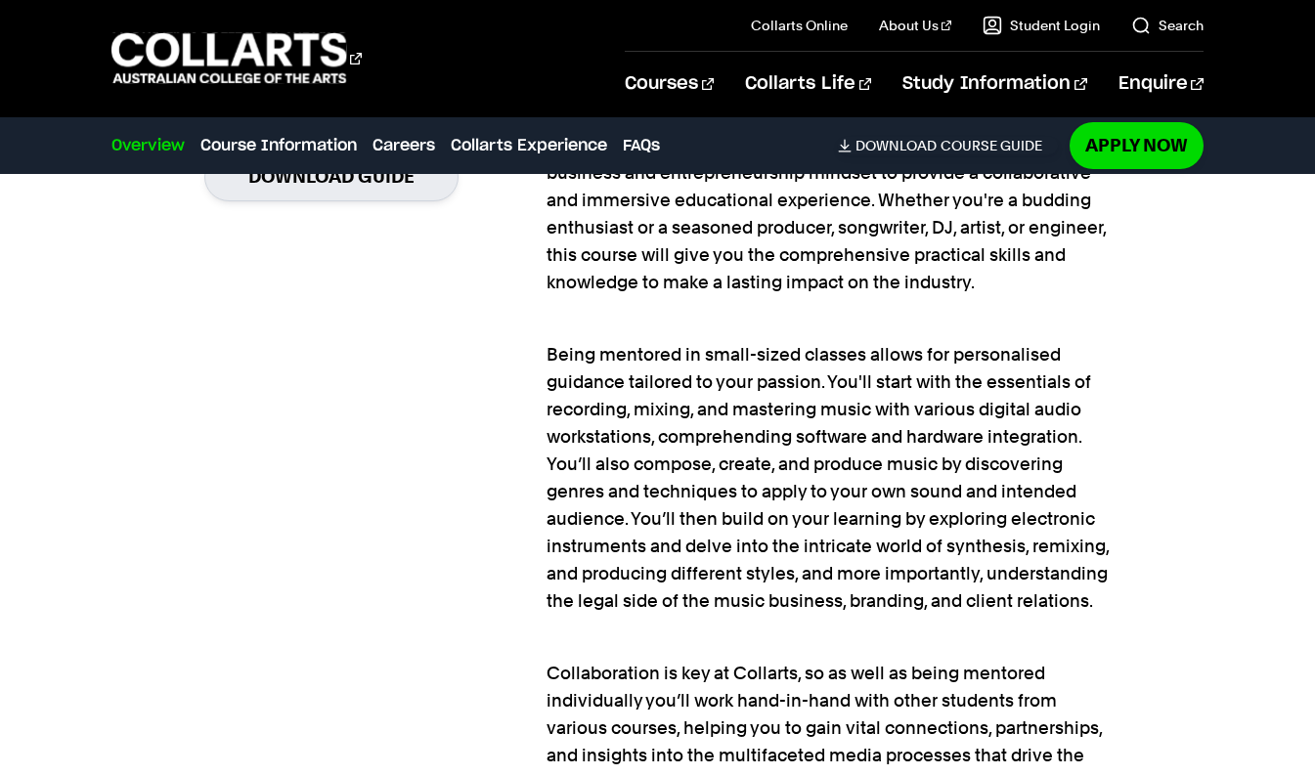
scroll to position [1584, 0]
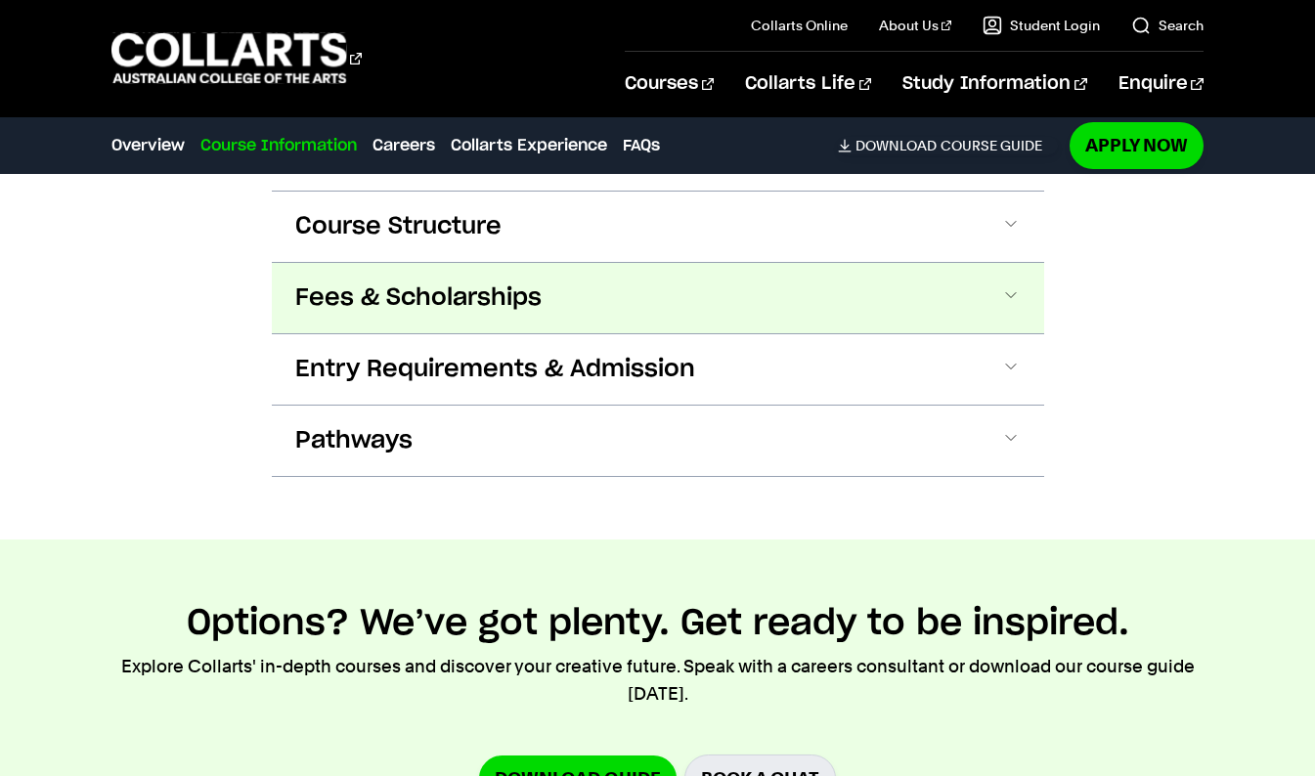
click at [309, 307] on span "Fees & Scholarships" at bounding box center [418, 297] width 246 height 31
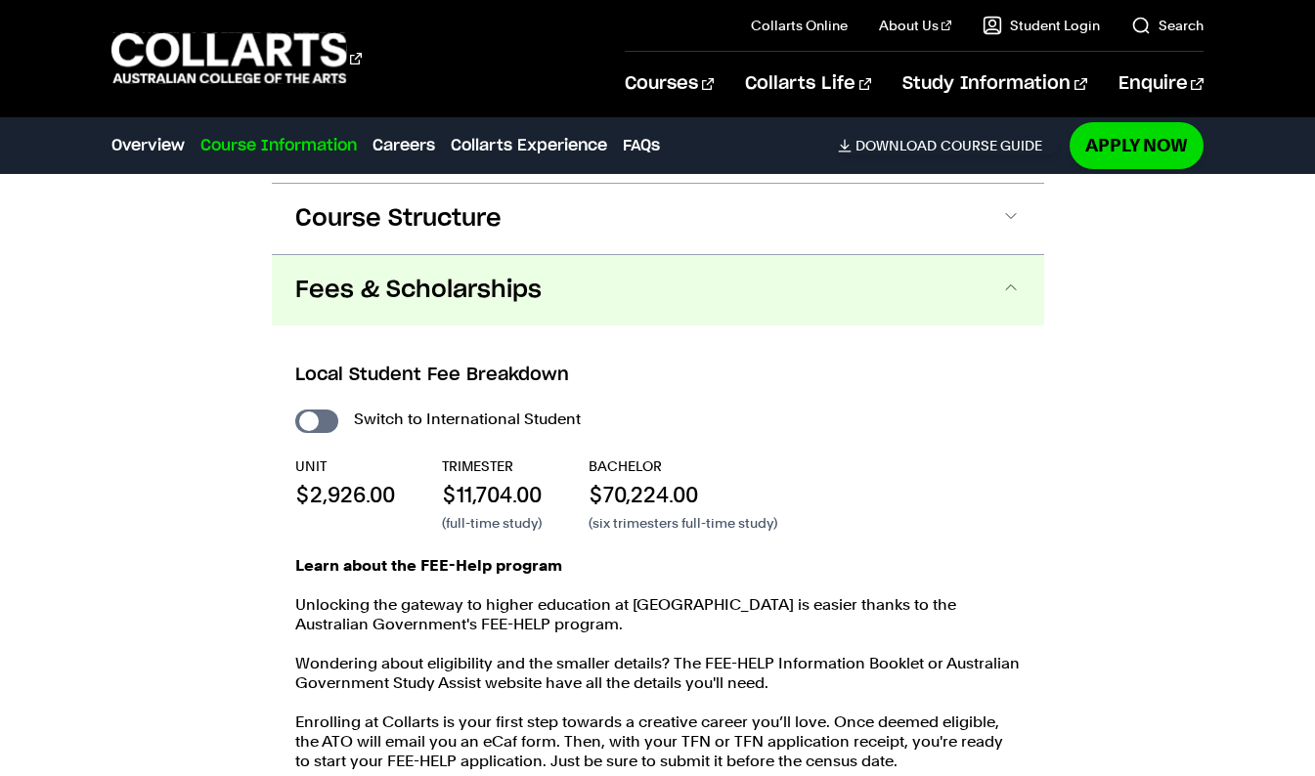
scroll to position [1950, 0]
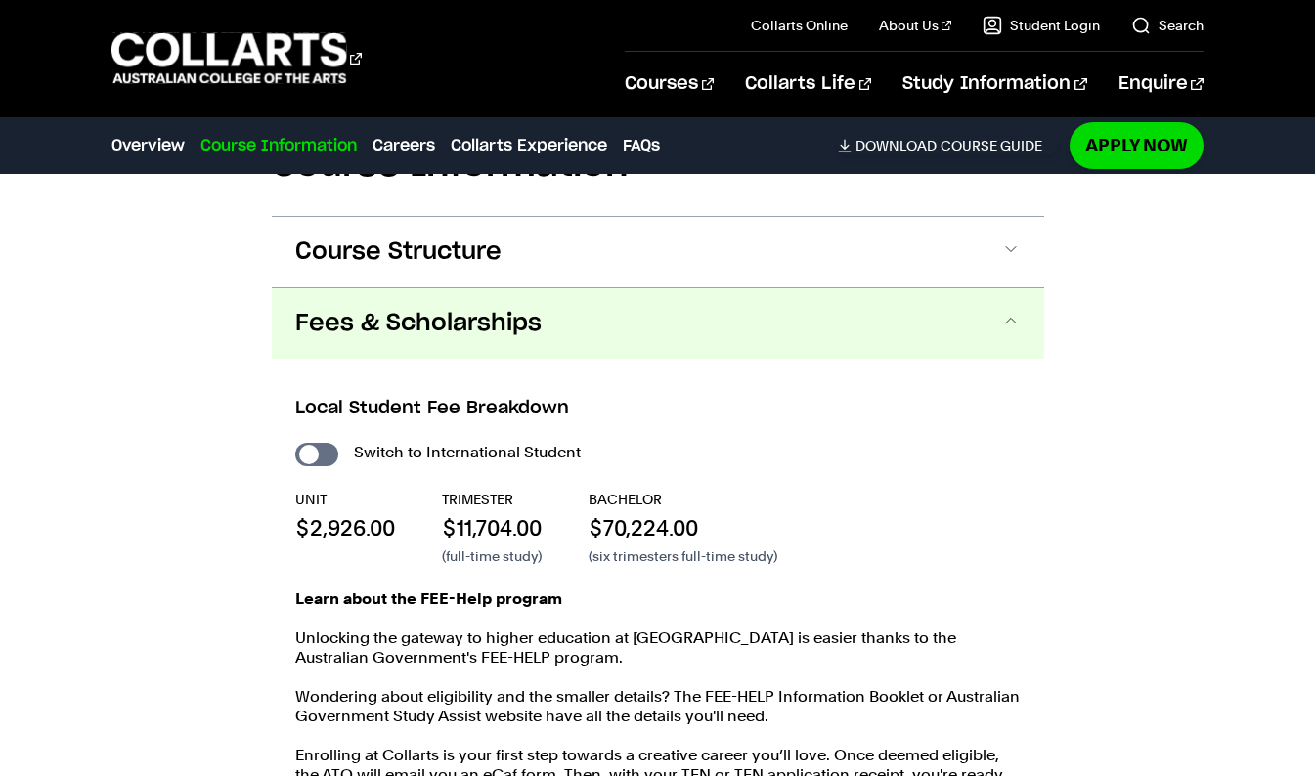
click at [315, 333] on span "Fees & Scholarships" at bounding box center [418, 323] width 246 height 31
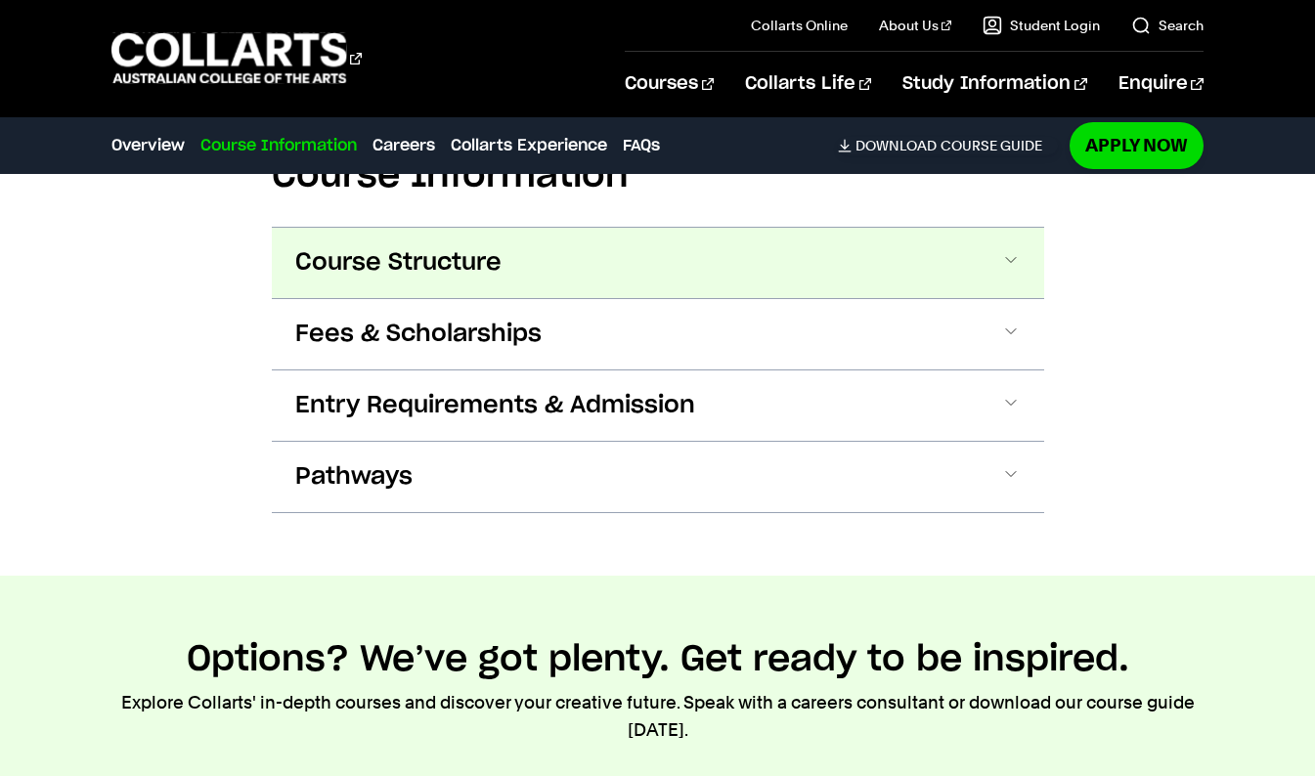
click at [311, 284] on button "Course Structure" at bounding box center [658, 263] width 772 height 70
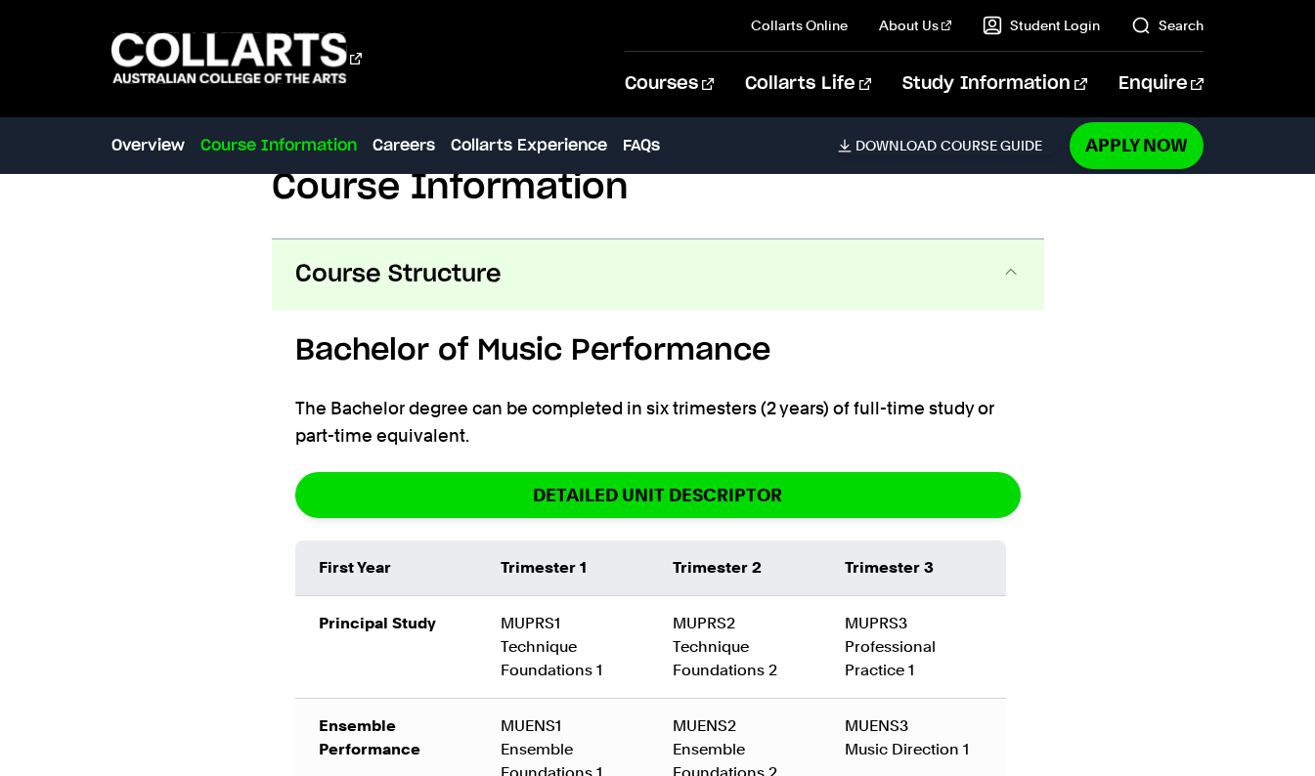
scroll to position [1881, 0]
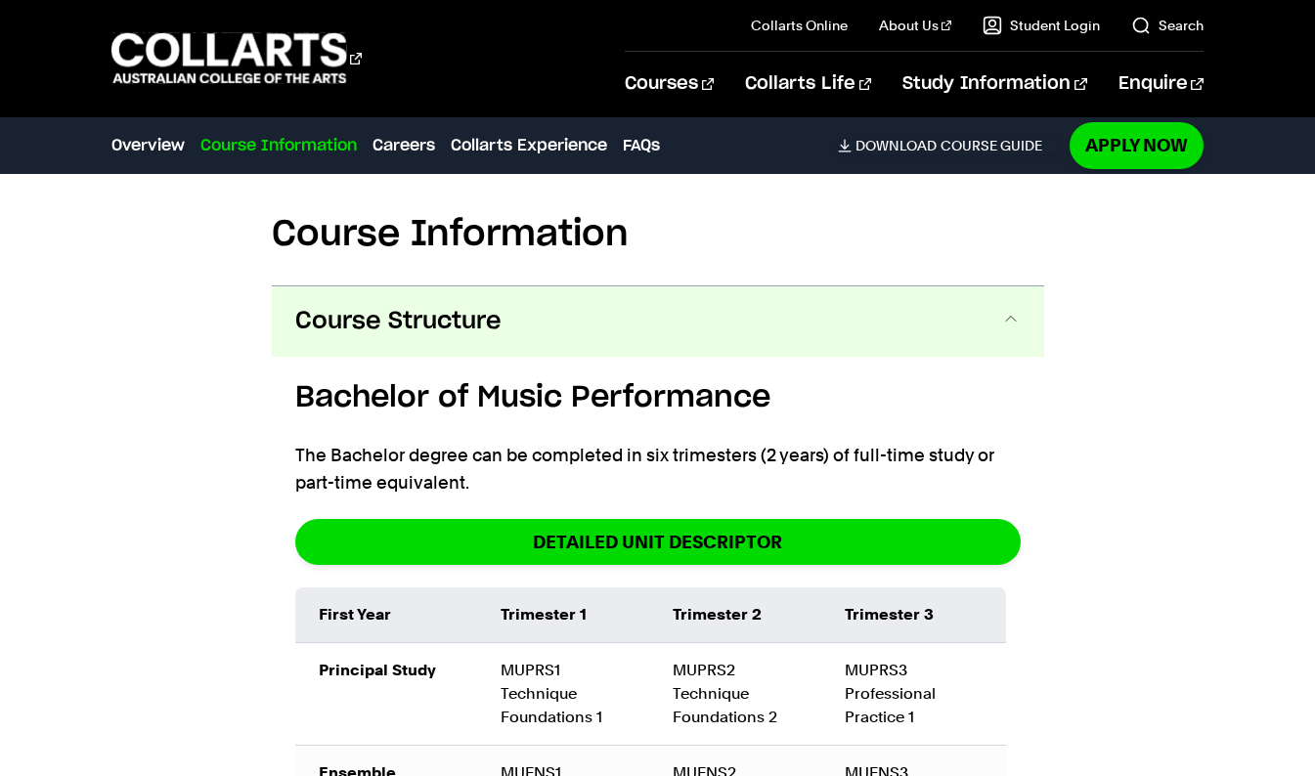
click at [300, 304] on button "Course Structure" at bounding box center [658, 321] width 772 height 70
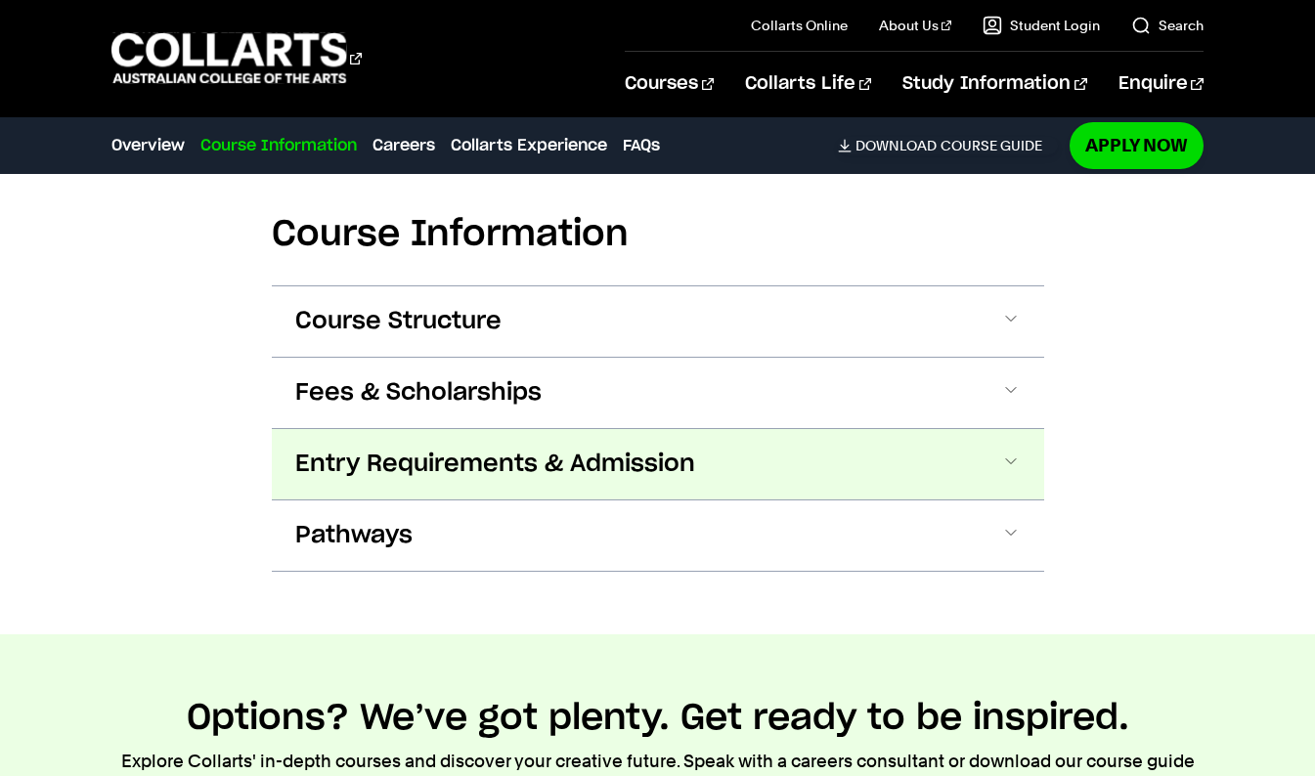
click at [389, 457] on span "Entry Requirements & Admission" at bounding box center [495, 464] width 400 height 31
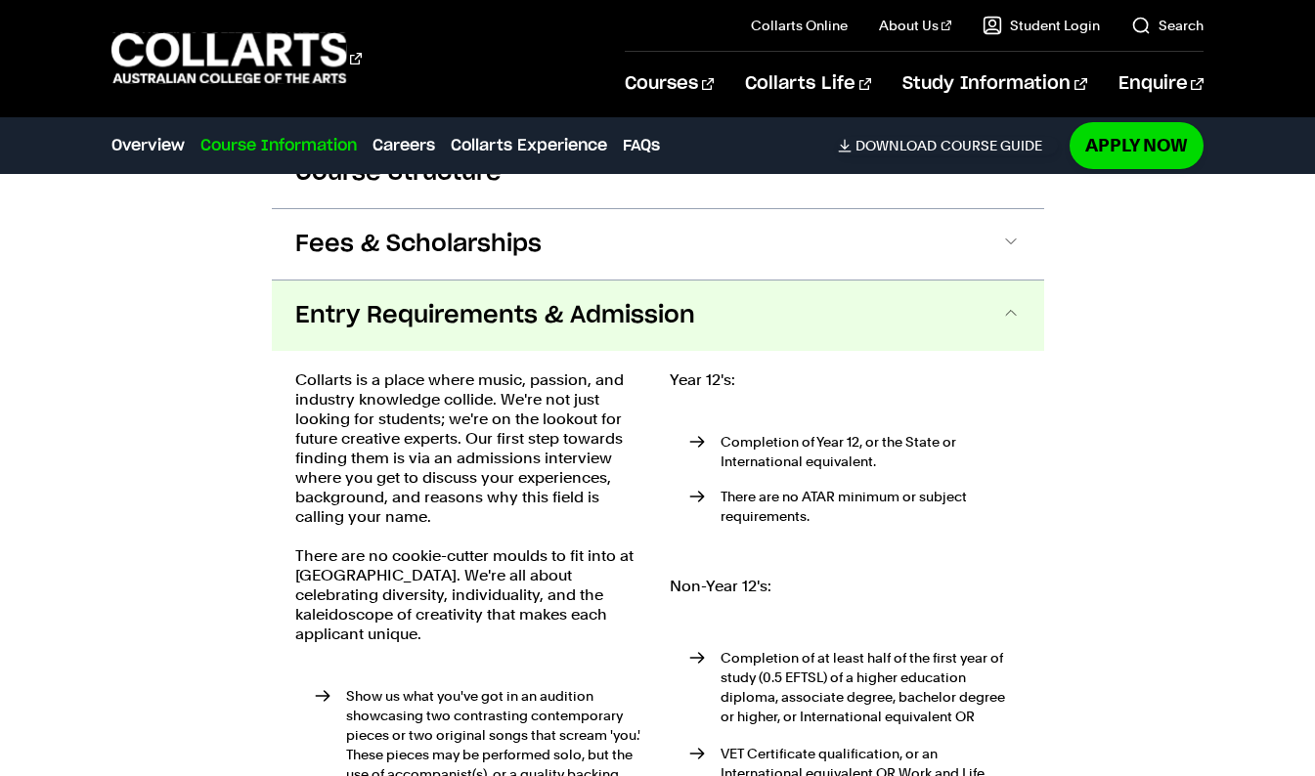
click at [315, 325] on span "Entry Requirements & Admission" at bounding box center [495, 315] width 400 height 31
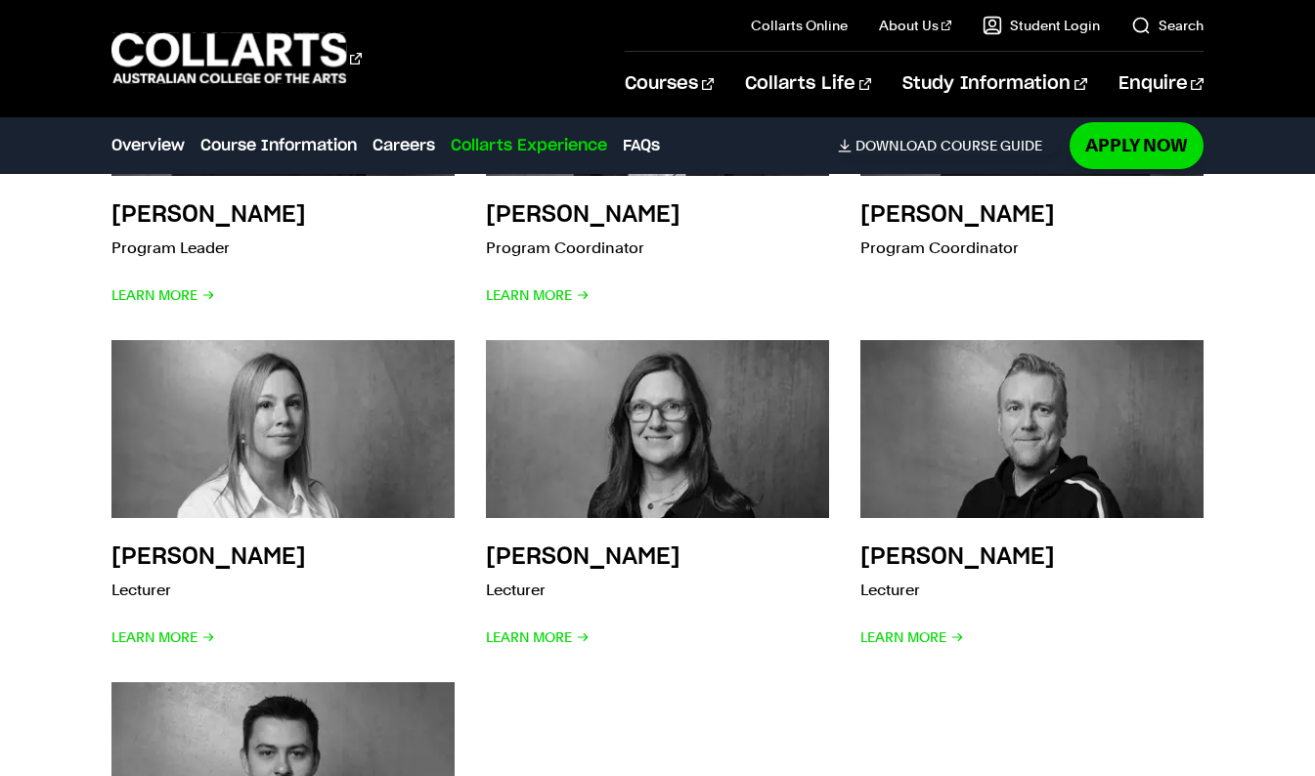
scroll to position [5266, 0]
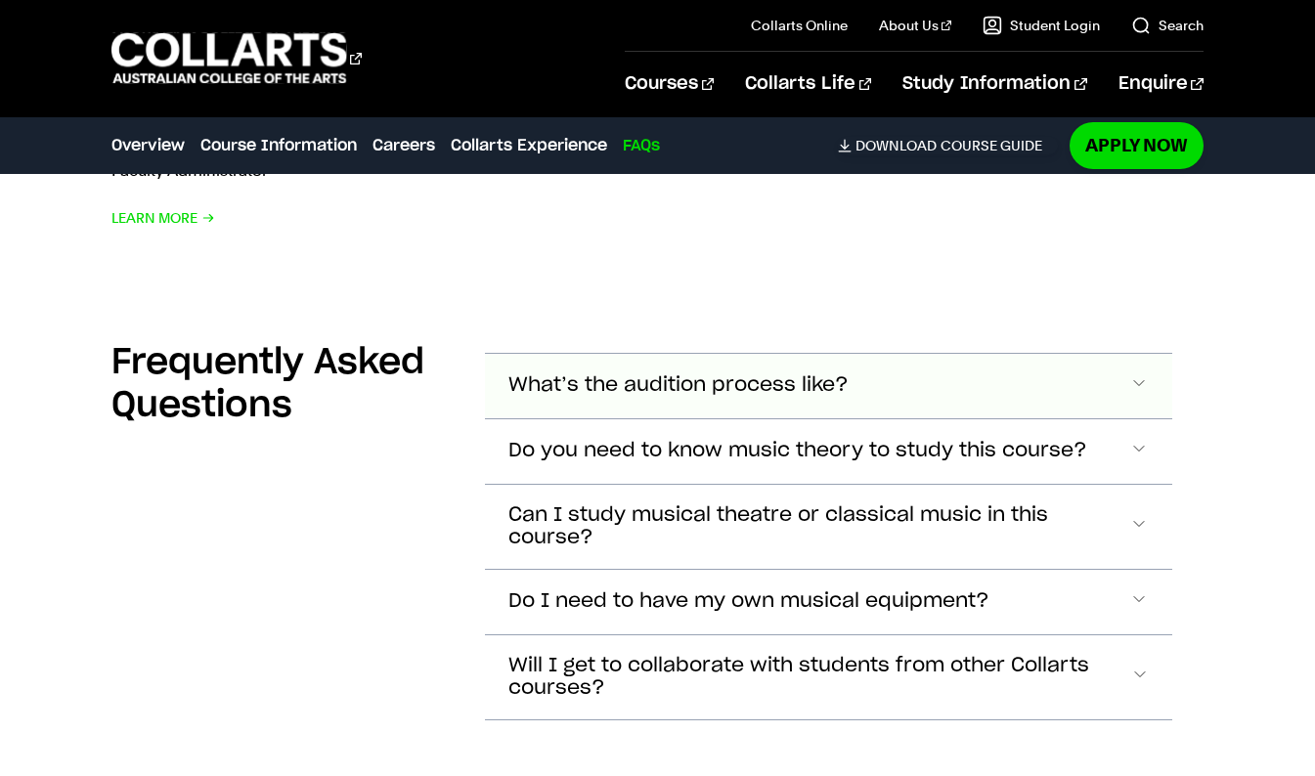
click at [545, 404] on button "What’s the audition process like?" at bounding box center [828, 386] width 686 height 65
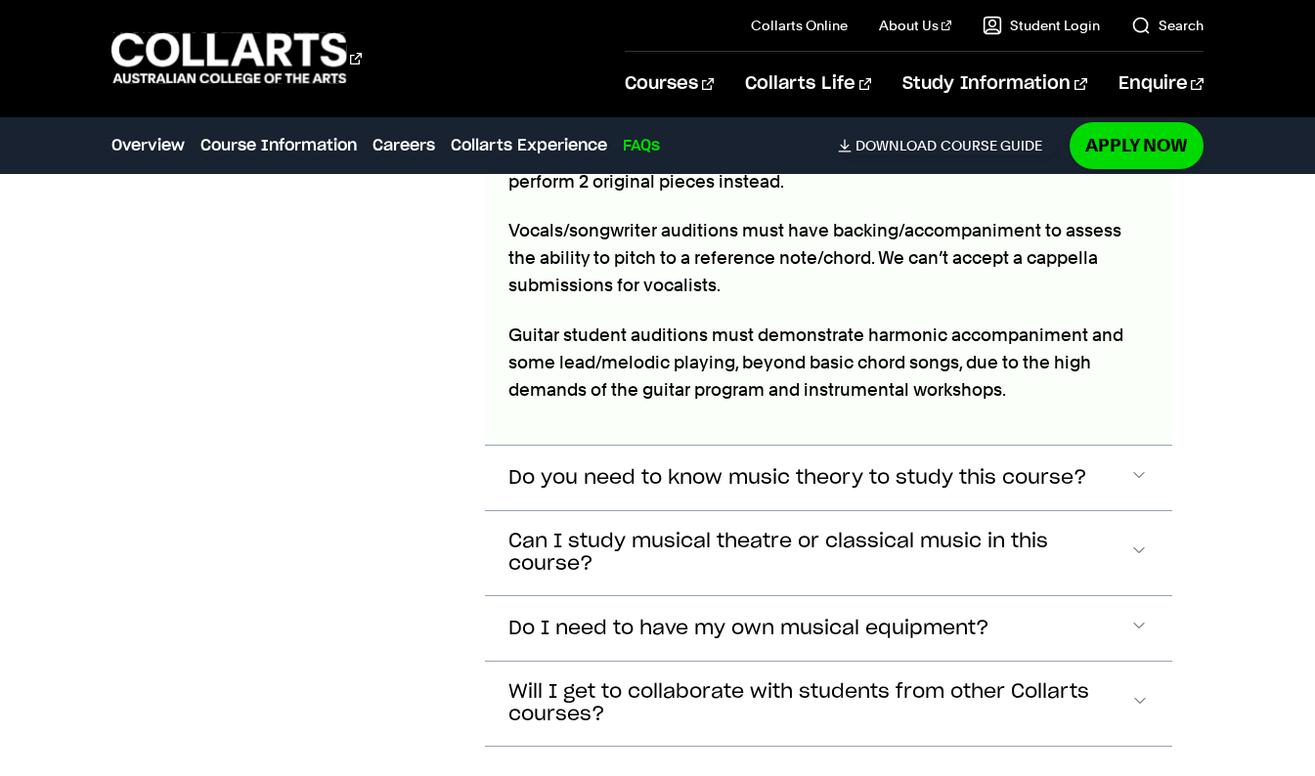
scroll to position [6479, 0]
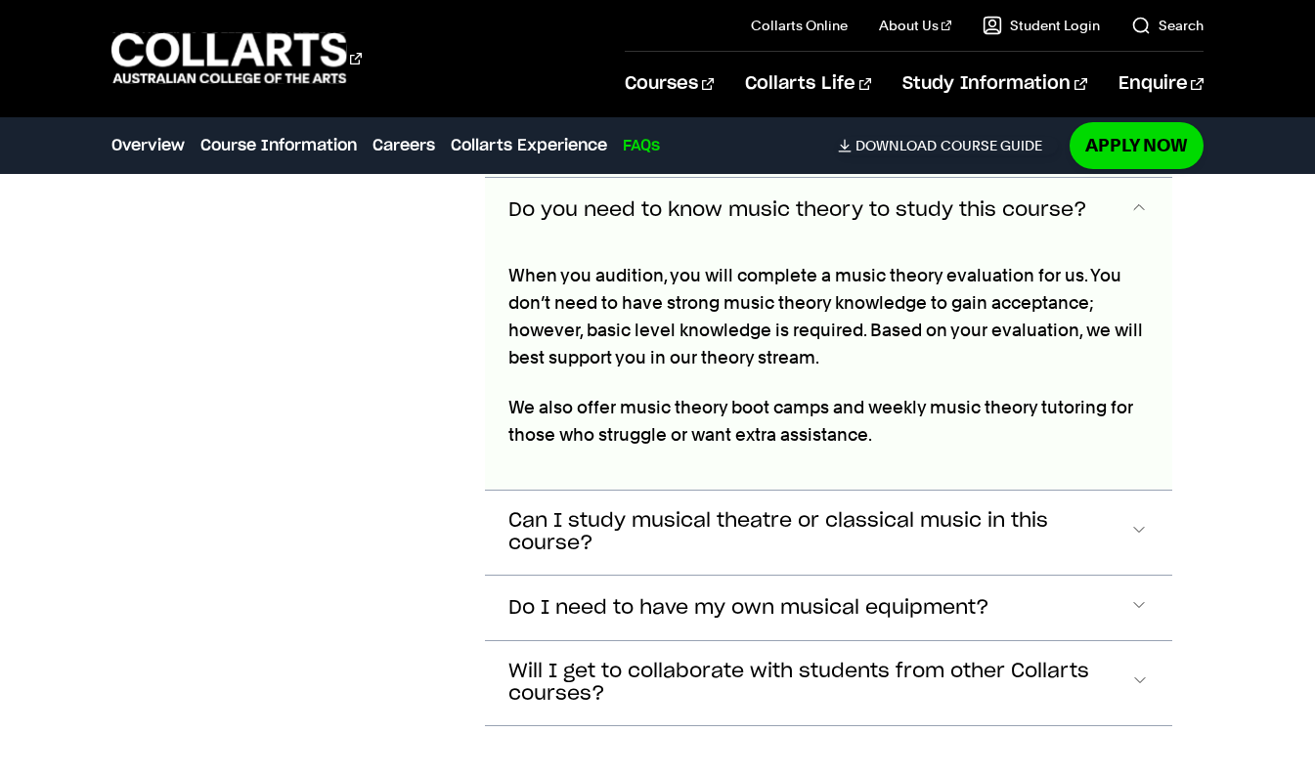
scroll to position [6743, 0]
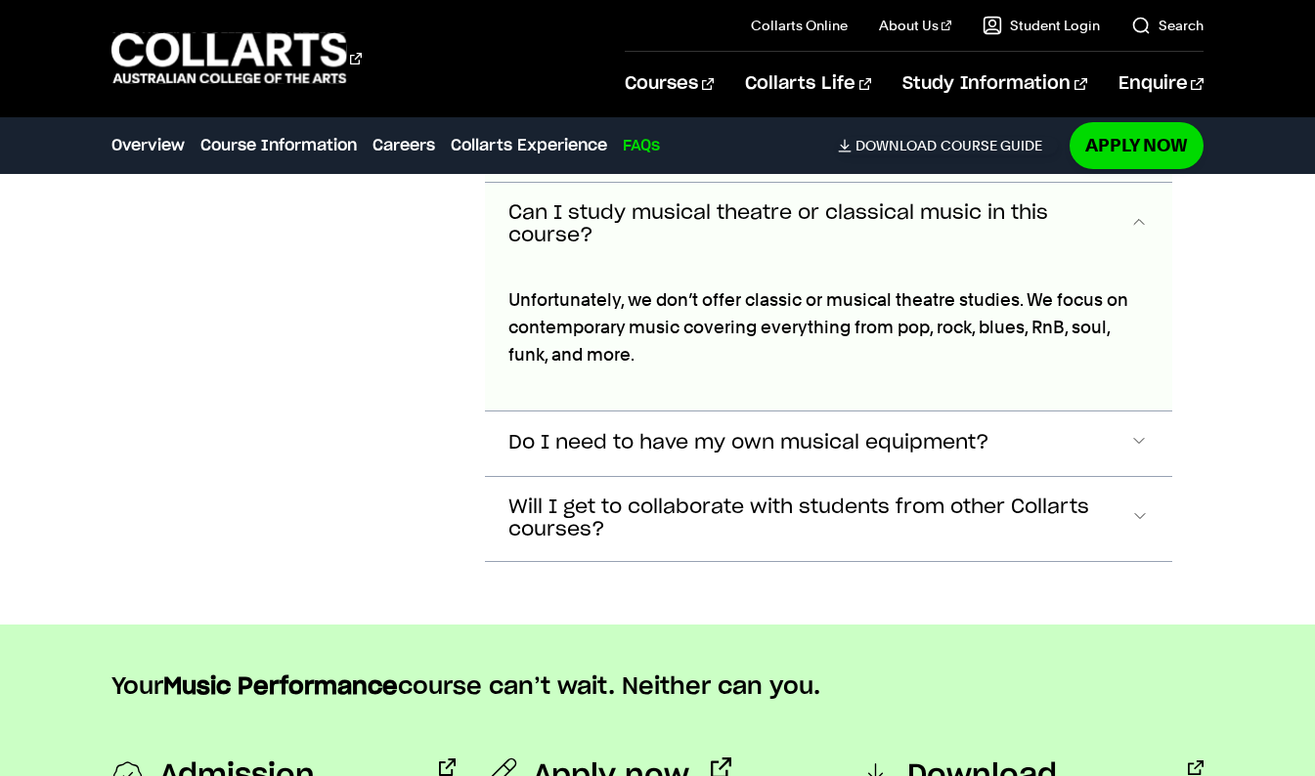
scroll to position [7055, 0]
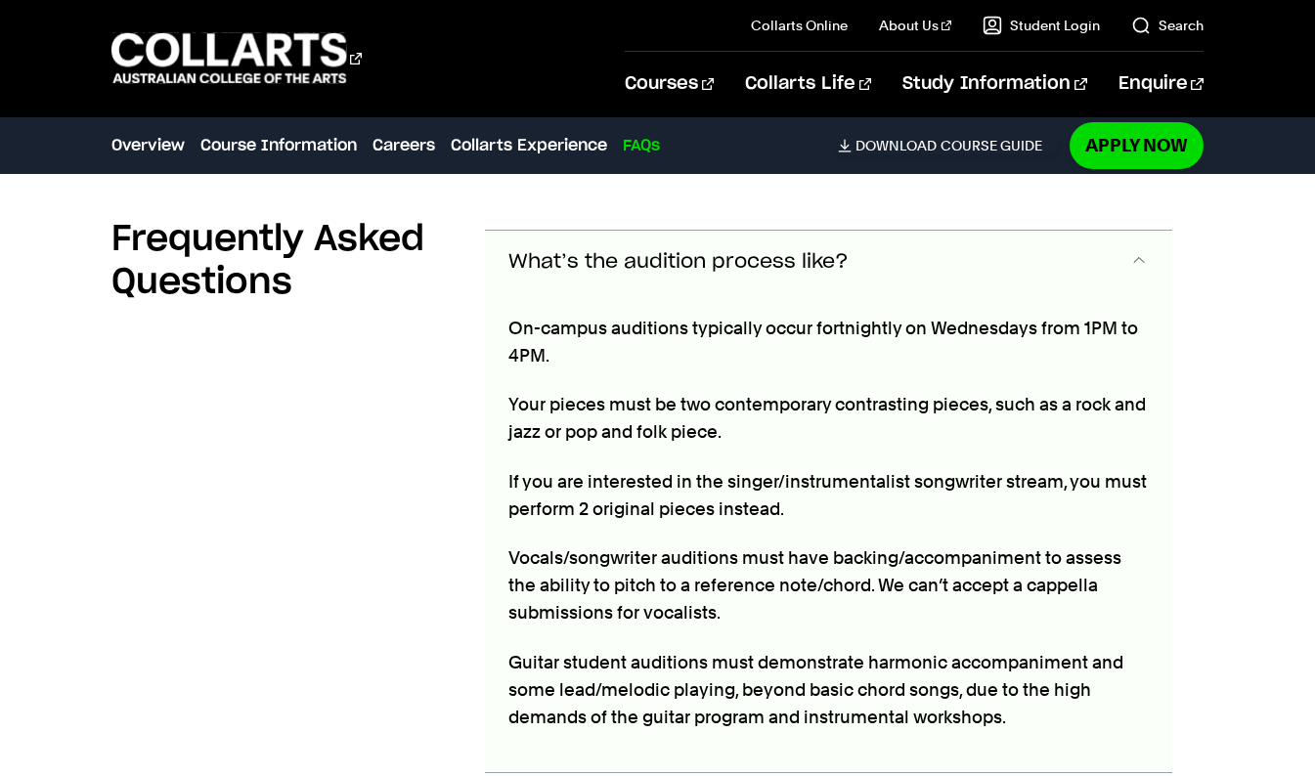
scroll to position [6157, 0]
